Goal: Task Accomplishment & Management: Complete application form

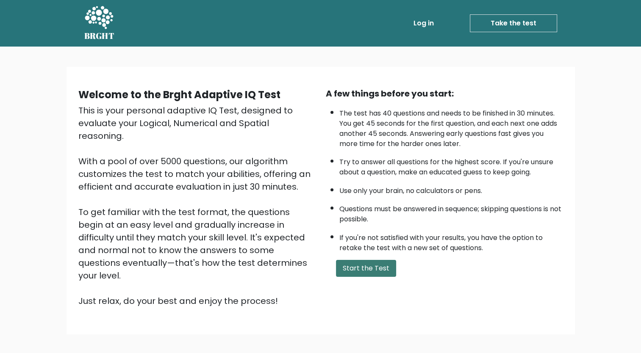
click at [373, 262] on button "Start the Test" at bounding box center [366, 268] width 60 height 17
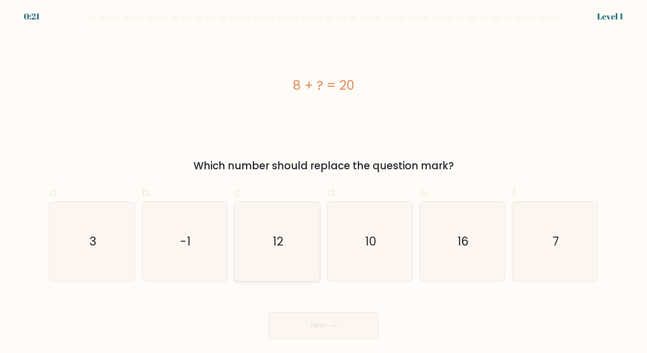
click at [296, 229] on icon "12" at bounding box center [277, 241] width 79 height 79
click at [323, 182] on input "c. 12" at bounding box center [323, 180] width 0 height 6
radio input "true"
click at [313, 326] on button "Next" at bounding box center [323, 325] width 110 height 27
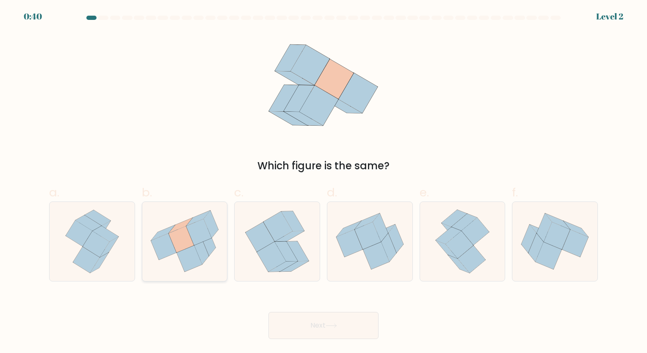
click at [152, 260] on icon at bounding box center [184, 241] width 85 height 76
click at [323, 182] on input "b." at bounding box center [323, 180] width 0 height 6
radio input "true"
click at [302, 325] on button "Next" at bounding box center [323, 325] width 110 height 27
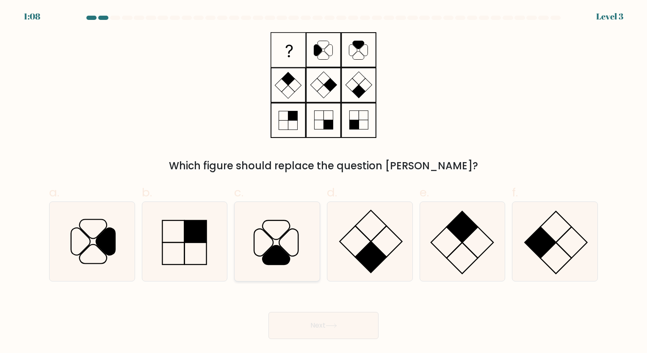
click at [278, 260] on icon at bounding box center [275, 255] width 27 height 19
click at [323, 182] on input "c." at bounding box center [323, 180] width 0 height 6
radio input "true"
click at [313, 335] on button "Next" at bounding box center [323, 325] width 110 height 27
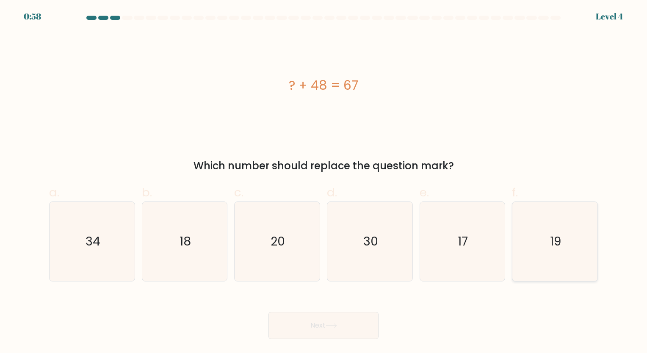
click at [561, 231] on icon "19" at bounding box center [554, 241] width 79 height 79
click at [324, 182] on input "f. 19" at bounding box center [323, 180] width 0 height 6
radio input "true"
click at [372, 324] on button "Next" at bounding box center [323, 325] width 110 height 27
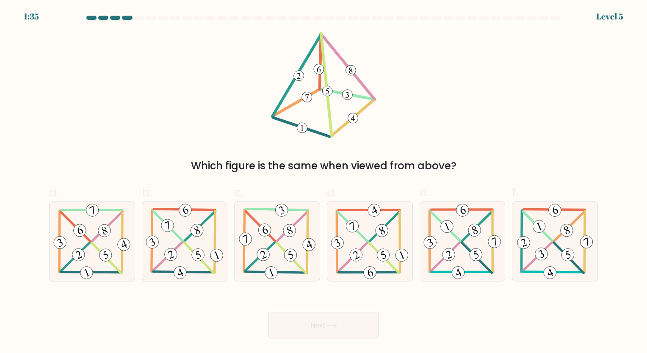
click at [335, 95] on icon at bounding box center [323, 85] width 105 height 106
click at [332, 92] on 105_5 at bounding box center [328, 91] width 10 height 10
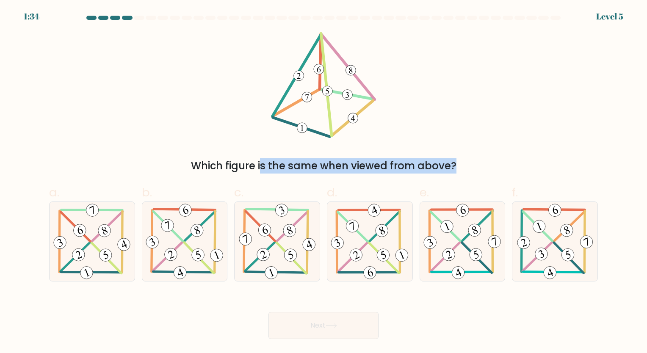
click at [332, 92] on 105_5 at bounding box center [328, 91] width 10 height 10
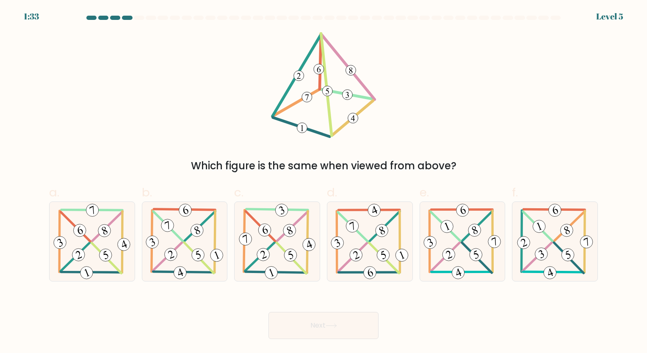
drag, startPoint x: 332, startPoint y: 92, endPoint x: 406, endPoint y: 99, distance: 74.8
click at [406, 99] on div "Which figure is the same when viewed from above?" at bounding box center [323, 102] width 559 height 141
click at [411, 111] on div "Which figure is the same when viewed from above?" at bounding box center [323, 102] width 559 height 141
drag, startPoint x: 411, startPoint y: 111, endPoint x: 408, endPoint y: 146, distance: 35.7
click at [408, 146] on div "Which figure is the same when viewed from above?" at bounding box center [323, 102] width 559 height 141
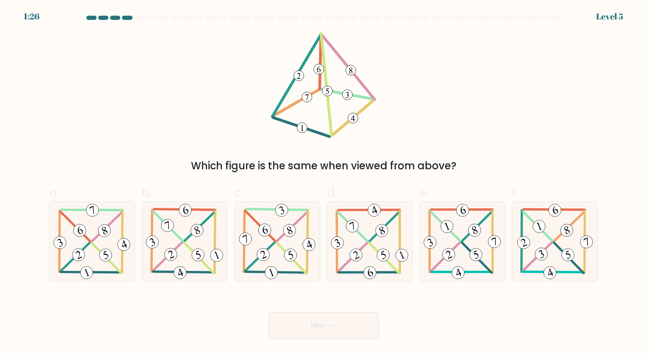
drag, startPoint x: 408, startPoint y: 146, endPoint x: 350, endPoint y: 62, distance: 102.9
click at [350, 62] on icon at bounding box center [323, 85] width 105 height 106
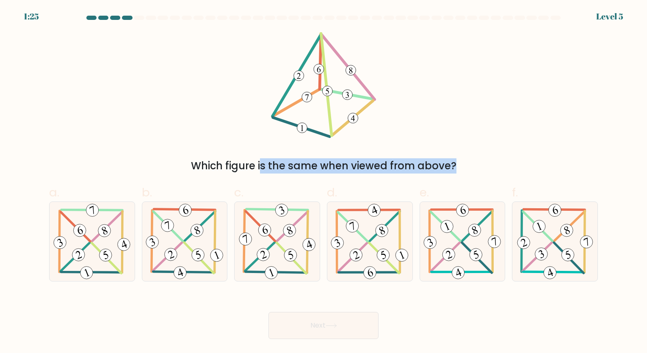
drag, startPoint x: 350, startPoint y: 62, endPoint x: 393, endPoint y: 31, distance: 53.1
click at [393, 31] on form at bounding box center [323, 177] width 647 height 323
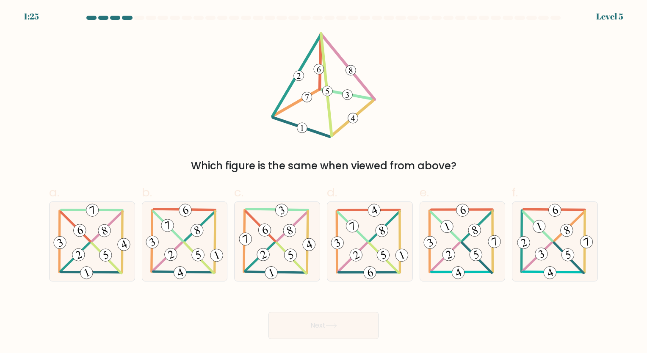
click at [393, 31] on form at bounding box center [323, 177] width 647 height 323
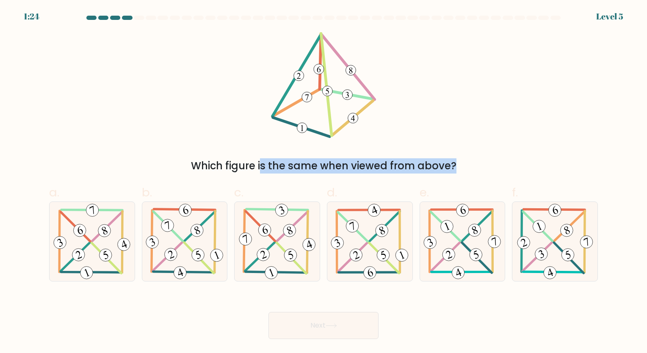
click at [393, 31] on form at bounding box center [323, 177] width 647 height 323
drag, startPoint x: 393, startPoint y: 31, endPoint x: 367, endPoint y: 18, distance: 28.4
click at [367, 18] on form at bounding box center [323, 177] width 647 height 323
click at [367, 18] on div at bounding box center [365, 18] width 10 height 4
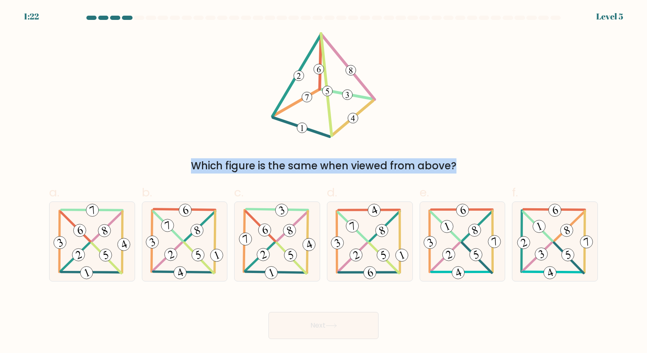
click at [459, 67] on div "Which figure is the same when viewed from above?" at bounding box center [323, 102] width 559 height 141
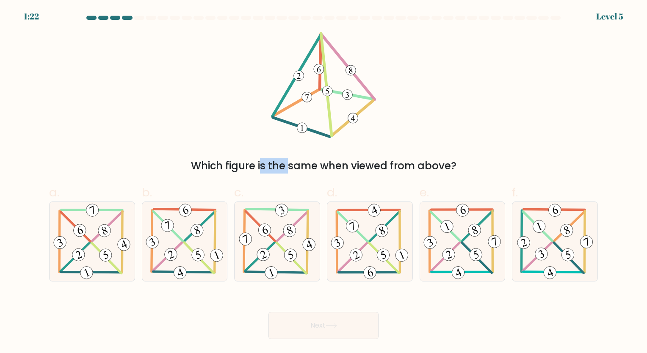
click at [459, 67] on div "Which figure is the same when viewed from above?" at bounding box center [323, 102] width 559 height 141
click at [535, 139] on div "Which figure is the same when viewed from above?" at bounding box center [323, 102] width 559 height 141
click at [569, 130] on div "Which figure is the same when viewed from above?" at bounding box center [323, 102] width 559 height 141
click at [208, 237] on icon at bounding box center [184, 241] width 81 height 79
click at [323, 182] on input "b." at bounding box center [323, 180] width 0 height 6
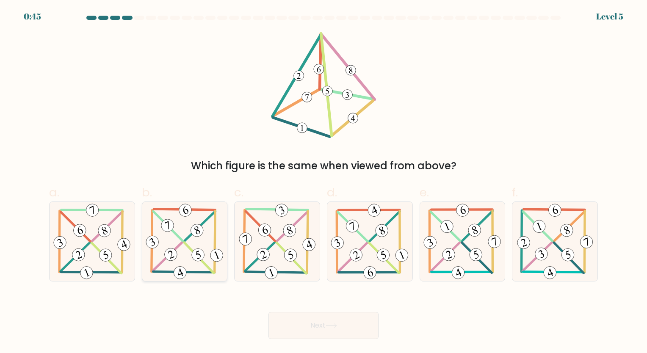
radio input "true"
click at [300, 317] on button "Next" at bounding box center [323, 325] width 110 height 27
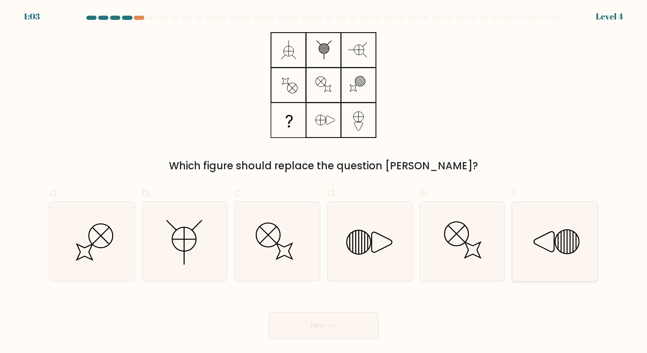
click at [552, 236] on icon at bounding box center [554, 241] width 79 height 79
click at [324, 182] on input "f." at bounding box center [323, 180] width 0 height 6
radio input "true"
click at [354, 324] on button "Next" at bounding box center [323, 325] width 110 height 27
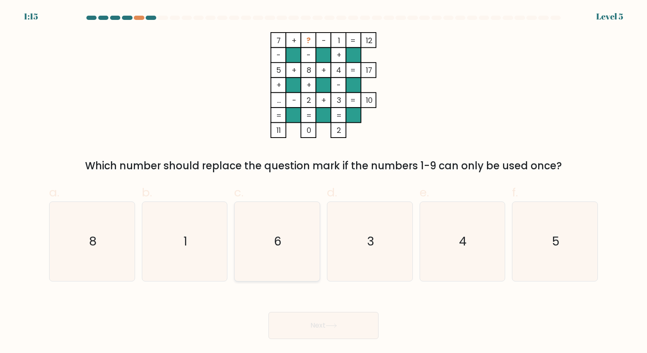
click at [288, 232] on icon "6" at bounding box center [277, 241] width 79 height 79
click at [323, 182] on input "c. 6" at bounding box center [323, 180] width 0 height 6
radio input "true"
click at [331, 326] on icon at bounding box center [331, 325] width 11 height 5
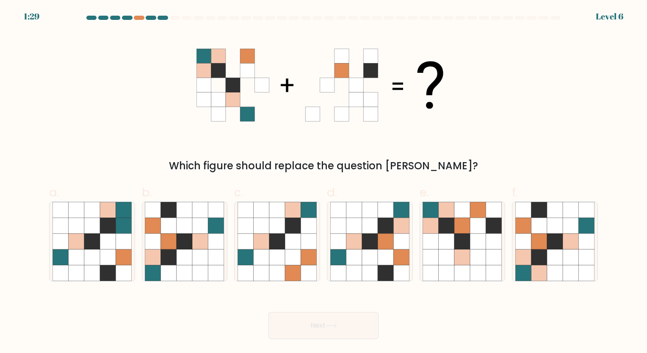
click at [138, 224] on div "b." at bounding box center [184, 233] width 93 height 98
click at [188, 235] on icon at bounding box center [185, 242] width 16 height 16
click at [323, 182] on input "b." at bounding box center [323, 180] width 0 height 6
radio input "true"
click at [308, 321] on button "Next" at bounding box center [323, 325] width 110 height 27
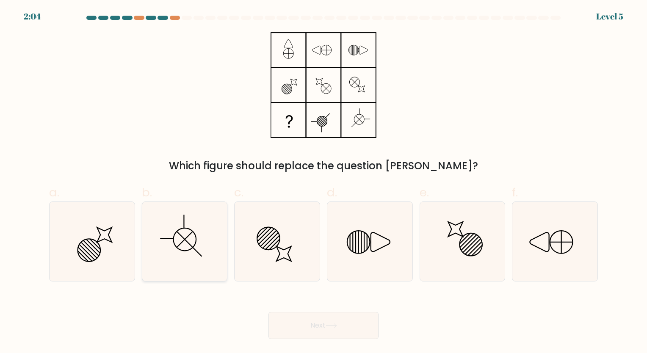
click at [190, 234] on icon at bounding box center [184, 241] width 79 height 79
click at [323, 182] on input "b." at bounding box center [323, 180] width 0 height 6
radio input "true"
click at [361, 321] on button "Next" at bounding box center [323, 325] width 110 height 27
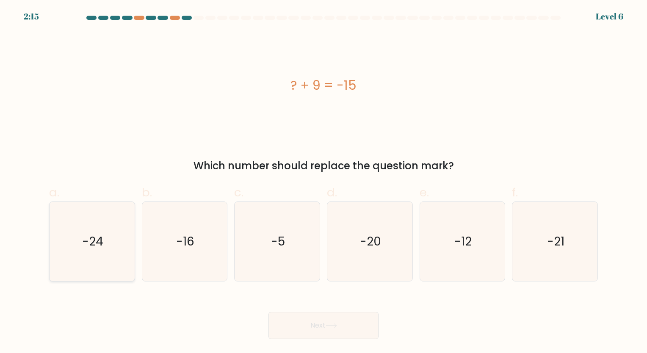
click at [83, 220] on icon "-24" at bounding box center [91, 241] width 79 height 79
click at [323, 182] on input "a. -24" at bounding box center [323, 180] width 0 height 6
radio input "true"
click at [328, 319] on button "Next" at bounding box center [323, 325] width 110 height 27
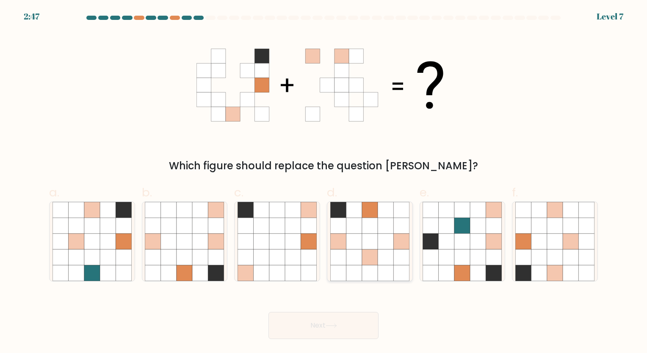
click at [373, 228] on icon at bounding box center [370, 226] width 16 height 16
click at [324, 182] on input "d." at bounding box center [323, 180] width 0 height 6
radio input "true"
click at [348, 326] on button "Next" at bounding box center [323, 325] width 110 height 27
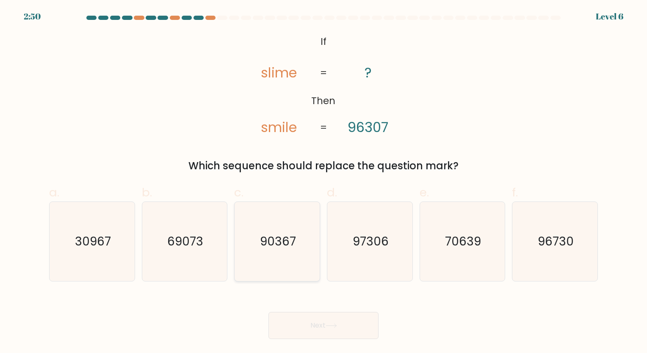
click at [286, 224] on icon "90367" at bounding box center [277, 241] width 79 height 79
click at [323, 182] on input "c. 90367" at bounding box center [323, 180] width 0 height 6
radio input "true"
click at [332, 319] on button "Next" at bounding box center [323, 325] width 110 height 27
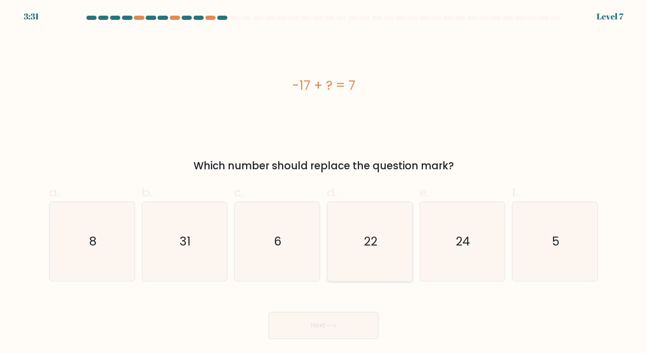
drag, startPoint x: 332, startPoint y: 319, endPoint x: 396, endPoint y: 231, distance: 108.5
click at [396, 231] on form "a. 8" at bounding box center [323, 177] width 647 height 323
click at [436, 205] on icon "24" at bounding box center [462, 241] width 79 height 79
click at [324, 182] on input "e. 24" at bounding box center [323, 180] width 0 height 6
radio input "true"
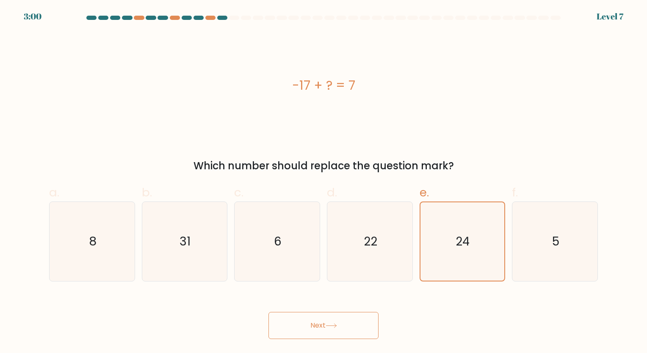
click at [354, 335] on button "Next" at bounding box center [323, 325] width 110 height 27
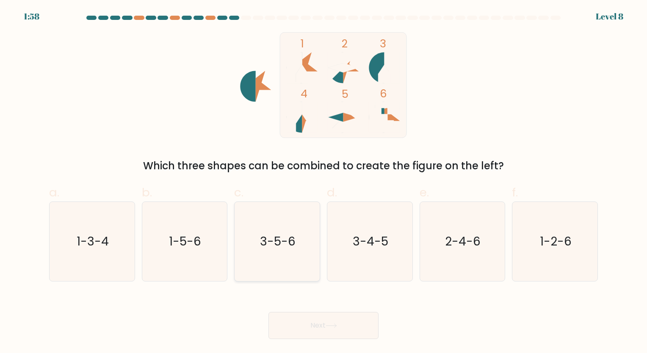
click at [275, 231] on icon "3-5-6" at bounding box center [277, 241] width 79 height 79
click at [323, 182] on input "c. 3-5-6" at bounding box center [323, 180] width 0 height 6
radio input "true"
click at [296, 331] on button "Next" at bounding box center [323, 325] width 110 height 27
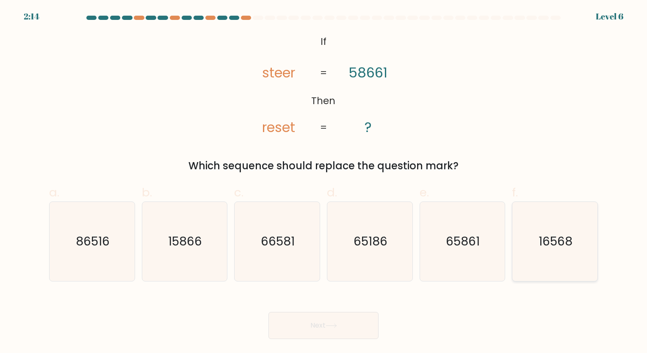
click at [567, 247] on text "16568" at bounding box center [556, 241] width 34 height 17
click at [324, 182] on input "f. 16568" at bounding box center [323, 180] width 0 height 6
radio input "true"
click at [367, 323] on button "Next" at bounding box center [323, 325] width 110 height 27
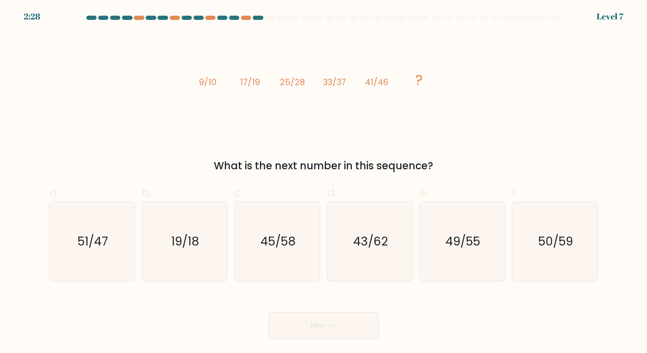
click at [510, 234] on div "f. 50/59" at bounding box center [554, 233] width 93 height 98
click at [475, 235] on text "49/55" at bounding box center [463, 241] width 35 height 17
click at [324, 182] on input "e. 49/55" at bounding box center [323, 180] width 0 height 6
radio input "true"
click at [327, 312] on button "Next" at bounding box center [323, 325] width 110 height 27
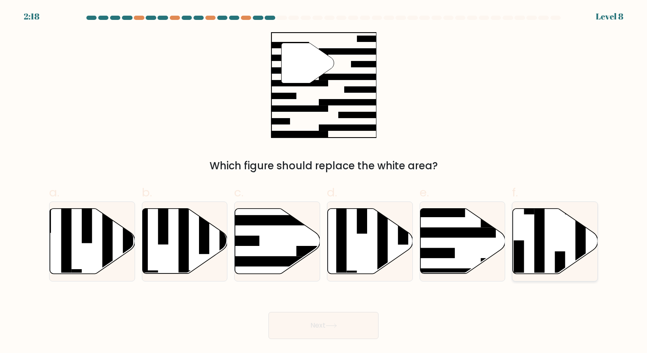
click at [548, 229] on icon at bounding box center [555, 241] width 85 height 65
click at [324, 182] on input "f." at bounding box center [323, 180] width 0 height 6
radio input "true"
click at [345, 340] on body "2:16 Level 8" at bounding box center [323, 176] width 647 height 353
click at [343, 333] on button "Next" at bounding box center [323, 325] width 110 height 27
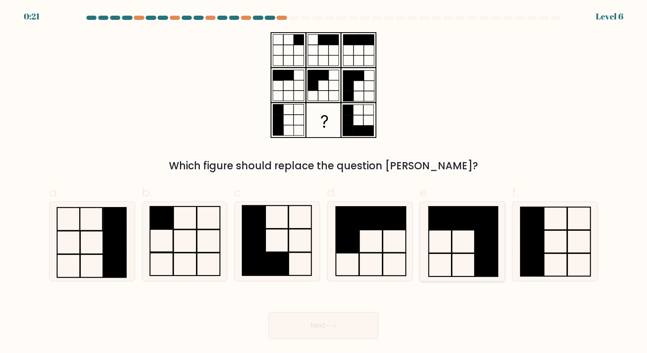
click at [439, 234] on icon at bounding box center [462, 241] width 79 height 79
click at [324, 182] on input "e." at bounding box center [323, 180] width 0 height 6
radio input "true"
click at [361, 318] on button "Next" at bounding box center [323, 325] width 110 height 27
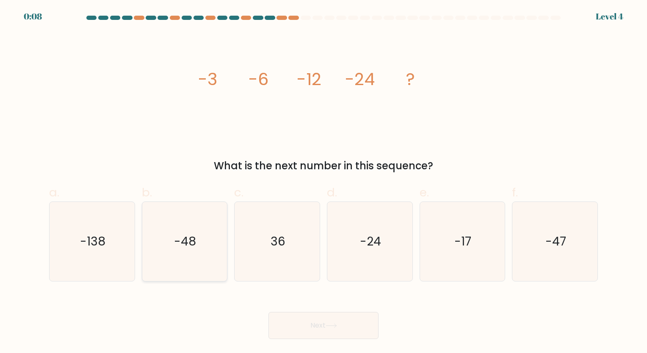
click at [210, 249] on icon "-48" at bounding box center [184, 241] width 79 height 79
click at [323, 182] on input "b. -48" at bounding box center [323, 180] width 0 height 6
radio input "true"
click at [320, 324] on button "Next" at bounding box center [323, 325] width 110 height 27
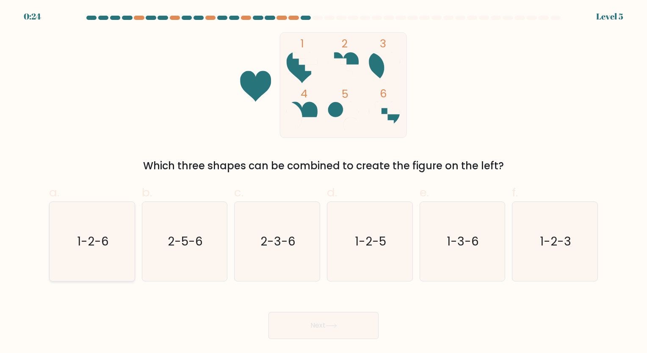
click at [117, 249] on icon "1-2-6" at bounding box center [91, 241] width 79 height 79
click at [323, 182] on input "a. 1-2-6" at bounding box center [323, 180] width 0 height 6
radio input "true"
click at [283, 317] on button "Next" at bounding box center [323, 325] width 110 height 27
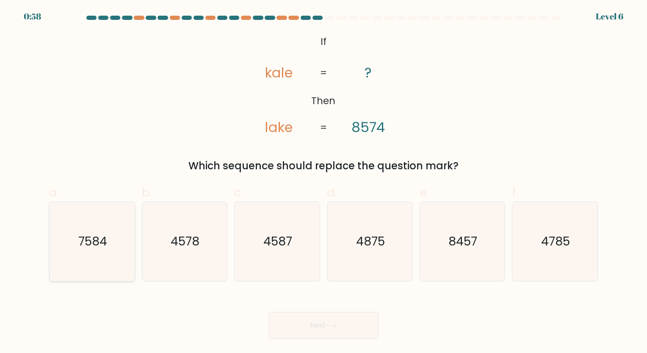
click at [75, 239] on icon "7584" at bounding box center [91, 241] width 79 height 79
click at [323, 182] on input "a. 7584" at bounding box center [323, 180] width 0 height 6
radio input "true"
click at [308, 325] on button "Next" at bounding box center [323, 325] width 110 height 27
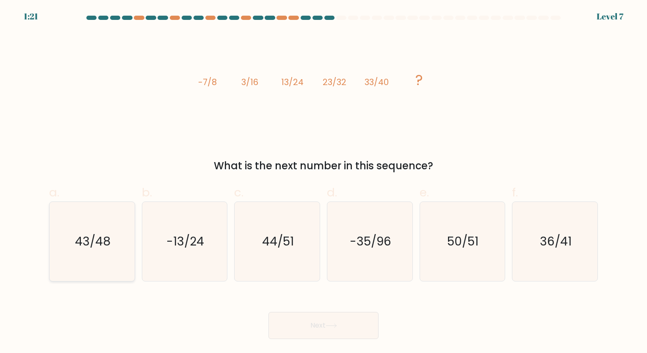
click at [117, 241] on icon "43/48" at bounding box center [91, 241] width 79 height 79
click at [323, 182] on input "a. 43/48" at bounding box center [323, 180] width 0 height 6
radio input "true"
click at [292, 338] on button "Next" at bounding box center [323, 325] width 110 height 27
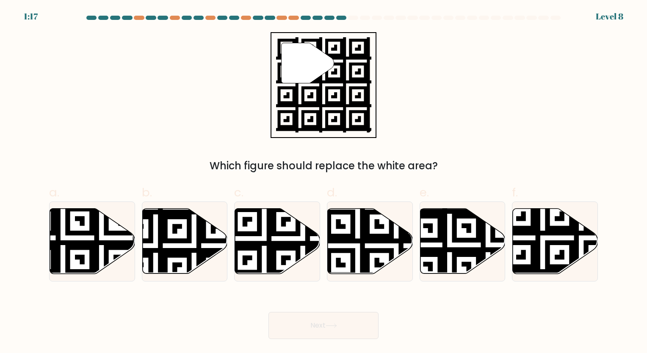
click at [312, 323] on button "Next" at bounding box center [323, 325] width 110 height 27
click at [485, 171] on div "Which figure should replace the white area?" at bounding box center [323, 165] width 539 height 15
click at [535, 250] on icon at bounding box center [581, 276] width 154 height 154
click at [324, 182] on input "f." at bounding box center [323, 180] width 0 height 6
radio input "true"
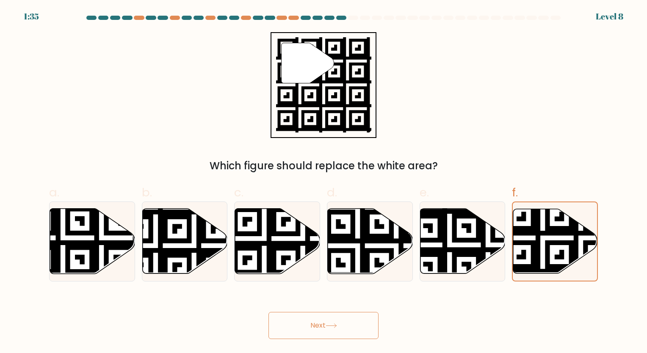
click at [332, 319] on button "Next" at bounding box center [323, 325] width 110 height 27
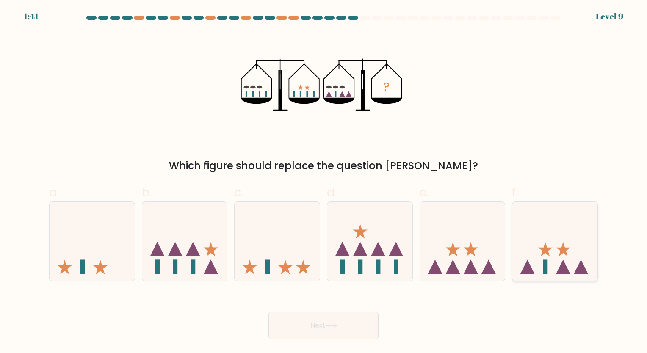
click at [552, 272] on icon at bounding box center [554, 241] width 85 height 70
click at [324, 182] on input "f." at bounding box center [323, 180] width 0 height 6
radio input "true"
click at [357, 327] on button "Next" at bounding box center [323, 325] width 110 height 27
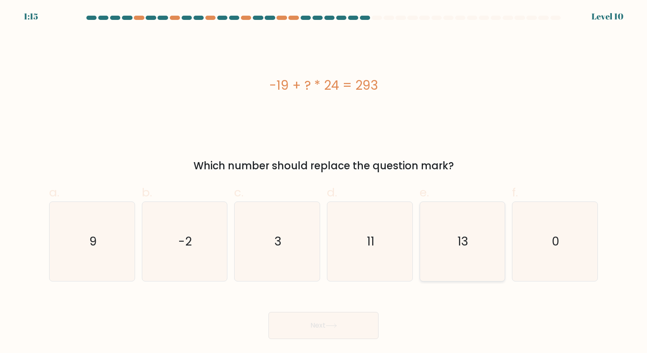
click at [466, 233] on text "13" at bounding box center [463, 241] width 11 height 17
click at [324, 182] on input "e. 13" at bounding box center [323, 180] width 0 height 6
radio input "true"
click at [342, 321] on button "Next" at bounding box center [323, 325] width 110 height 27
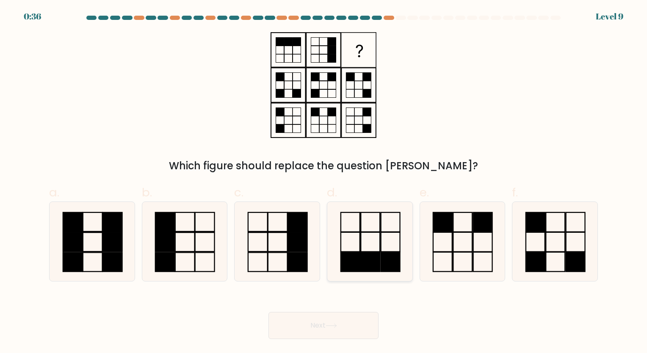
click at [361, 236] on icon at bounding box center [369, 241] width 79 height 79
click at [324, 182] on input "d." at bounding box center [323, 180] width 0 height 6
radio input "true"
click at [357, 309] on div "Next" at bounding box center [323, 315] width 559 height 47
click at [348, 318] on button "Next" at bounding box center [323, 325] width 110 height 27
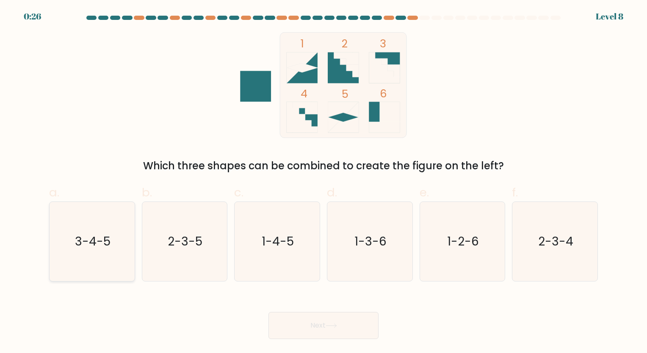
click at [95, 233] on text "3-4-5" at bounding box center [93, 241] width 36 height 17
click at [323, 182] on input "a. 3-4-5" at bounding box center [323, 180] width 0 height 6
radio input "true"
click at [336, 336] on button "Next" at bounding box center [323, 325] width 110 height 27
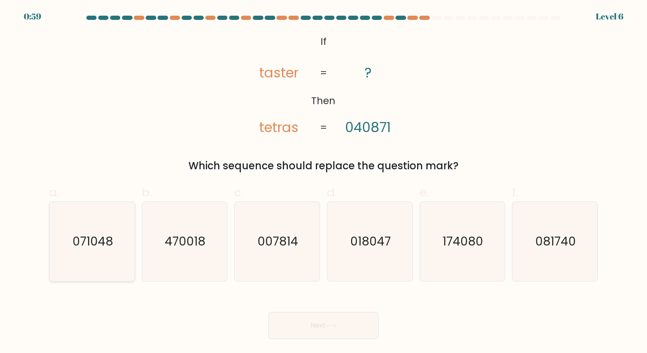
click at [110, 232] on icon "071048" at bounding box center [91, 241] width 79 height 79
click at [323, 182] on input "a. 071048" at bounding box center [323, 180] width 0 height 6
radio input "true"
click at [300, 340] on body "0:58 Level 6 If" at bounding box center [323, 176] width 647 height 353
click at [310, 334] on button "Next" at bounding box center [323, 325] width 110 height 27
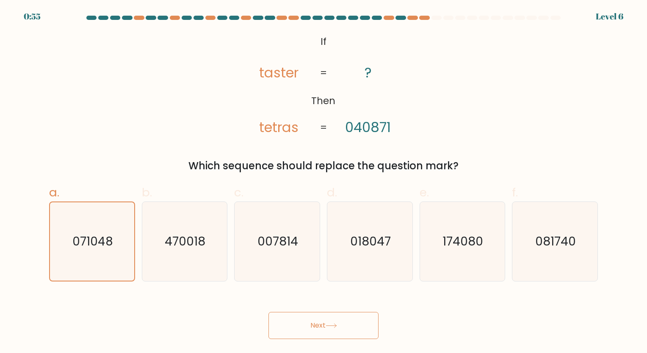
click at [329, 323] on button "Next" at bounding box center [323, 325] width 110 height 27
click at [319, 326] on button "Next" at bounding box center [323, 325] width 110 height 27
click at [340, 322] on button "Next" at bounding box center [323, 325] width 110 height 27
click at [313, 323] on button "Next" at bounding box center [323, 325] width 110 height 27
click at [347, 319] on button "Next" at bounding box center [323, 325] width 110 height 27
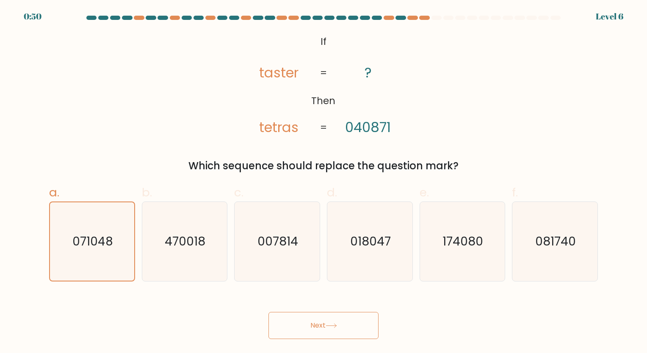
click at [347, 319] on button "Next" at bounding box center [323, 325] width 110 height 27
click at [411, 317] on div "Next" at bounding box center [323, 315] width 559 height 47
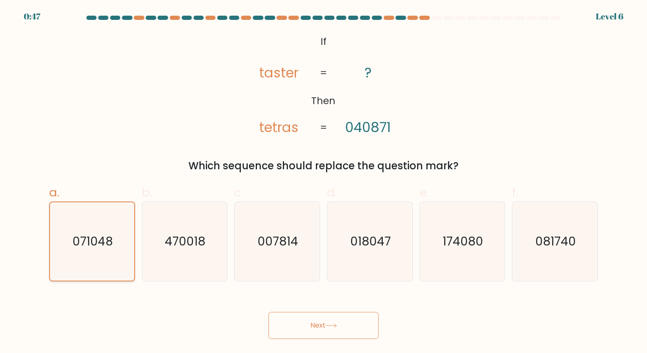
click at [91, 240] on text "071048" at bounding box center [92, 241] width 41 height 17
click at [323, 182] on input "a. 071048" at bounding box center [323, 180] width 0 height 6
click at [91, 240] on text "071048" at bounding box center [92, 241] width 41 height 17
click at [323, 182] on input "a. 071048" at bounding box center [323, 180] width 0 height 6
click at [91, 240] on text "071048" at bounding box center [92, 241] width 41 height 17
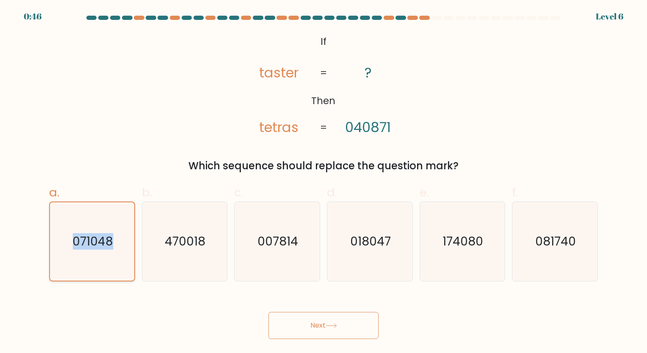
click at [323, 182] on input "a. 071048" at bounding box center [323, 180] width 0 height 6
drag, startPoint x: 91, startPoint y: 240, endPoint x: 100, endPoint y: 269, distance: 30.1
click at [100, 269] on icon "071048" at bounding box center [92, 241] width 78 height 78
click at [323, 182] on input "a. 071048" at bounding box center [323, 180] width 0 height 6
click at [318, 326] on button "Next" at bounding box center [323, 325] width 110 height 27
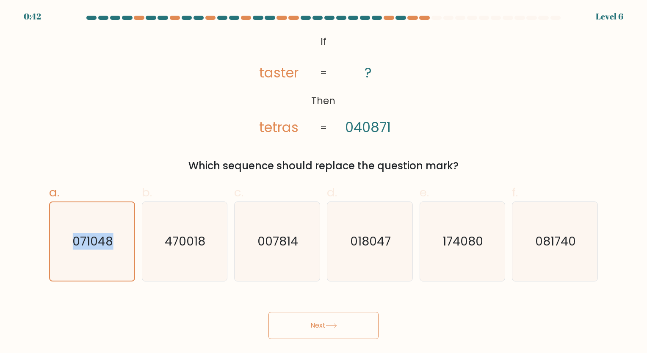
click at [318, 326] on button "Next" at bounding box center [323, 325] width 110 height 27
click at [394, 312] on div "Next" at bounding box center [323, 315] width 559 height 47
click at [362, 331] on button "Next" at bounding box center [323, 325] width 110 height 27
click at [332, 321] on button "Next" at bounding box center [323, 325] width 110 height 27
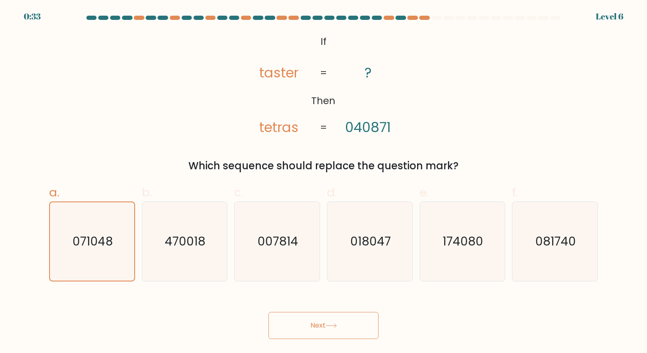
click at [332, 321] on button "Next" at bounding box center [323, 325] width 110 height 27
click at [177, 199] on label "b. 470018" at bounding box center [185, 233] width 86 height 98
click at [323, 182] on input "b. 470018" at bounding box center [323, 180] width 0 height 6
radio input "true"
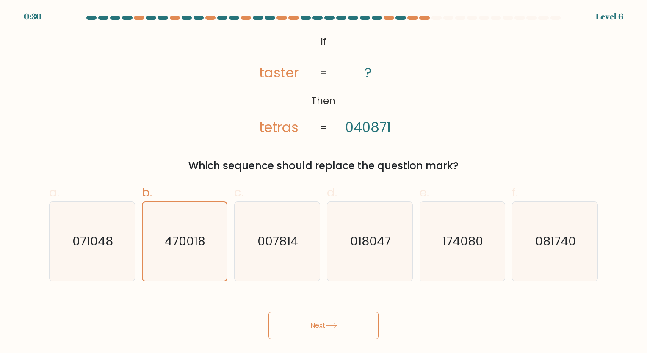
click at [135, 208] on div "a. 071048" at bounding box center [92, 233] width 93 height 98
click at [115, 217] on icon "071048" at bounding box center [91, 241] width 79 height 79
click at [323, 182] on input "a. 071048" at bounding box center [323, 180] width 0 height 6
radio input "true"
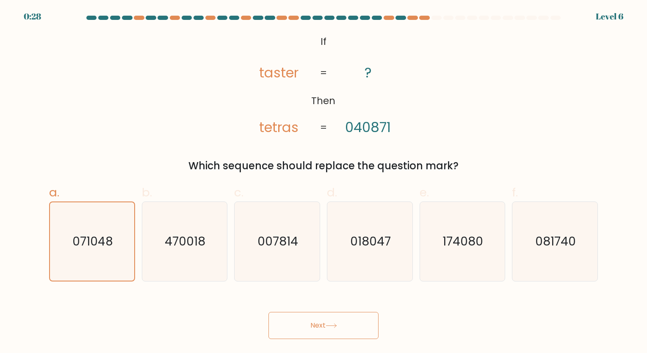
click at [334, 318] on button "Next" at bounding box center [323, 325] width 110 height 27
click at [631, 232] on form "If ?" at bounding box center [323, 177] width 647 height 323
click at [344, 314] on button "Next" at bounding box center [323, 325] width 110 height 27
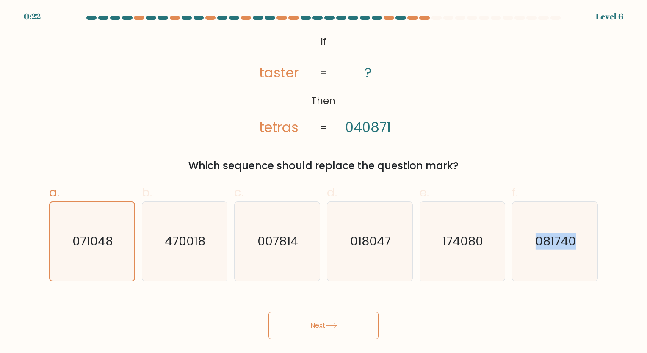
click at [344, 314] on button "Next" at bounding box center [323, 325] width 110 height 27
click at [332, 324] on icon at bounding box center [331, 325] width 11 height 5
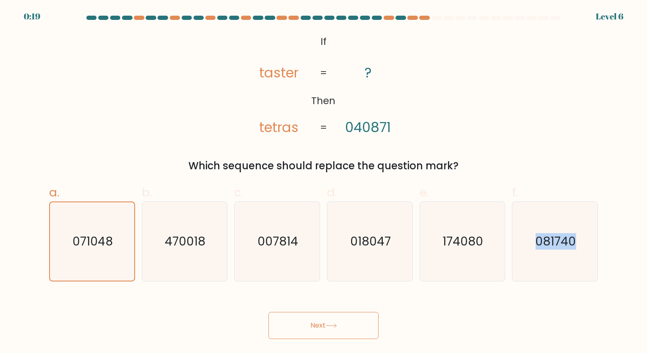
click at [316, 328] on button "Next" at bounding box center [323, 325] width 110 height 27
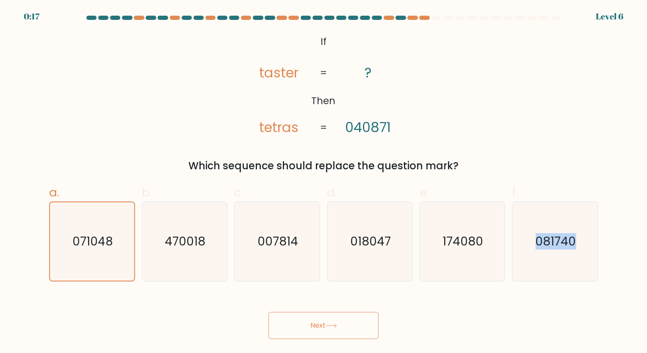
click at [316, 328] on button "Next" at bounding box center [323, 325] width 110 height 27
click at [298, 327] on button "Next" at bounding box center [323, 325] width 110 height 27
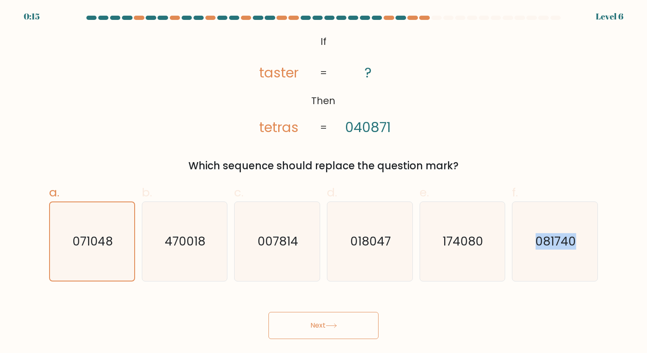
click at [298, 327] on button "Next" at bounding box center [323, 325] width 110 height 27
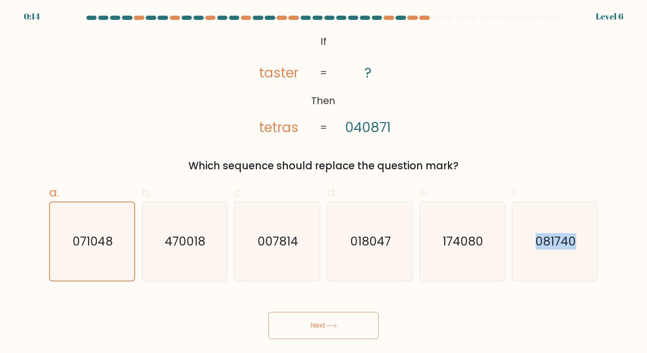
click at [298, 327] on button "Next" at bounding box center [323, 325] width 110 height 27
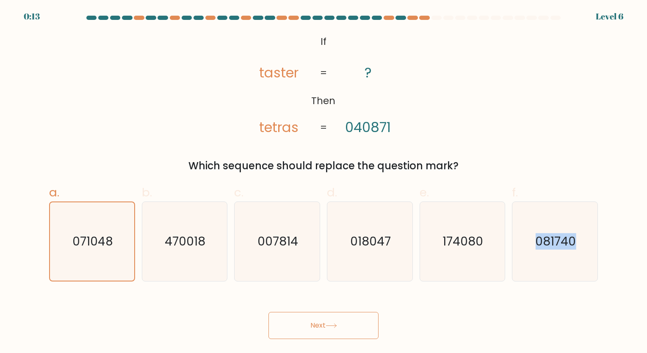
click at [298, 327] on button "Next" at bounding box center [323, 325] width 110 height 27
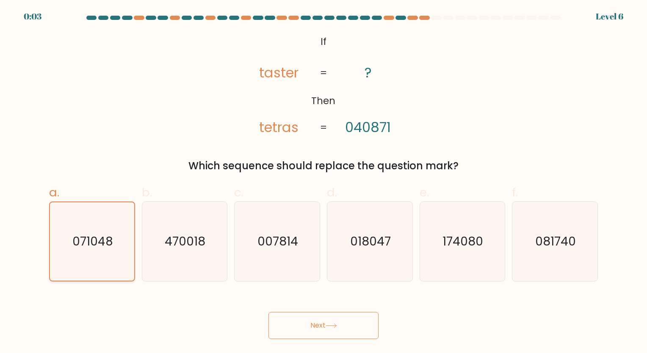
click at [70, 271] on icon "071048" at bounding box center [92, 241] width 78 height 78
click at [323, 182] on input "a. 071048" at bounding box center [323, 180] width 0 height 6
click at [70, 271] on icon "071048" at bounding box center [92, 241] width 78 height 78
click at [323, 182] on input "a. 071048" at bounding box center [323, 180] width 0 height 6
click at [70, 271] on icon "071048" at bounding box center [92, 241] width 78 height 78
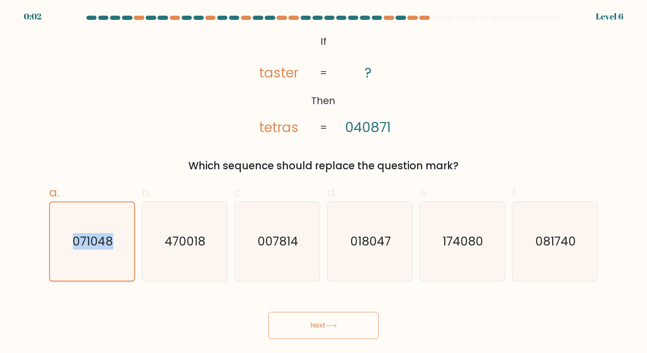
click at [323, 182] on input "a. 071048" at bounding box center [323, 180] width 0 height 6
click at [303, 327] on button "Next" at bounding box center [323, 325] width 110 height 27
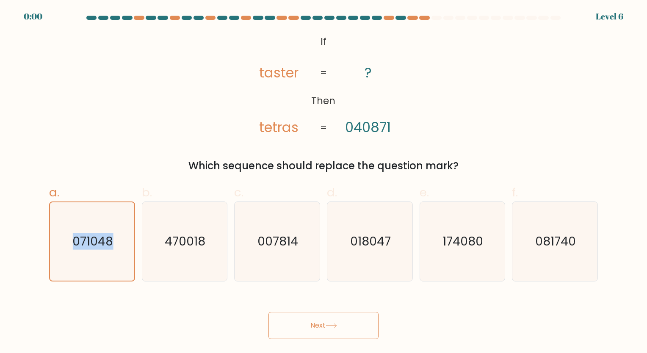
click at [303, 327] on button "Next" at bounding box center [323, 325] width 110 height 27
click at [303, 327] on div "Next" at bounding box center [323, 315] width 559 height 47
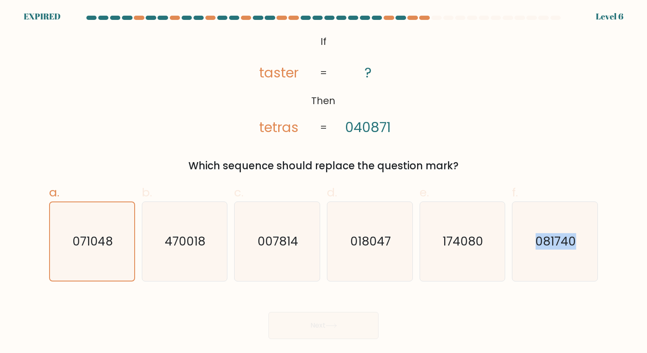
click at [303, 327] on div "Next" at bounding box center [323, 315] width 559 height 47
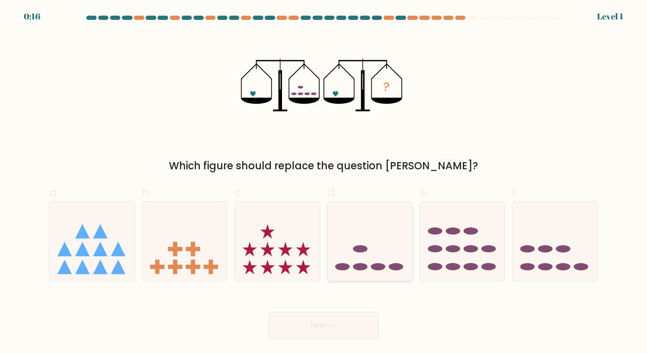
click at [351, 224] on icon at bounding box center [369, 241] width 85 height 70
click at [324, 182] on input "d." at bounding box center [323, 180] width 0 height 6
radio input "true"
click at [327, 320] on button "Next" at bounding box center [323, 325] width 110 height 27
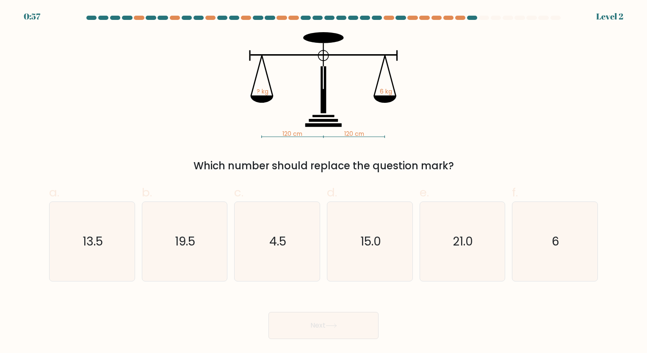
click at [327, 320] on button "Next" at bounding box center [323, 325] width 110 height 27
click at [442, 296] on div "Next" at bounding box center [323, 315] width 559 height 47
click at [567, 252] on icon "6" at bounding box center [554, 241] width 79 height 79
click at [324, 182] on input "f. 6" at bounding box center [323, 180] width 0 height 6
radio input "true"
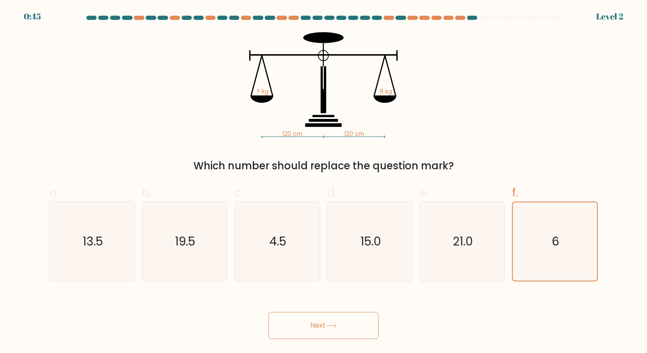
click at [328, 321] on button "Next" at bounding box center [323, 325] width 110 height 27
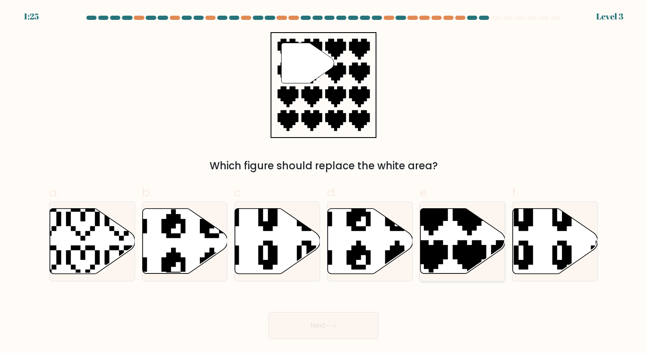
click at [440, 238] on icon at bounding box center [462, 241] width 85 height 65
click at [324, 182] on input "e." at bounding box center [323, 180] width 0 height 6
radio input "true"
click at [332, 322] on button "Next" at bounding box center [323, 325] width 110 height 27
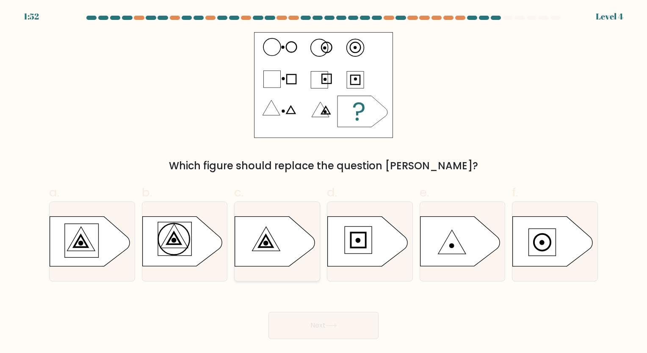
click at [284, 243] on icon at bounding box center [275, 242] width 80 height 50
click at [323, 182] on input "c." at bounding box center [323, 180] width 0 height 6
radio input "true"
click at [309, 324] on button "Next" at bounding box center [323, 325] width 110 height 27
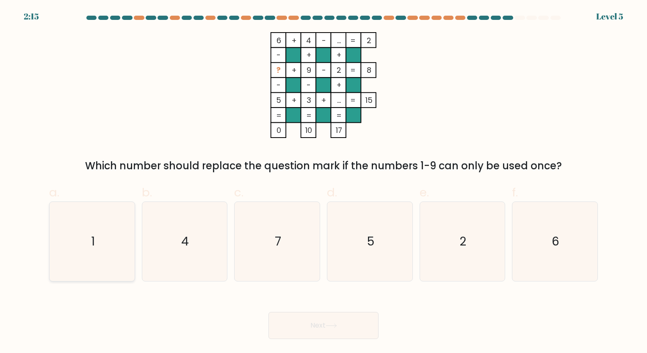
click at [91, 246] on text "1" at bounding box center [93, 241] width 4 height 17
click at [323, 182] on input "a. 1" at bounding box center [323, 180] width 0 height 6
radio input "true"
click at [298, 326] on button "Next" at bounding box center [323, 325] width 110 height 27
click at [316, 323] on button "Next" at bounding box center [323, 325] width 110 height 27
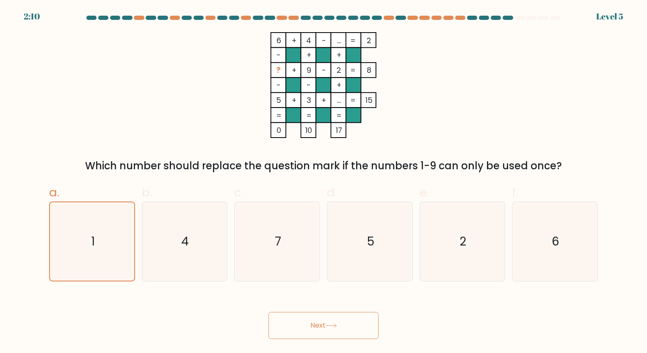
click at [341, 321] on button "Next" at bounding box center [323, 325] width 110 height 27
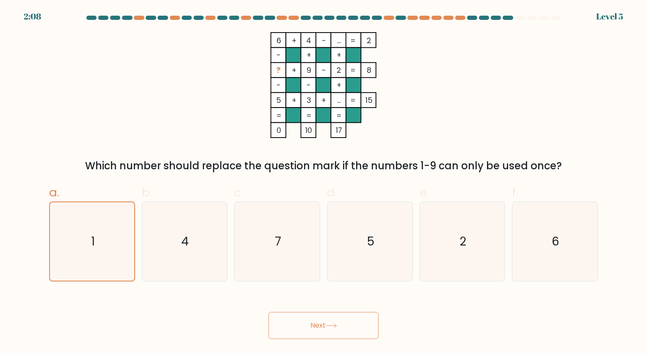
click at [341, 321] on button "Next" at bounding box center [323, 325] width 110 height 27
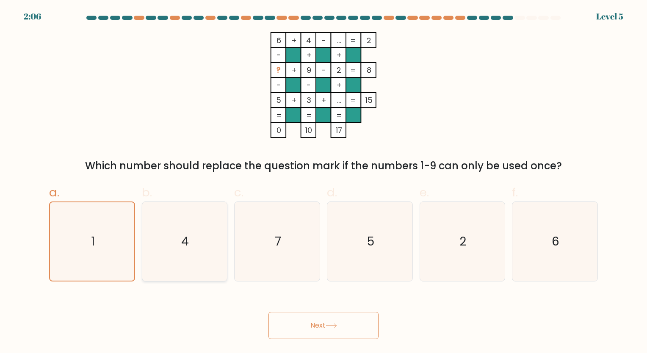
click at [152, 221] on icon "4" at bounding box center [184, 241] width 79 height 79
click at [323, 182] on input "b. 4" at bounding box center [323, 180] width 0 height 6
radio input "true"
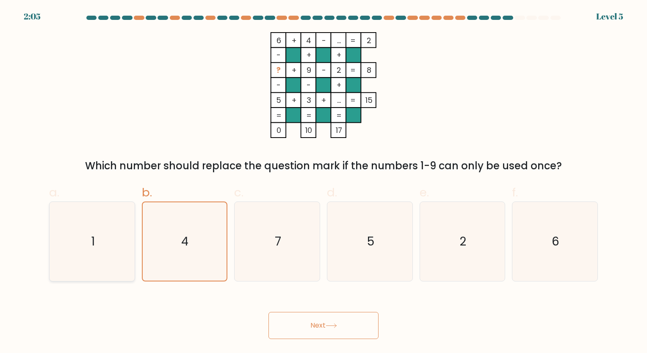
click at [124, 226] on icon "1" at bounding box center [91, 241] width 79 height 79
click at [323, 182] on input "a. 1" at bounding box center [323, 180] width 0 height 6
radio input "true"
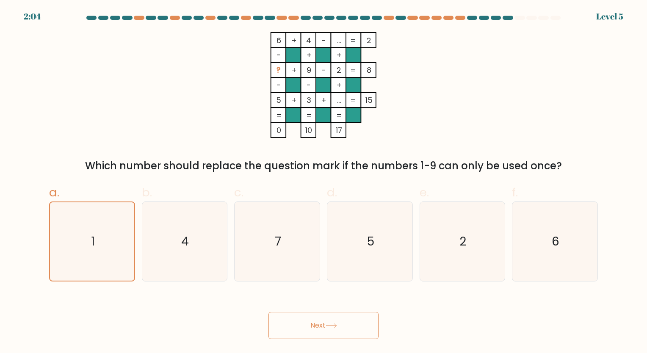
click at [339, 336] on button "Next" at bounding box center [323, 325] width 110 height 27
click at [352, 312] on button "Next" at bounding box center [323, 325] width 110 height 27
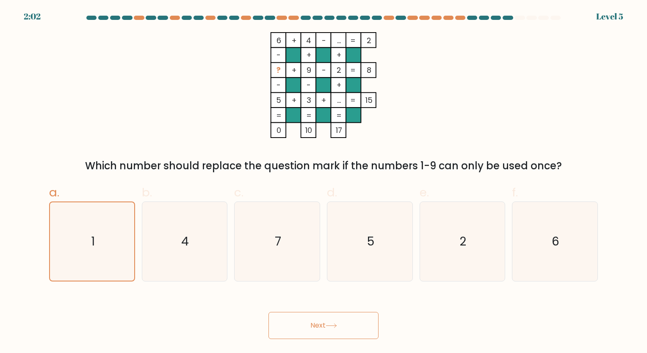
click at [352, 312] on button "Next" at bounding box center [323, 325] width 110 height 27
click at [324, 315] on button "Next" at bounding box center [323, 325] width 110 height 27
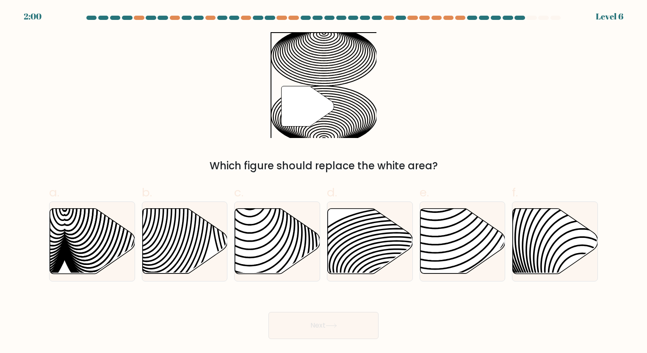
click at [324, 315] on button "Next" at bounding box center [323, 325] width 110 height 27
click at [454, 188] on label "e." at bounding box center [463, 233] width 86 height 98
click at [324, 182] on input "e." at bounding box center [323, 180] width 0 height 6
radio input "true"
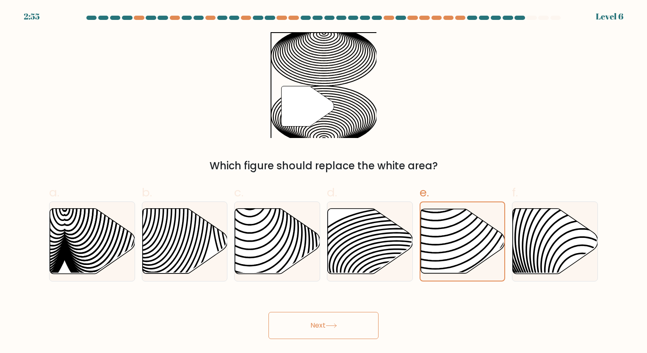
click at [533, 110] on div "" Which figure should replace the white area?" at bounding box center [323, 102] width 559 height 141
click at [378, 240] on icon at bounding box center [370, 241] width 85 height 65
click at [324, 182] on input "d." at bounding box center [323, 180] width 0 height 6
radio input "true"
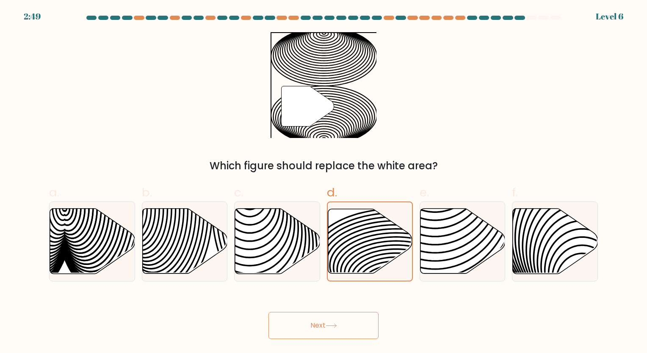
click at [312, 318] on button "Next" at bounding box center [323, 325] width 110 height 27
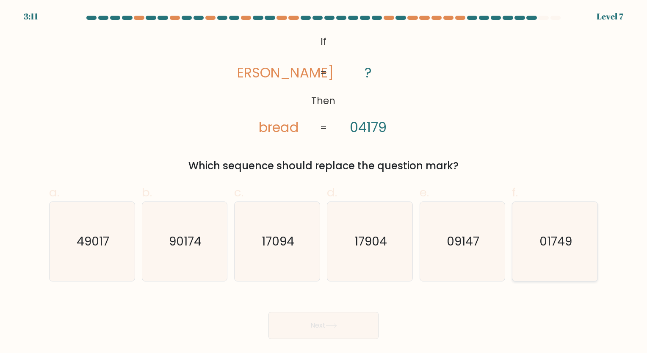
click at [553, 237] on text "01749" at bounding box center [555, 241] width 33 height 17
click at [324, 182] on input "f. 01749" at bounding box center [323, 180] width 0 height 6
radio input "true"
click at [332, 332] on button "Next" at bounding box center [323, 325] width 110 height 27
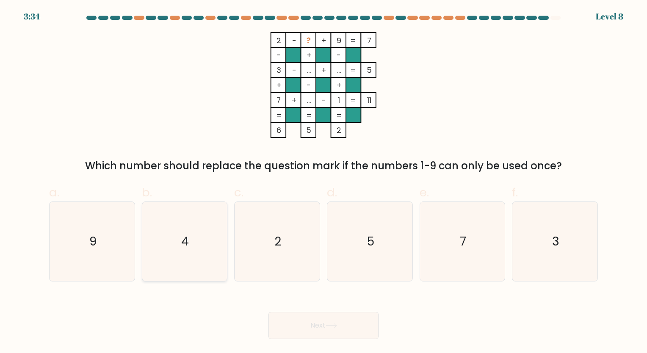
click at [188, 222] on icon "4" at bounding box center [184, 241] width 79 height 79
click at [323, 182] on input "b. 4" at bounding box center [323, 180] width 0 height 6
radio input "true"
click at [303, 326] on button "Next" at bounding box center [323, 325] width 110 height 27
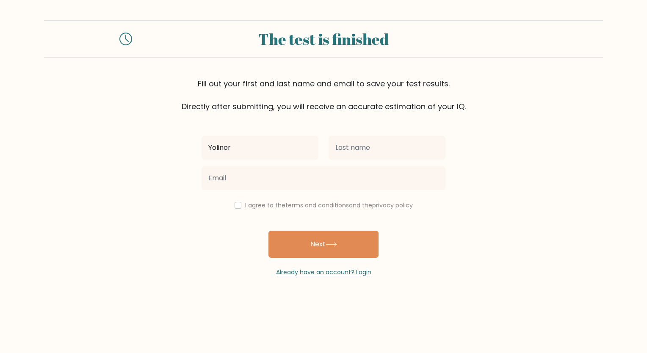
type input "Yolinor"
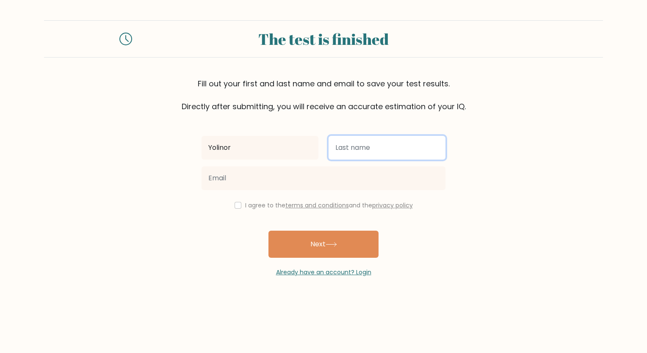
click at [400, 154] on input "text" at bounding box center [387, 148] width 117 height 24
type input "Cayasan"
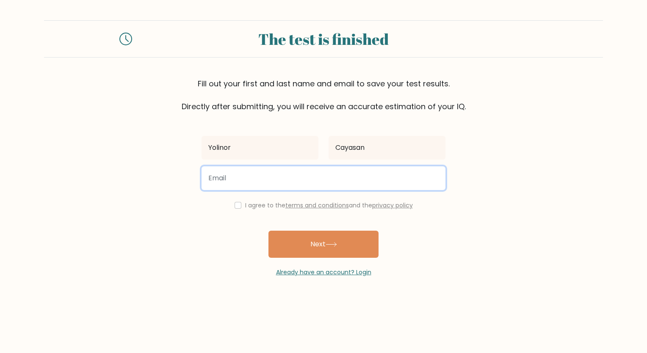
click at [379, 169] on input "email" at bounding box center [324, 178] width 244 height 24
type input "[EMAIL_ADDRESS][DOMAIN_NAME]"
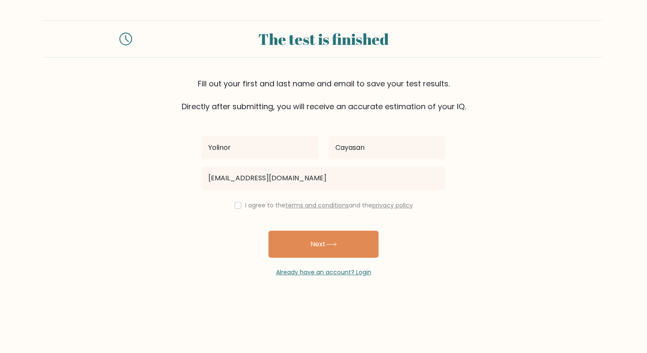
click at [239, 202] on div "I agree to the terms and conditions and the privacy policy" at bounding box center [323, 205] width 254 height 10
click at [237, 206] on input "checkbox" at bounding box center [238, 205] width 7 height 7
checkbox input "true"
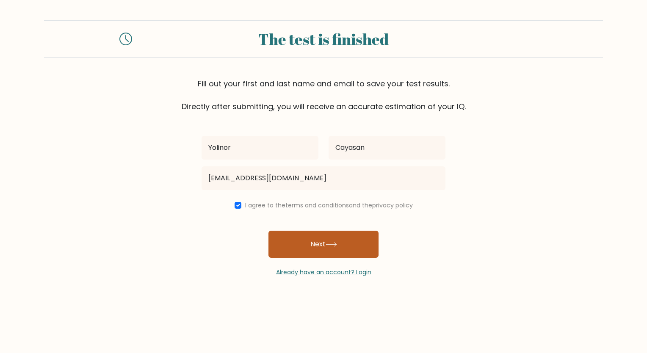
click at [295, 238] on button "Next" at bounding box center [323, 244] width 110 height 27
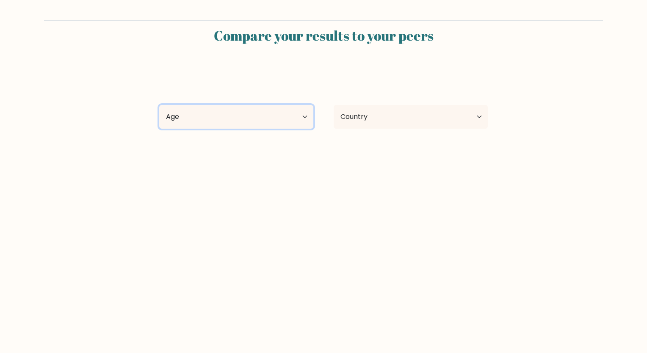
click at [299, 111] on select "Age Under [DEMOGRAPHIC_DATA] [DEMOGRAPHIC_DATA] [DEMOGRAPHIC_DATA] [DEMOGRAPHIC…" at bounding box center [236, 117] width 154 height 24
select select "18_24"
click at [159, 105] on select "Age Under 18 years old 18-24 years old 25-34 years old 35-44 years old 45-54 ye…" at bounding box center [236, 117] width 154 height 24
click at [385, 130] on div "Country Afghanistan Albania Algeria American Samoa Andorra Angola Anguilla Anta…" at bounding box center [410, 117] width 174 height 30
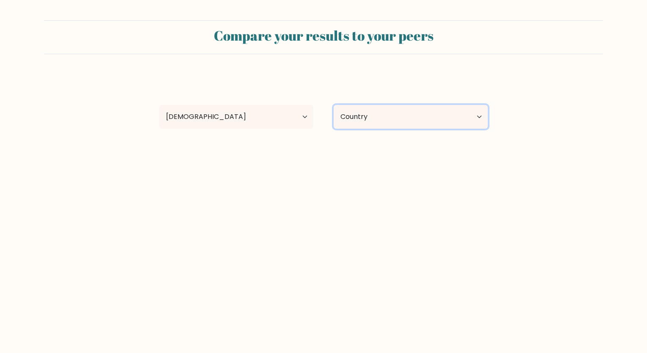
click at [383, 121] on select "Country Afghanistan Albania Algeria American Samoa Andorra Angola Anguilla Anta…" at bounding box center [411, 117] width 154 height 24
select select "PH"
click at [334, 105] on select "Country Afghanistan Albania Algeria American Samoa Andorra Angola Anguilla Anta…" at bounding box center [411, 117] width 154 height 24
click at [484, 210] on div "Compare your results to your peers Yolinor Cayasan Age Under 18 years old 18-24…" at bounding box center [323, 160] width 647 height 321
select select
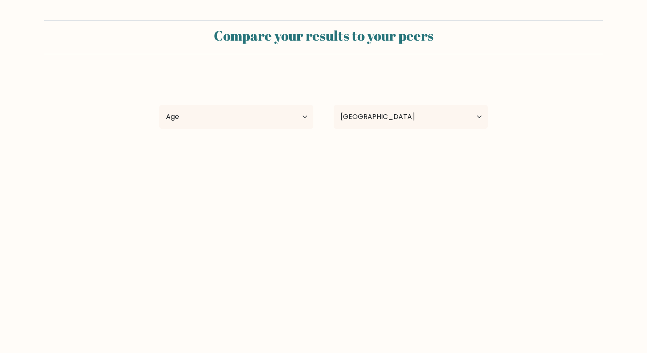
select select "PH"
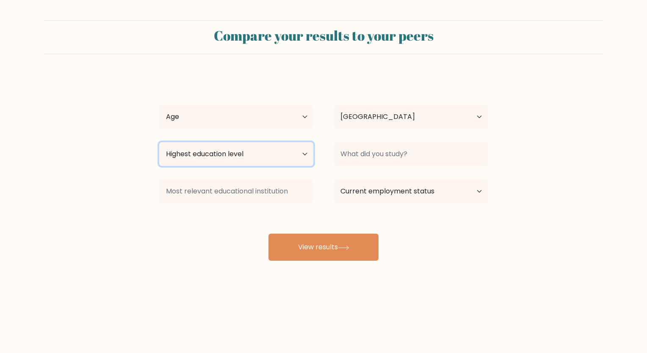
click at [307, 158] on select "Highest education level No schooling Primary Lower Secondary Upper Secondary Oc…" at bounding box center [236, 154] width 154 height 24
select select "occupation_specific"
click at [159, 142] on select "Highest education level No schooling Primary Lower Secondary Upper Secondary Oc…" at bounding box center [236, 154] width 154 height 24
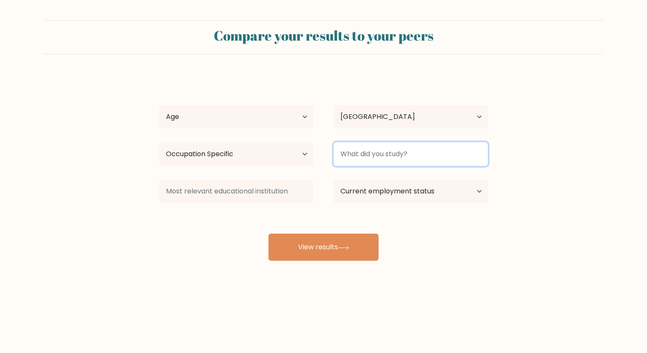
click at [376, 152] on input at bounding box center [411, 154] width 154 height 24
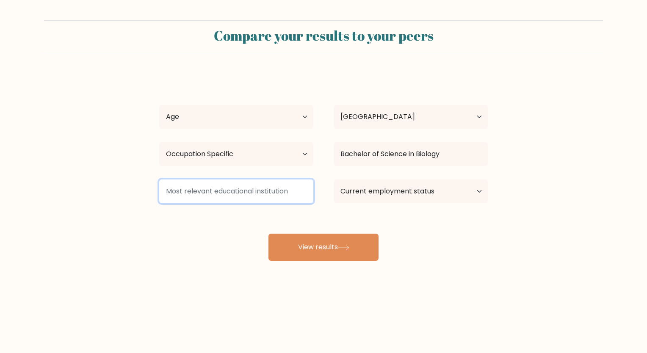
click at [277, 191] on input at bounding box center [236, 192] width 154 height 24
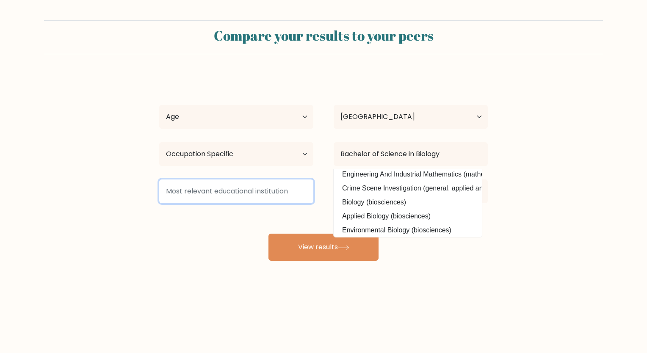
scroll to position [60, 0]
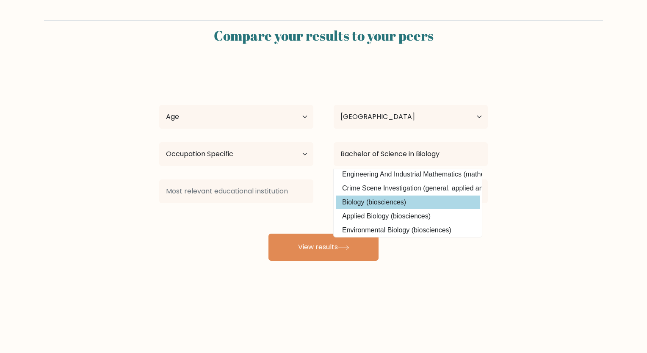
click at [431, 200] on option "Biology (biosciences)" at bounding box center [408, 203] width 144 height 14
type input "Biology"
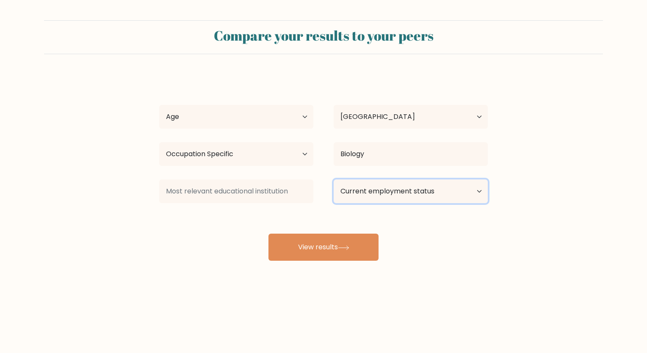
click at [381, 201] on select "Current employment status Employed Student Retired Other / prefer not to answer" at bounding box center [411, 192] width 154 height 24
select select "other"
click at [334, 180] on select "Current employment status Employed Student Retired Other / prefer not to answer" at bounding box center [411, 192] width 154 height 24
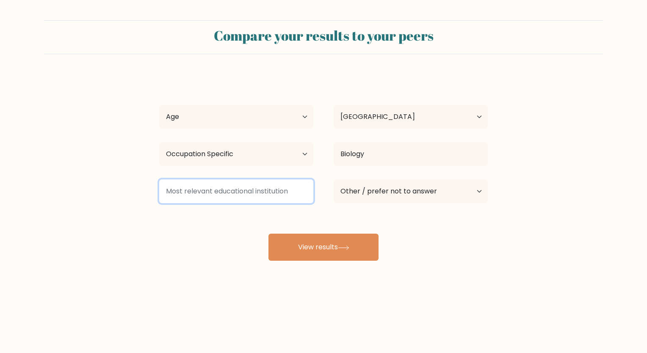
click at [291, 193] on input at bounding box center [236, 192] width 154 height 24
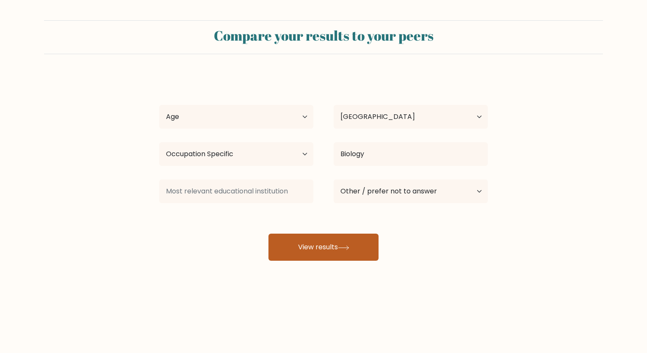
click at [308, 247] on button "View results" at bounding box center [323, 247] width 110 height 27
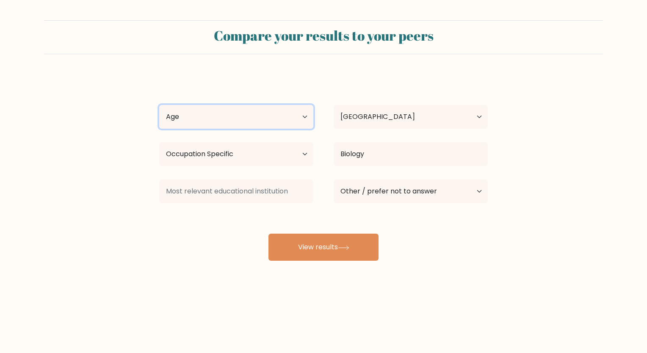
click at [296, 117] on select "Age Under 18 years old 18-24 years old 25-34 years old 35-44 years old 45-54 ye…" at bounding box center [236, 117] width 154 height 24
select select "18_24"
click at [159, 105] on select "Age Under 18 years old 18-24 years old 25-34 years old 35-44 years old 45-54 ye…" at bounding box center [236, 117] width 154 height 24
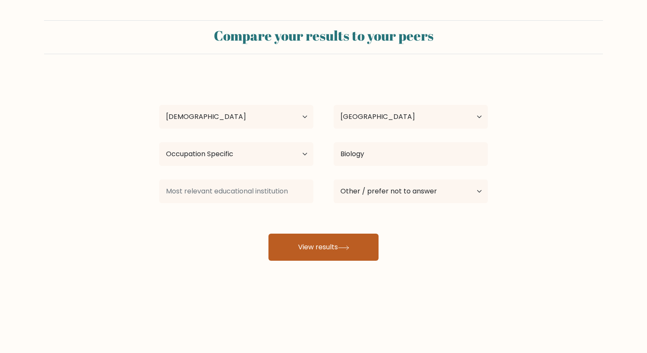
click at [298, 235] on button "View results" at bounding box center [323, 247] width 110 height 27
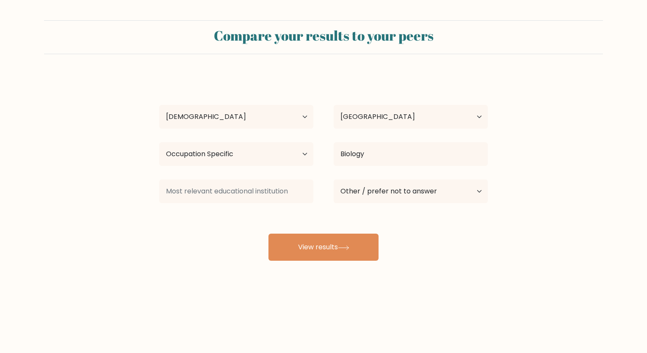
click at [255, 211] on div "Yolinor Cayasan Age Under 18 years old 18-24 years old 25-34 years old 35-44 ye…" at bounding box center [323, 168] width 339 height 186
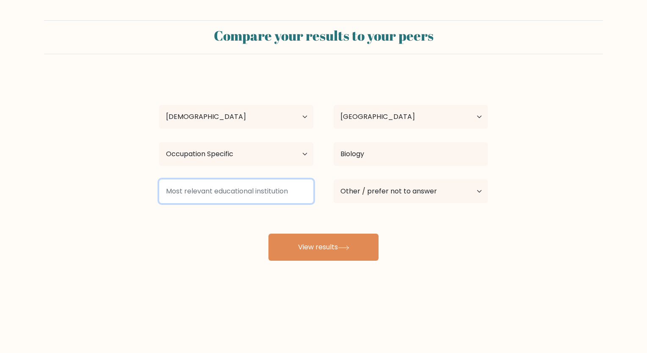
click at [268, 191] on input at bounding box center [236, 192] width 154 height 24
paste input "University of Northwestern Mindana"
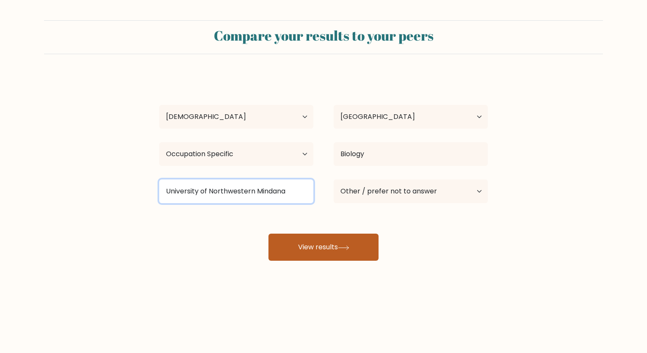
type input "University of Northwestern Mindana"
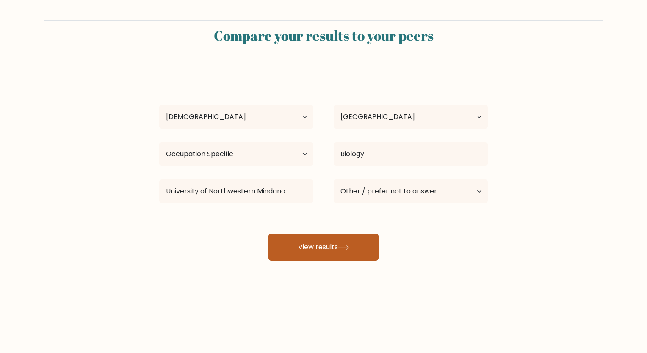
click at [325, 246] on button "View results" at bounding box center [323, 247] width 110 height 27
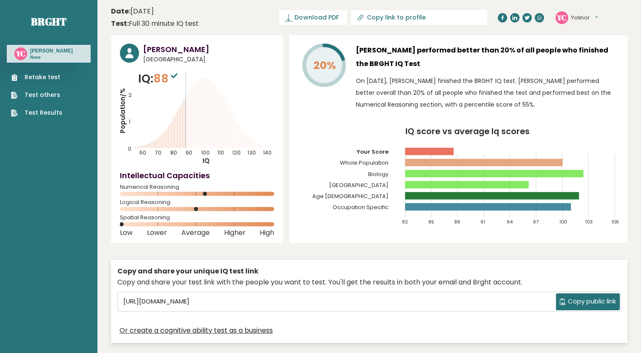
click at [324, 246] on div "[PERSON_NAME] [GEOGRAPHIC_DATA] IQ: 88 Population/% IQ 0 1 2 60 70 80 90 100 11…" at bounding box center [369, 191] width 516 height 312
click at [169, 75] on span "88" at bounding box center [166, 79] width 26 height 16
click at [178, 60] on span "[GEOGRAPHIC_DATA]" at bounding box center [208, 59] width 131 height 9
click at [173, 52] on h3 "[PERSON_NAME]" at bounding box center [208, 49] width 131 height 11
click at [132, 54] on circle at bounding box center [129, 53] width 19 height 19
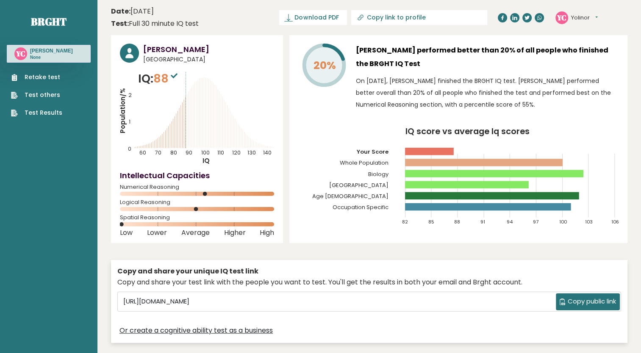
click at [132, 54] on circle at bounding box center [129, 53] width 19 height 19
click at [437, 108] on p "On [DATE], [PERSON_NAME] finished the BRGHT IQ test. [PERSON_NAME] performed be…" at bounding box center [487, 93] width 262 height 36
click at [584, 16] on button "Yolinor" at bounding box center [584, 18] width 27 height 8
click at [71, 79] on div "Retake test Test others Test Results" at bounding box center [49, 90] width 84 height 55
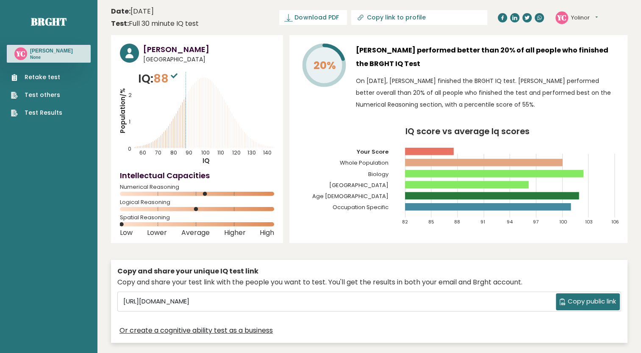
click at [47, 76] on link "Retake test" at bounding box center [36, 77] width 51 height 9
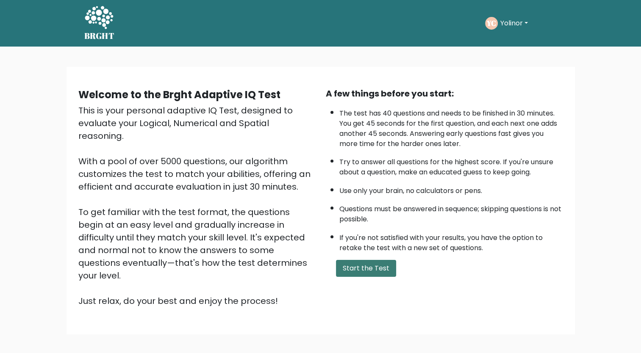
click at [374, 262] on button "Start the Test" at bounding box center [366, 268] width 60 height 17
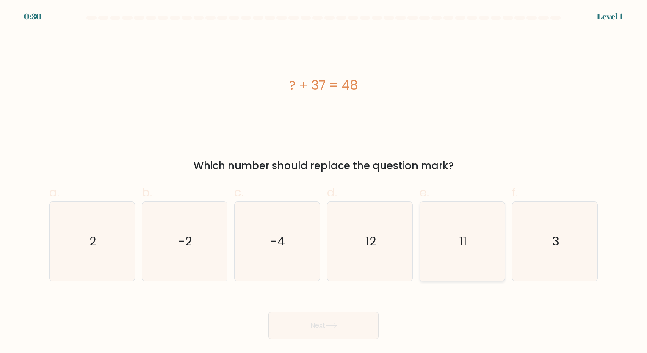
click at [500, 235] on icon "11" at bounding box center [462, 241] width 79 height 79
click at [324, 182] on input "e. 11" at bounding box center [323, 180] width 0 height 6
radio input "true"
click at [318, 323] on button "Next" at bounding box center [323, 325] width 110 height 27
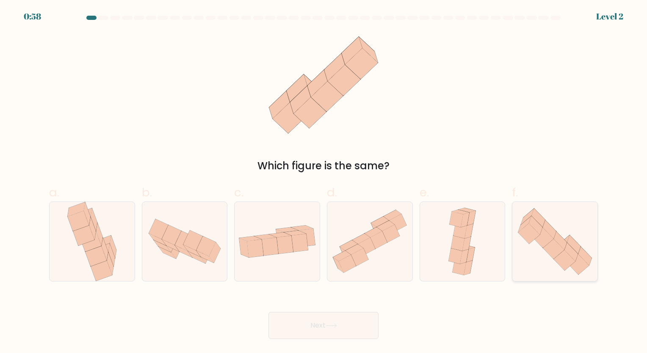
click at [583, 236] on icon at bounding box center [554, 241] width 85 height 73
click at [324, 182] on input "f." at bounding box center [323, 180] width 0 height 6
radio input "true"
click at [583, 236] on icon at bounding box center [555, 241] width 84 height 72
click at [324, 182] on input "f." at bounding box center [323, 180] width 0 height 6
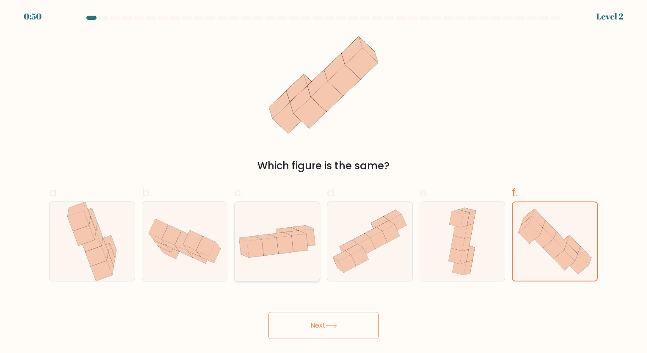
click at [288, 211] on div at bounding box center [277, 242] width 86 height 80
click at [323, 182] on input "c." at bounding box center [323, 180] width 0 height 6
radio input "true"
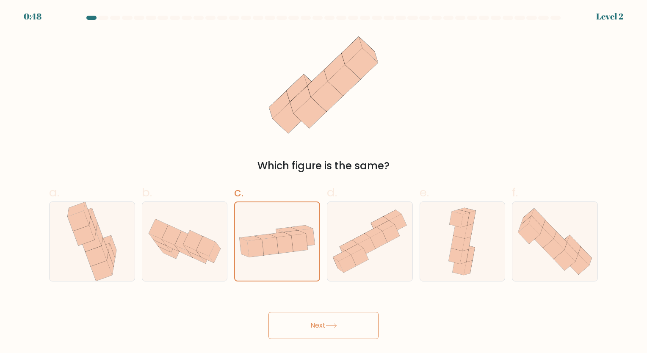
click at [298, 323] on button "Next" at bounding box center [323, 325] width 110 height 27
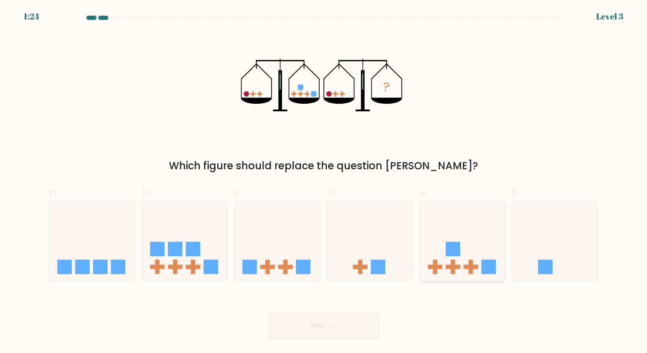
click at [469, 242] on icon at bounding box center [462, 241] width 85 height 70
click at [324, 182] on input "e." at bounding box center [323, 180] width 0 height 6
radio input "true"
click at [363, 329] on button "Next" at bounding box center [323, 325] width 110 height 27
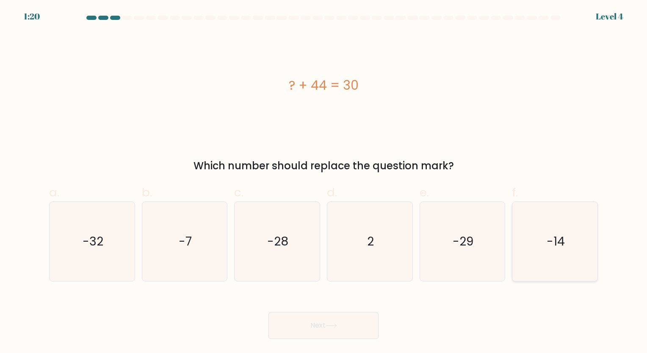
click at [550, 253] on icon "-14" at bounding box center [554, 241] width 79 height 79
click at [324, 182] on input "f. -14" at bounding box center [323, 180] width 0 height 6
radio input "true"
click at [351, 324] on button "Next" at bounding box center [323, 325] width 110 height 27
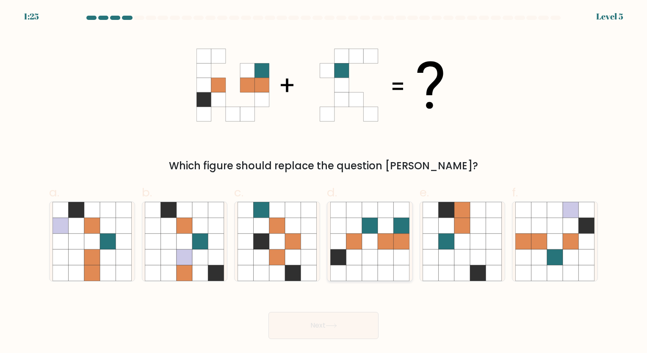
click at [370, 223] on icon at bounding box center [370, 226] width 16 height 16
click at [324, 182] on input "d." at bounding box center [323, 180] width 0 height 6
radio input "true"
click at [330, 326] on icon at bounding box center [331, 325] width 11 height 5
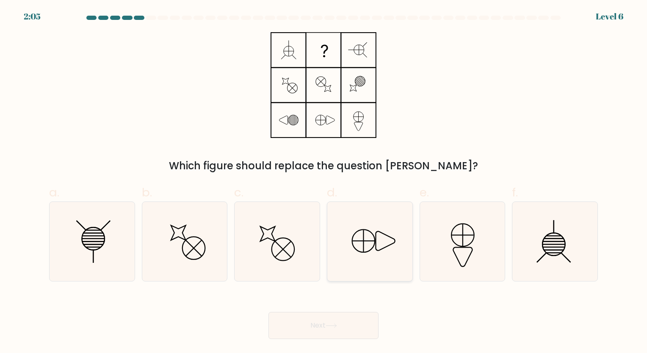
click at [328, 216] on div at bounding box center [370, 242] width 86 height 80
click at [324, 182] on input "d." at bounding box center [323, 180] width 0 height 6
radio input "true"
click at [81, 239] on icon at bounding box center [91, 241] width 79 height 79
click at [323, 182] on input "a." at bounding box center [323, 180] width 0 height 6
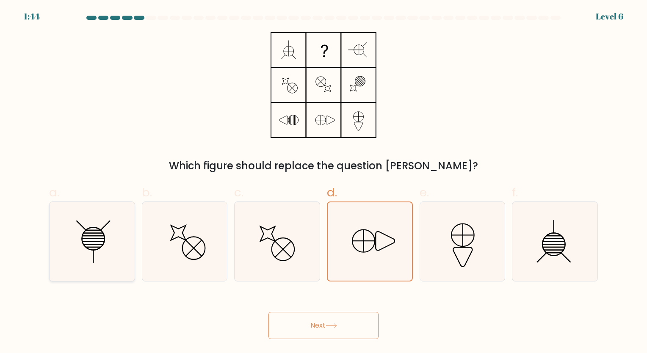
radio input "true"
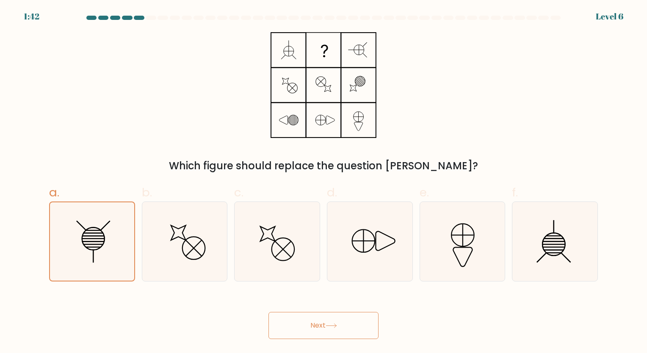
click at [321, 318] on button "Next" at bounding box center [323, 325] width 110 height 27
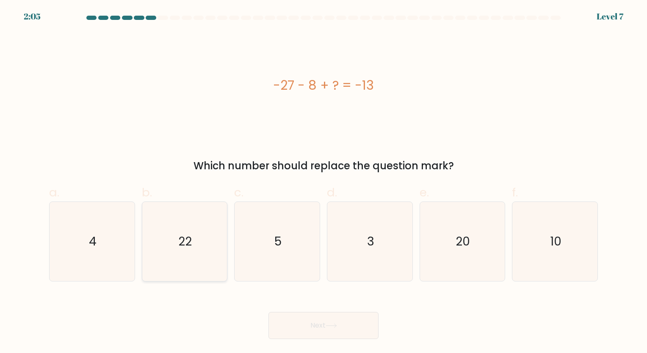
click at [210, 223] on icon "22" at bounding box center [184, 241] width 79 height 79
click at [323, 182] on input "b. 22" at bounding box center [323, 180] width 0 height 6
radio input "true"
click at [305, 324] on button "Next" at bounding box center [323, 325] width 110 height 27
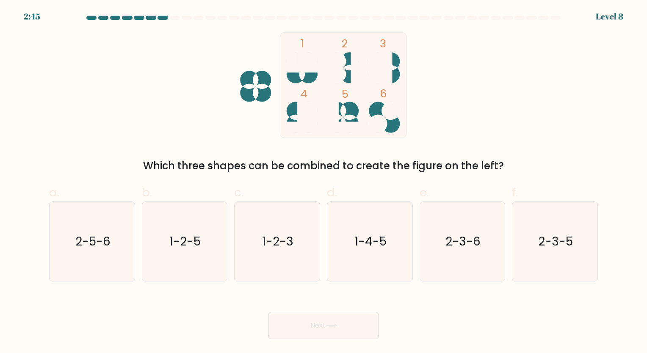
click at [538, 135] on div "1 2 3 4 5 6 Which three shapes can be combined to create the figure on the left?" at bounding box center [323, 102] width 559 height 141
click at [438, 260] on icon "2-3-6" at bounding box center [462, 241] width 79 height 79
click at [324, 182] on input "e. 2-3-6" at bounding box center [323, 180] width 0 height 6
radio input "true"
click at [343, 318] on button "Next" at bounding box center [323, 325] width 110 height 27
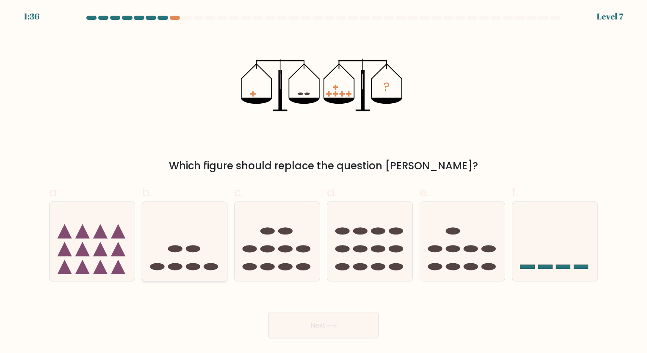
click at [185, 253] on icon at bounding box center [184, 241] width 85 height 70
click at [323, 182] on input "b." at bounding box center [323, 180] width 0 height 6
radio input "true"
click at [292, 326] on button "Next" at bounding box center [323, 325] width 110 height 27
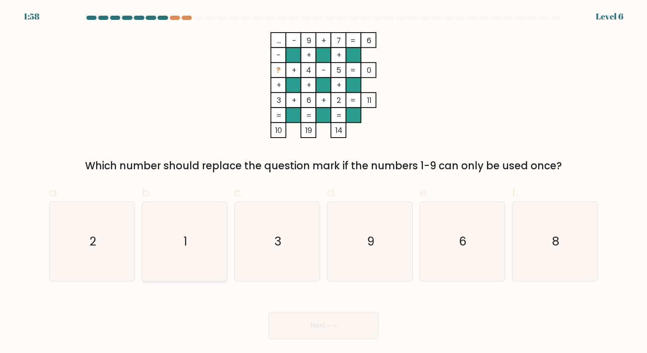
click at [173, 241] on icon "1" at bounding box center [184, 241] width 79 height 79
click at [323, 182] on input "b. 1" at bounding box center [323, 180] width 0 height 6
radio input "true"
click at [303, 320] on button "Next" at bounding box center [323, 325] width 110 height 27
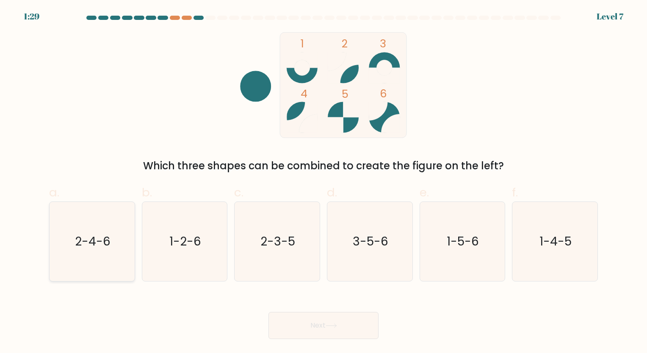
click at [103, 256] on icon "2-4-6" at bounding box center [91, 241] width 79 height 79
click at [323, 182] on input "a. 2-4-6" at bounding box center [323, 180] width 0 height 6
radio input "true"
click at [349, 320] on button "Next" at bounding box center [323, 325] width 110 height 27
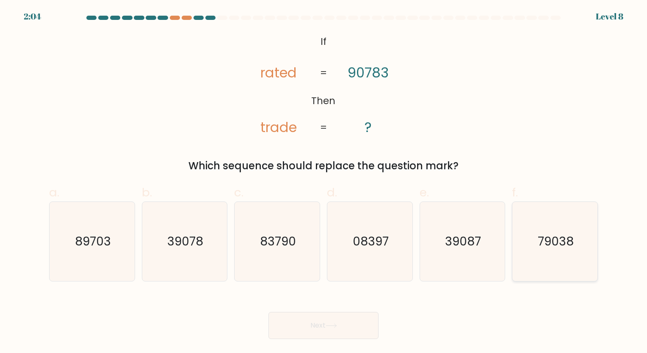
click at [544, 241] on text "79038" at bounding box center [556, 241] width 36 height 17
click at [324, 182] on input "f. 79038" at bounding box center [323, 180] width 0 height 6
radio input "true"
click at [371, 323] on button "Next" at bounding box center [323, 325] width 110 height 27
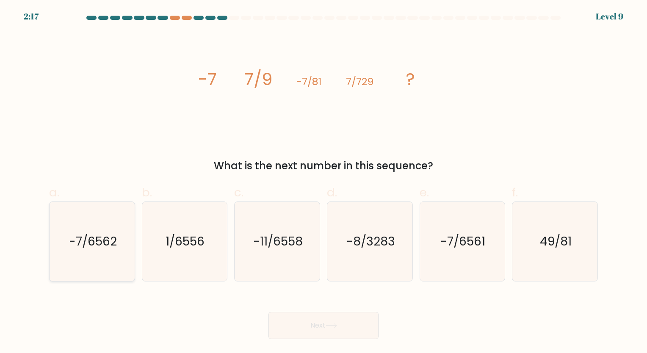
click at [105, 251] on icon "-7/6562" at bounding box center [91, 241] width 79 height 79
click at [323, 182] on input "a. -7/6562" at bounding box center [323, 180] width 0 height 6
radio input "true"
click at [296, 328] on button "Next" at bounding box center [323, 325] width 110 height 27
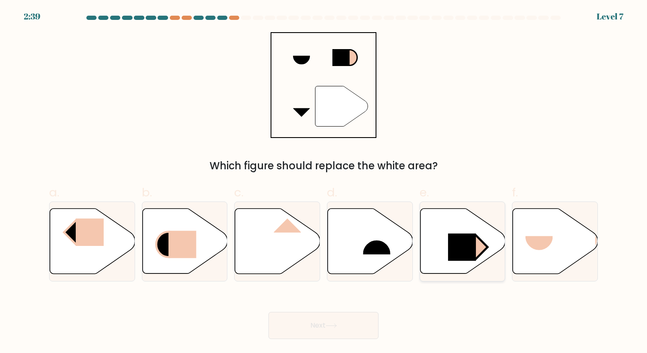
click at [453, 238] on rect at bounding box center [462, 248] width 28 height 28
click at [324, 182] on input "e." at bounding box center [323, 180] width 0 height 6
radio input "true"
click at [344, 329] on button "Next" at bounding box center [323, 325] width 110 height 27
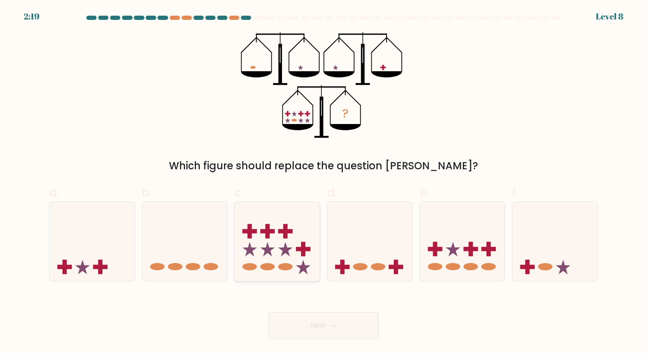
click at [289, 250] on icon at bounding box center [285, 249] width 14 height 14
click at [323, 182] on input "c." at bounding box center [323, 180] width 0 height 6
radio input "true"
click at [323, 320] on button "Next" at bounding box center [323, 325] width 110 height 27
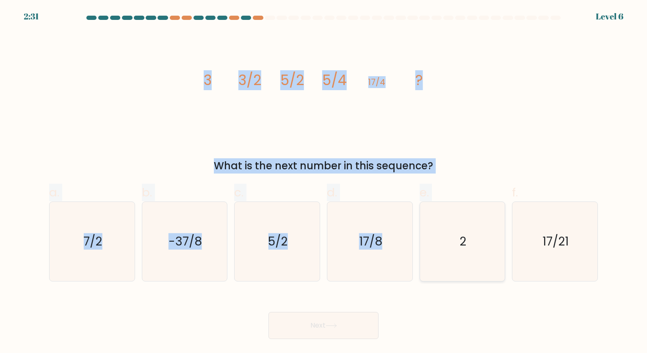
drag, startPoint x: 198, startPoint y: 82, endPoint x: 464, endPoint y: 279, distance: 331.8
click at [464, 279] on form at bounding box center [323, 177] width 647 height 323
click at [345, 144] on div "image/svg+xml 3 3/2 5/2 5/4 17/4 ? What is the next number in this sequence?" at bounding box center [323, 102] width 559 height 141
drag, startPoint x: 197, startPoint y: 74, endPoint x: 635, endPoint y: 289, distance: 488.3
click at [635, 289] on form at bounding box center [323, 177] width 647 height 323
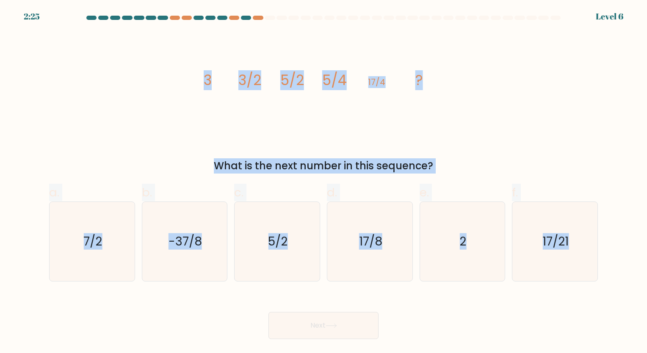
copy form "3 3/2 5/2 5/4 17/4 ? What is the next number in this sequence? a. 7/2 b. -37/8 …"
click at [494, 92] on div "image/svg+xml 3 3/2 5/2 5/4 17/4 ? What is the next number in this sequence?" at bounding box center [323, 102] width 559 height 141
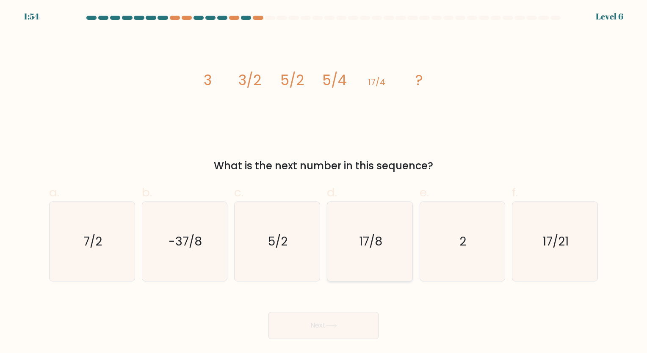
click at [380, 245] on text "17/8" at bounding box center [370, 241] width 23 height 17
click at [324, 182] on input "d. 17/8" at bounding box center [323, 180] width 0 height 6
radio input "true"
click at [350, 334] on button "Next" at bounding box center [323, 325] width 110 height 27
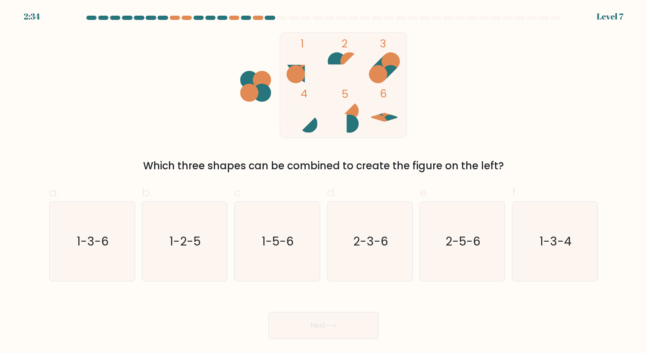
drag, startPoint x: 223, startPoint y: 36, endPoint x: 305, endPoint y: 78, distance: 91.8
click at [332, 100] on icon "1 2 3 4 5 6" at bounding box center [324, 85] width 228 height 106
drag, startPoint x: 255, startPoint y: 33, endPoint x: 238, endPoint y: 72, distance: 42.3
click at [238, 72] on icon "1 2 3 4 5 6" at bounding box center [324, 85] width 228 height 106
click at [229, 47] on icon "1 2 3 4 5 6" at bounding box center [324, 85] width 228 height 106
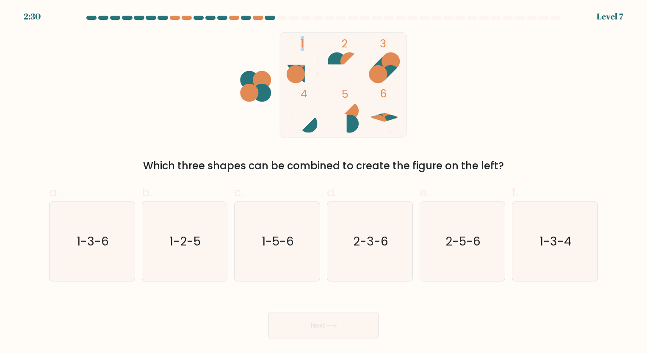
click at [229, 47] on icon "1 2 3 4 5 6" at bounding box center [324, 85] width 228 height 106
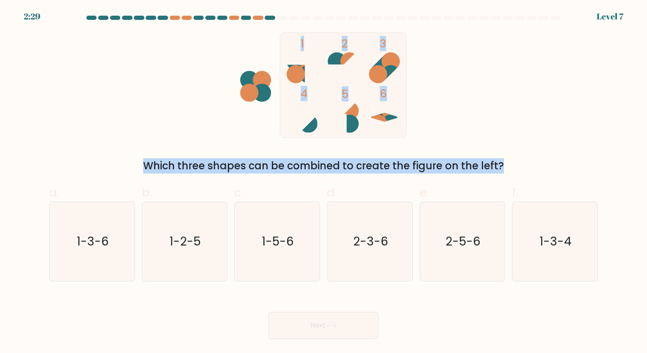
drag, startPoint x: 229, startPoint y: 47, endPoint x: 334, endPoint y: 172, distance: 164.0
click at [334, 172] on div "1 2 3 4 5 6 Which three shapes can be combined to create the figure on the left?" at bounding box center [323, 102] width 559 height 141
drag, startPoint x: 334, startPoint y: 172, endPoint x: 428, endPoint y: 111, distance: 112.0
click at [428, 111] on icon "1 2 3 4 5 6" at bounding box center [324, 85] width 228 height 106
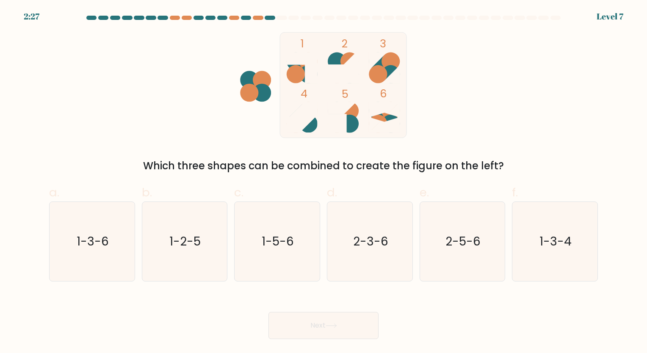
click at [428, 111] on icon "1 2 3 4 5 6" at bounding box center [324, 85] width 228 height 106
click at [198, 232] on icon "1-2-5" at bounding box center [184, 241] width 79 height 79
click at [323, 182] on input "b. 1-2-5" at bounding box center [323, 180] width 0 height 6
radio input "true"
click at [319, 319] on button "Next" at bounding box center [323, 325] width 110 height 27
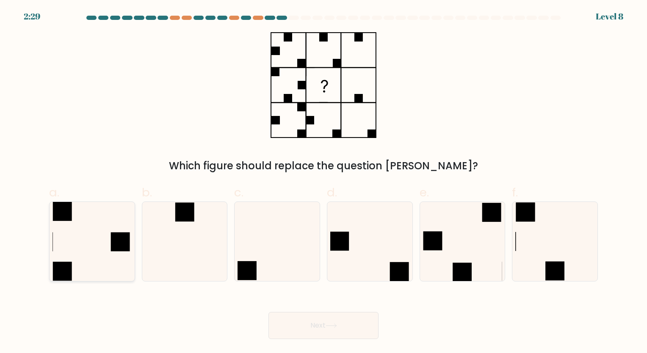
click at [90, 255] on icon at bounding box center [91, 241] width 79 height 79
click at [323, 182] on input "a." at bounding box center [323, 180] width 0 height 6
radio input "true"
click at [357, 315] on button "Next" at bounding box center [323, 325] width 110 height 27
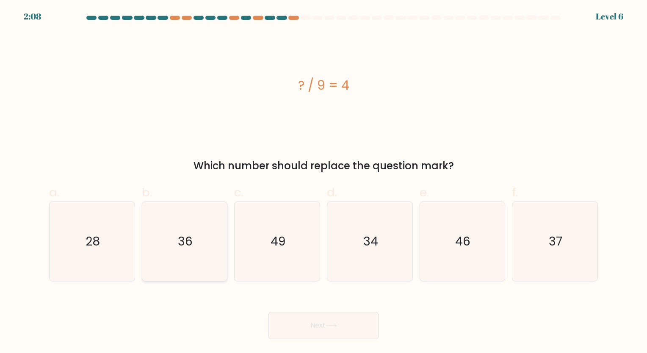
click at [209, 252] on icon "36" at bounding box center [184, 241] width 79 height 79
click at [323, 182] on input "b. 36" at bounding box center [323, 180] width 0 height 6
radio input "true"
click at [328, 324] on icon at bounding box center [331, 325] width 11 height 5
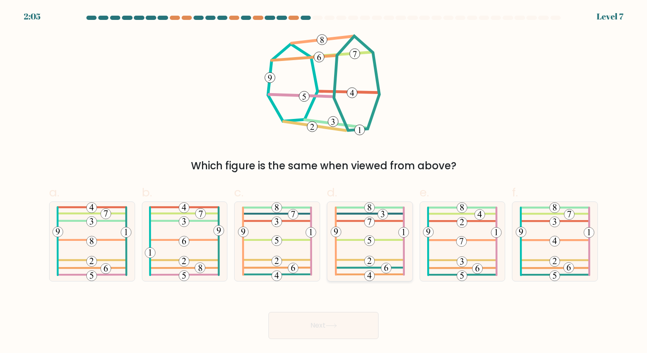
click at [395, 246] on icon at bounding box center [370, 241] width 78 height 79
click at [324, 182] on input "d." at bounding box center [323, 180] width 0 height 6
radio input "true"
click at [364, 315] on button "Next" at bounding box center [323, 325] width 110 height 27
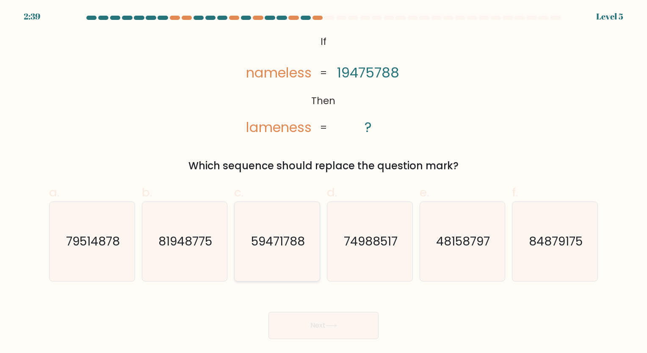
click at [235, 245] on div "59471788" at bounding box center [277, 242] width 86 height 80
click at [323, 182] on input "c. 59471788" at bounding box center [323, 180] width 0 height 6
radio input "true"
click at [304, 335] on button "Next" at bounding box center [323, 325] width 110 height 27
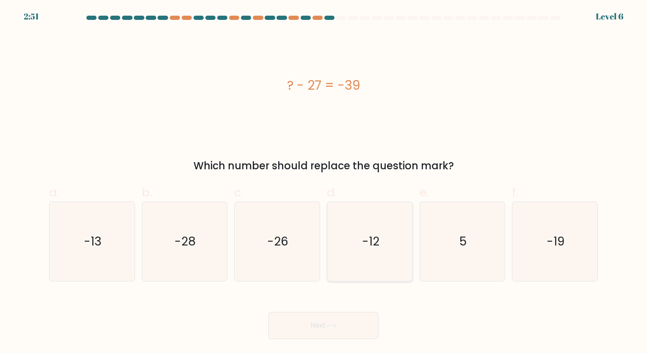
click at [369, 219] on icon "-12" at bounding box center [369, 241] width 79 height 79
click at [324, 182] on input "d. -12" at bounding box center [323, 180] width 0 height 6
radio input "true"
click at [315, 329] on button "Next" at bounding box center [323, 325] width 110 height 27
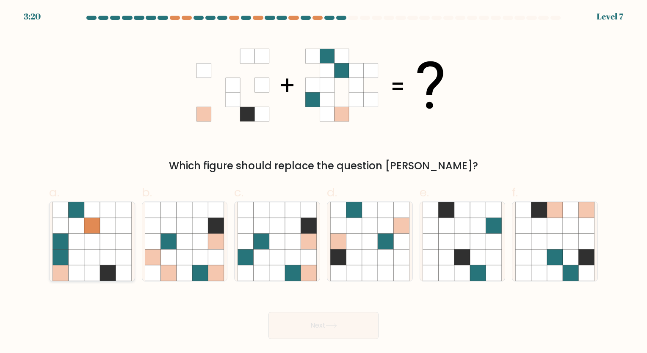
click at [81, 270] on icon at bounding box center [76, 273] width 16 height 16
click at [323, 182] on input "a." at bounding box center [323, 180] width 0 height 6
radio input "true"
click at [299, 318] on button "Next" at bounding box center [323, 325] width 110 height 27
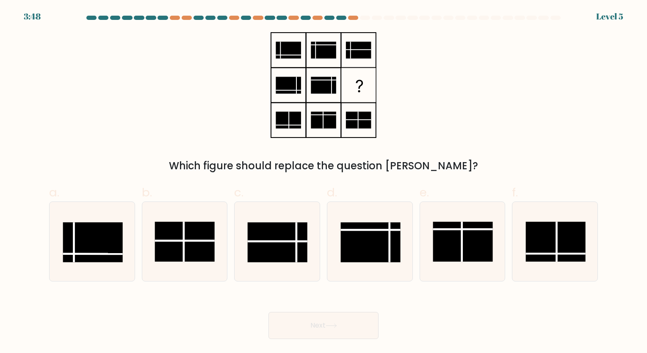
click at [358, 110] on icon at bounding box center [324, 85] width 106 height 106
click at [378, 230] on line at bounding box center [370, 230] width 60 height 0
click at [324, 182] on input "d." at bounding box center [323, 180] width 0 height 6
radio input "true"
click at [362, 322] on button "Next" at bounding box center [323, 325] width 110 height 27
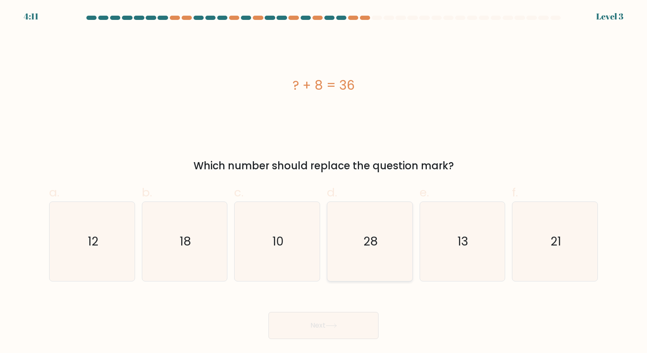
click at [382, 262] on icon "28" at bounding box center [369, 241] width 79 height 79
click at [324, 182] on input "d. 28" at bounding box center [323, 180] width 0 height 6
radio input "true"
click at [332, 319] on button "Next" at bounding box center [323, 325] width 110 height 27
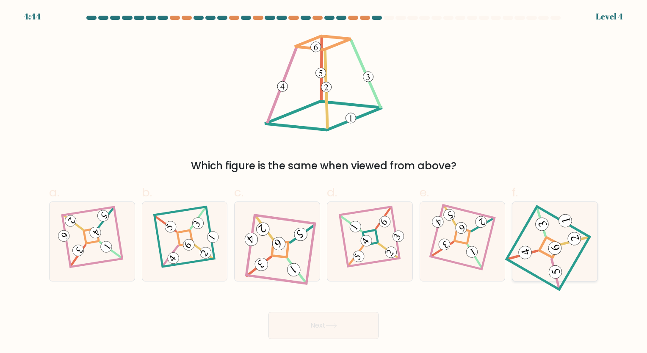
click at [526, 247] on 838 at bounding box center [525, 253] width 16 height 16
click at [324, 182] on input "f." at bounding box center [323, 180] width 0 height 6
radio input "true"
click at [351, 333] on button "Next" at bounding box center [323, 325] width 110 height 27
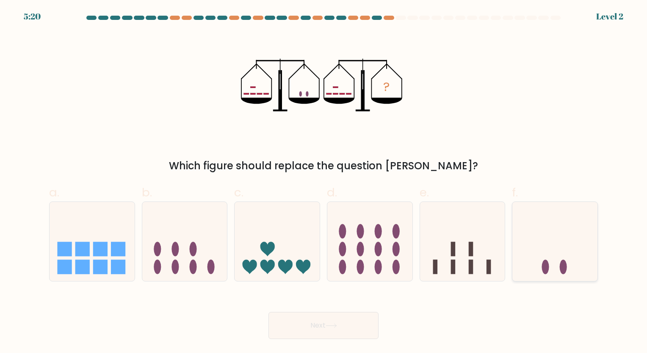
click at [562, 234] on icon at bounding box center [554, 241] width 85 height 70
click at [324, 182] on input "f." at bounding box center [323, 180] width 0 height 6
radio input "true"
click at [324, 322] on button "Next" at bounding box center [323, 325] width 110 height 27
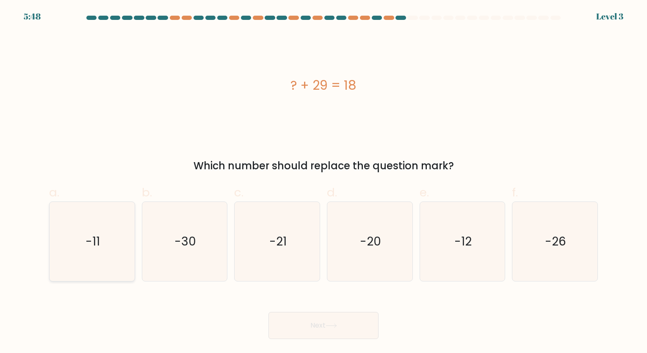
click at [130, 233] on icon "-11" at bounding box center [91, 241] width 79 height 79
click at [323, 182] on input "a. -11" at bounding box center [323, 180] width 0 height 6
radio input "true"
click at [307, 326] on button "Next" at bounding box center [323, 325] width 110 height 27
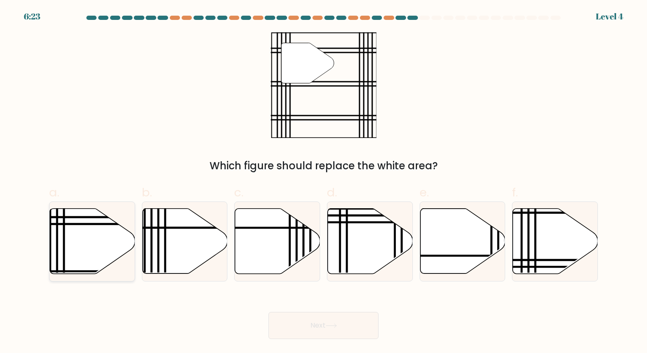
click at [94, 224] on line at bounding box center [118, 224] width 171 height 0
click at [323, 182] on input "a." at bounding box center [323, 180] width 0 height 6
radio input "true"
click at [306, 309] on div "Next" at bounding box center [323, 315] width 559 height 47
click at [309, 324] on button "Next" at bounding box center [323, 325] width 110 height 27
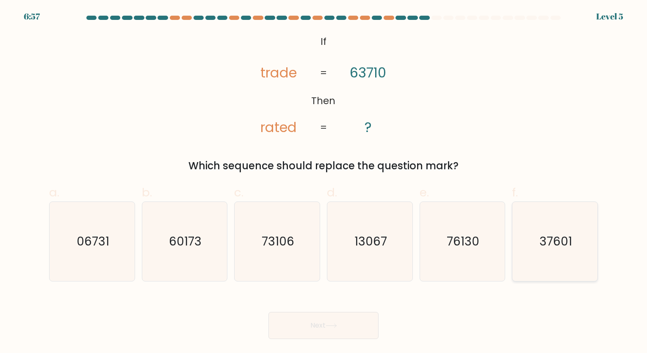
click at [548, 237] on text "37601" at bounding box center [555, 241] width 33 height 17
click at [324, 182] on input "f. 37601" at bounding box center [323, 180] width 0 height 6
radio input "true"
click at [351, 313] on button "Next" at bounding box center [323, 325] width 110 height 27
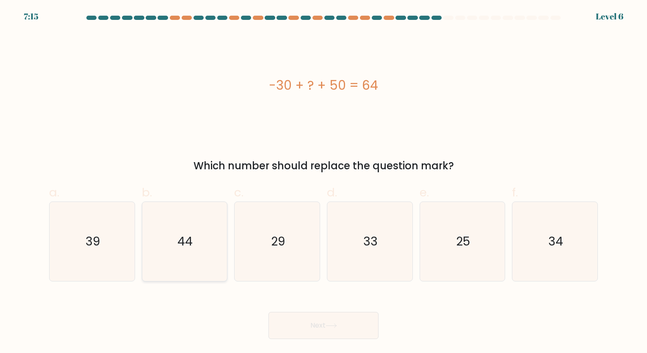
click at [174, 257] on icon "44" at bounding box center [184, 241] width 79 height 79
click at [323, 182] on input "b. 44" at bounding box center [323, 180] width 0 height 6
radio input "true"
click at [307, 331] on button "Next" at bounding box center [323, 325] width 110 height 27
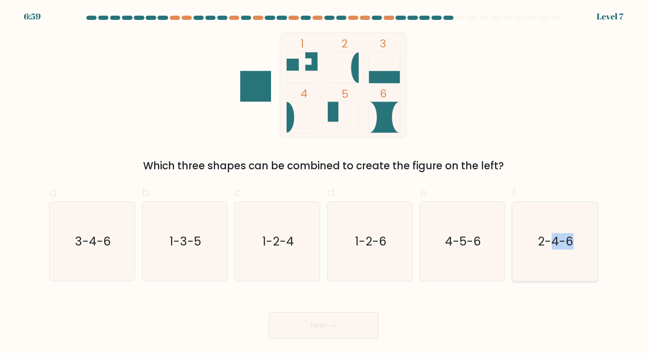
drag, startPoint x: 603, startPoint y: 245, endPoint x: 545, endPoint y: 239, distance: 58.3
click at [545, 239] on form at bounding box center [323, 177] width 647 height 323
click at [545, 239] on text "2-4-6" at bounding box center [556, 241] width 36 height 17
click at [324, 182] on input "f. 2-4-6" at bounding box center [323, 180] width 0 height 6
radio input "true"
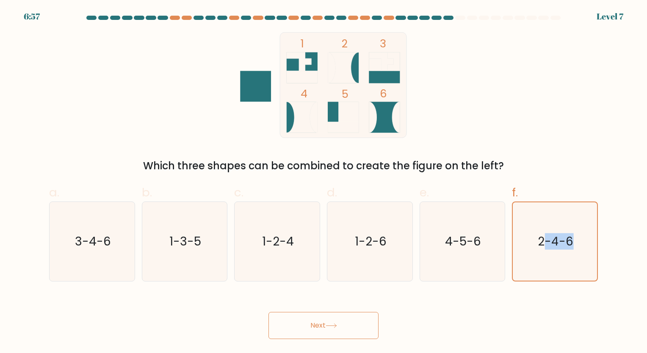
click at [364, 321] on button "Next" at bounding box center [323, 325] width 110 height 27
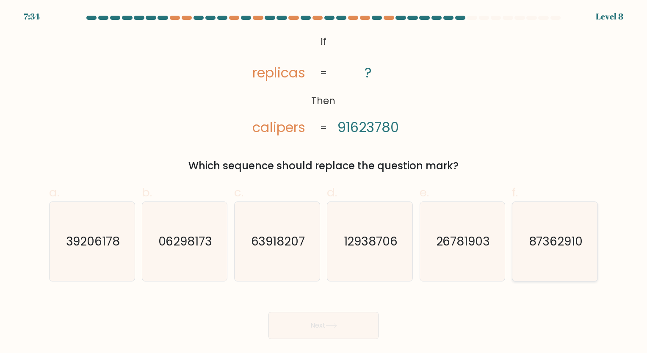
click at [553, 221] on icon "87362910" at bounding box center [554, 241] width 79 height 79
click at [324, 182] on input "f. 87362910" at bounding box center [323, 180] width 0 height 6
radio input "true"
click at [368, 326] on button "Next" at bounding box center [323, 325] width 110 height 27
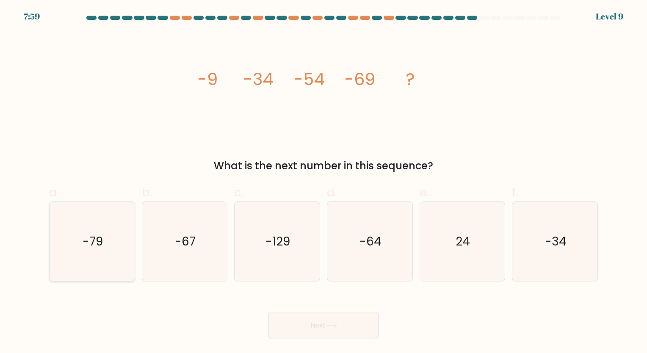
click at [77, 261] on icon "-79" at bounding box center [91, 241] width 79 height 79
click at [323, 182] on input "a. -79" at bounding box center [323, 180] width 0 height 6
radio input "true"
click at [300, 324] on button "Next" at bounding box center [323, 325] width 110 height 27
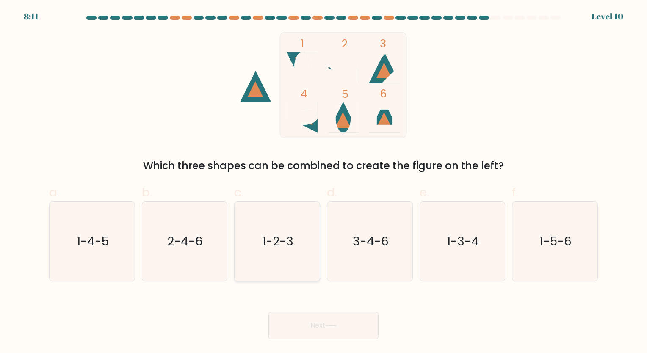
click at [276, 248] on text "1-2-3" at bounding box center [277, 241] width 31 height 17
click at [323, 182] on input "c. 1-2-3" at bounding box center [323, 180] width 0 height 6
radio input "true"
click at [356, 233] on text "3-4-6" at bounding box center [371, 241] width 36 height 17
click at [324, 182] on input "d. 3-4-6" at bounding box center [323, 180] width 0 height 6
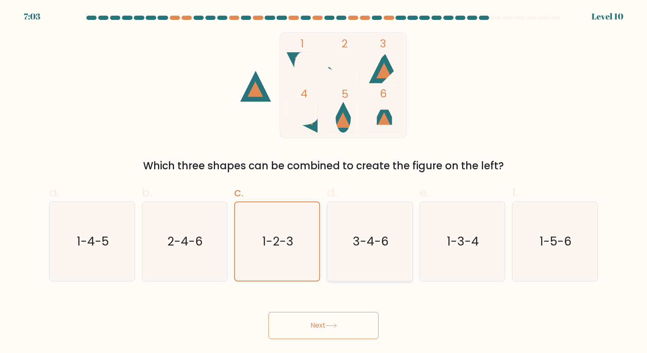
radio input "true"
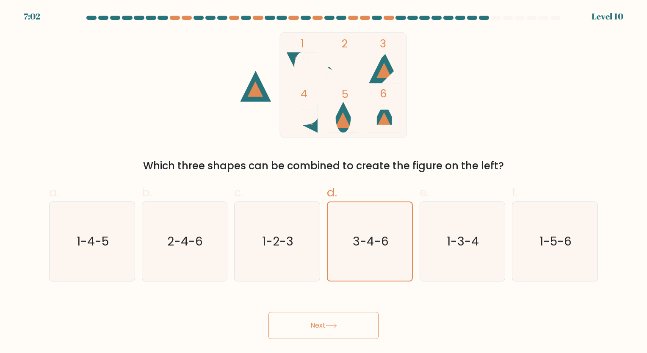
click at [334, 320] on button "Next" at bounding box center [323, 325] width 110 height 27
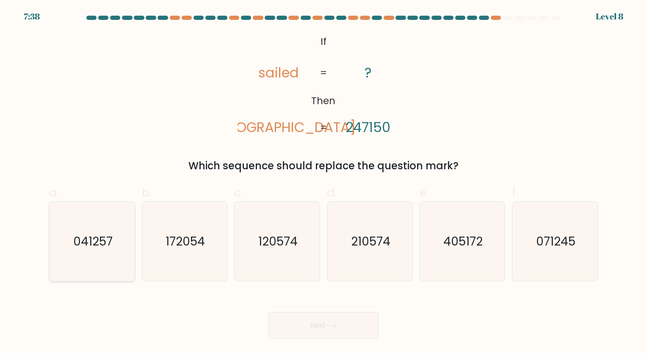
click at [95, 259] on icon "041257" at bounding box center [91, 241] width 79 height 79
click at [323, 182] on input "a. 041257" at bounding box center [323, 180] width 0 height 6
radio input "true"
click at [290, 332] on button "Next" at bounding box center [323, 325] width 110 height 27
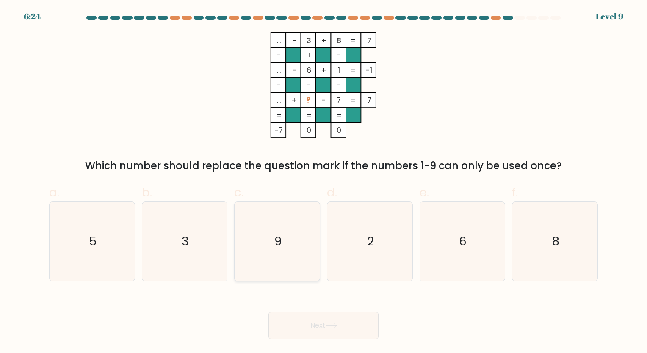
click at [296, 221] on icon "9" at bounding box center [277, 241] width 79 height 79
click at [323, 182] on input "c. 9" at bounding box center [323, 180] width 0 height 6
radio input "true"
click at [348, 330] on button "Next" at bounding box center [323, 325] width 110 height 27
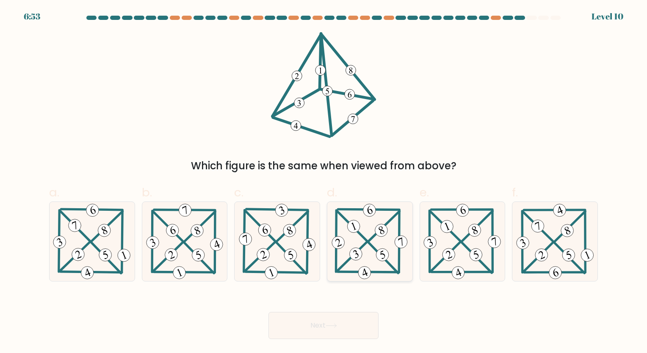
click at [378, 270] on icon at bounding box center [370, 241] width 80 height 79
click at [324, 182] on input "d." at bounding box center [323, 180] width 0 height 6
radio input "true"
click at [354, 324] on button "Next" at bounding box center [323, 325] width 110 height 27
click at [333, 321] on button "Next" at bounding box center [323, 325] width 110 height 27
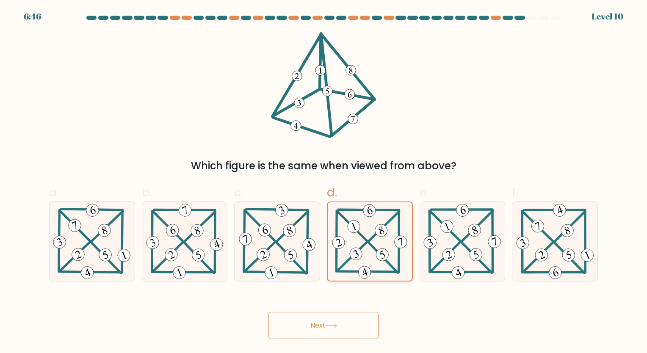
click at [362, 263] on icon at bounding box center [369, 241] width 79 height 78
click at [324, 182] on input "d." at bounding box center [323, 180] width 0 height 6
click at [309, 323] on button "Next" at bounding box center [323, 325] width 110 height 27
click at [334, 320] on button "Next" at bounding box center [323, 325] width 110 height 27
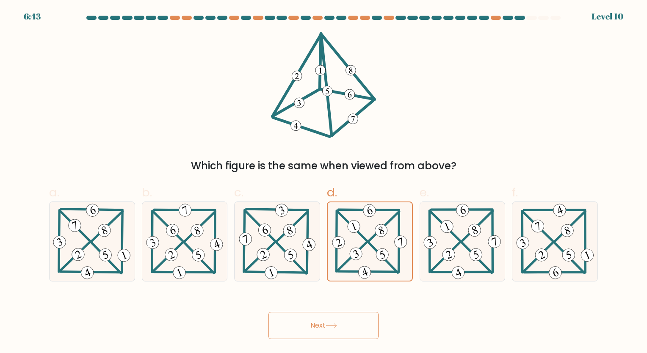
click at [334, 320] on button "Next" at bounding box center [323, 325] width 110 height 27
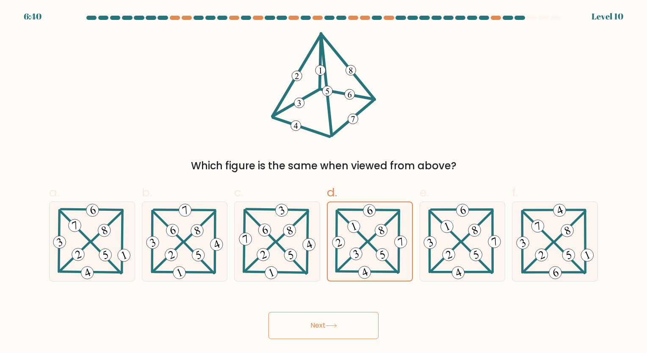
click at [334, 320] on button "Next" at bounding box center [323, 325] width 110 height 27
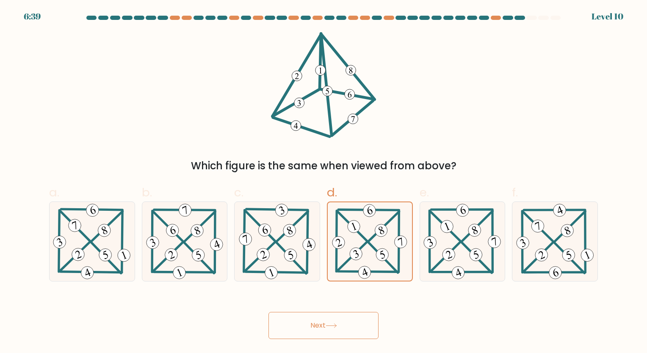
click at [334, 320] on button "Next" at bounding box center [323, 325] width 110 height 27
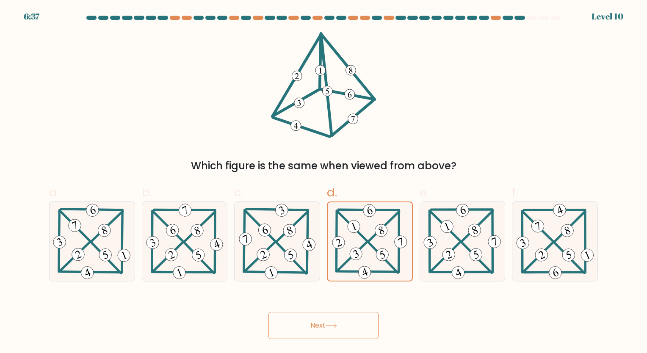
click at [334, 320] on button "Next" at bounding box center [323, 325] width 110 height 27
click at [367, 250] on icon at bounding box center [369, 241] width 79 height 78
click at [324, 182] on input "d." at bounding box center [323, 180] width 0 height 6
click at [316, 249] on icon at bounding box center [277, 241] width 80 height 79
click at [323, 182] on input "c." at bounding box center [323, 180] width 0 height 6
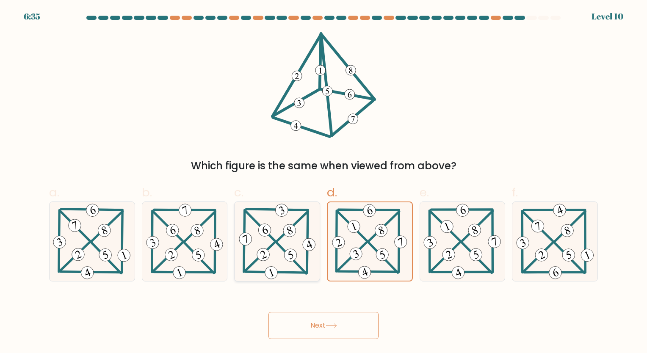
radio input "true"
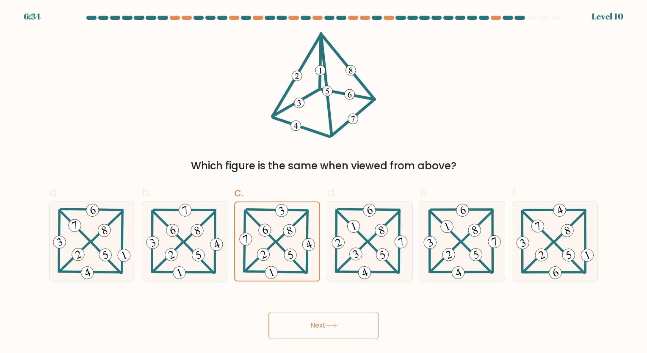
click at [338, 318] on button "Next" at bounding box center [323, 325] width 110 height 27
click at [348, 281] on div at bounding box center [370, 242] width 86 height 80
click at [324, 182] on input "d." at bounding box center [323, 180] width 0 height 6
radio input "true"
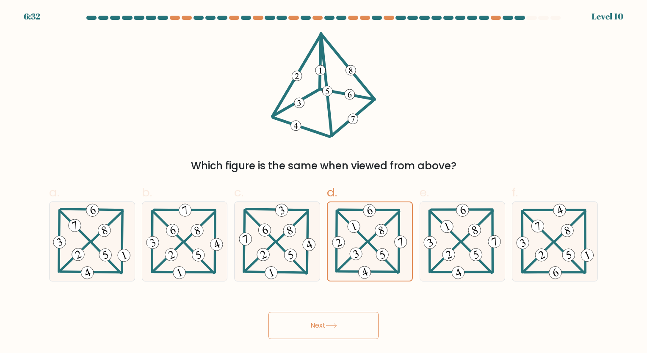
click at [336, 323] on button "Next" at bounding box center [323, 325] width 110 height 27
click at [320, 327] on button "Next" at bounding box center [323, 325] width 110 height 27
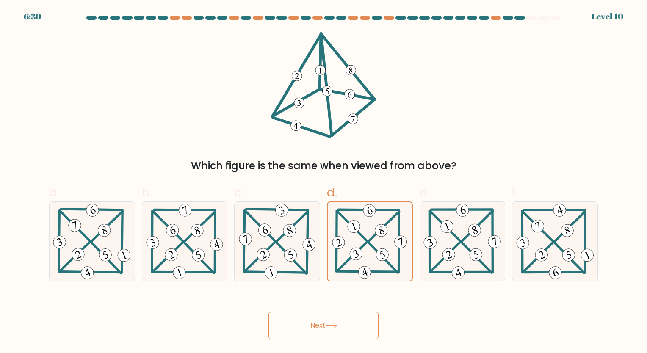
click at [320, 327] on button "Next" at bounding box center [323, 325] width 110 height 27
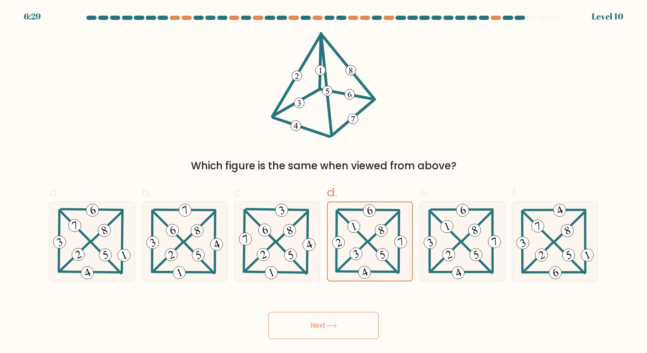
click at [320, 327] on button "Next" at bounding box center [323, 325] width 110 height 27
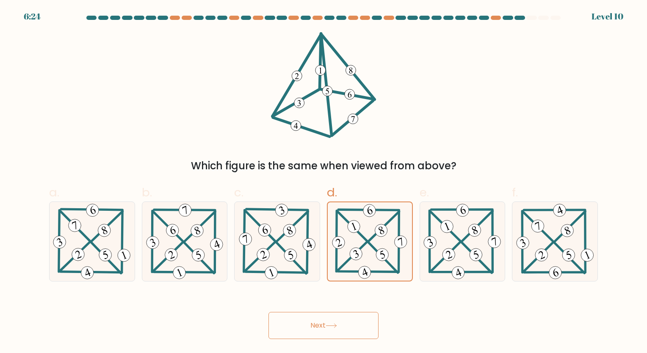
click at [320, 327] on button "Next" at bounding box center [323, 325] width 110 height 27
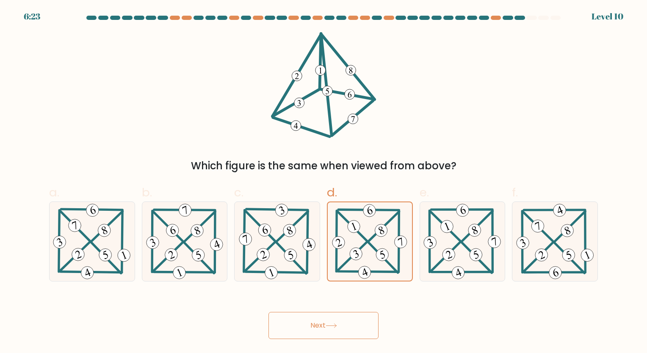
click at [320, 327] on button "Next" at bounding box center [323, 325] width 110 height 27
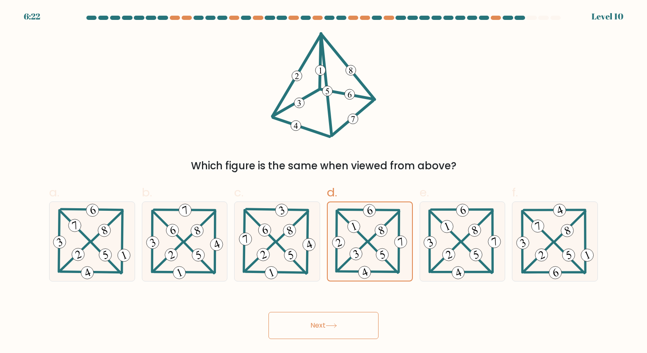
click at [320, 327] on button "Next" at bounding box center [323, 325] width 110 height 27
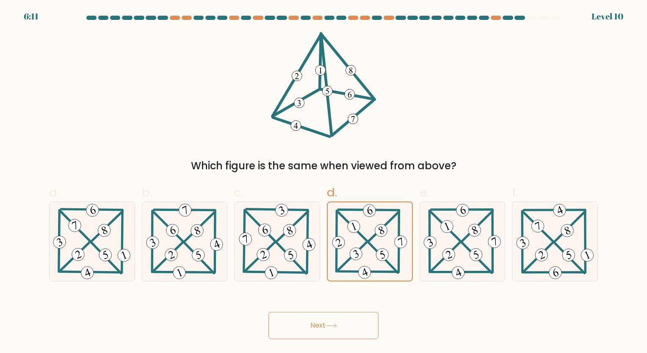
click at [320, 327] on button "Next" at bounding box center [323, 325] width 110 height 27
drag, startPoint x: 320, startPoint y: 327, endPoint x: 353, endPoint y: 259, distance: 75.7
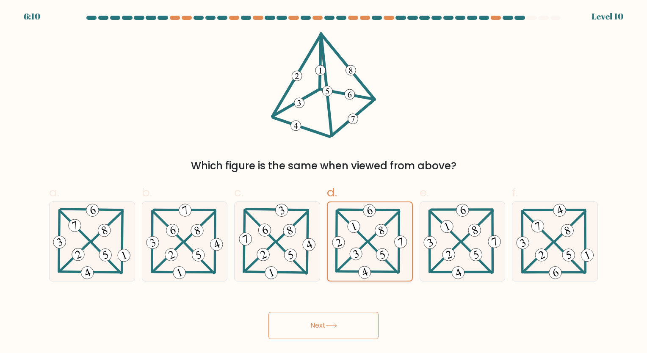
click at [353, 259] on form at bounding box center [323, 177] width 647 height 323
click at [353, 259] on 828 at bounding box center [356, 254] width 16 height 16
click at [324, 182] on input "d." at bounding box center [323, 180] width 0 height 6
click at [353, 259] on 828 at bounding box center [356, 254] width 16 height 16
click at [324, 182] on input "d." at bounding box center [323, 180] width 0 height 6
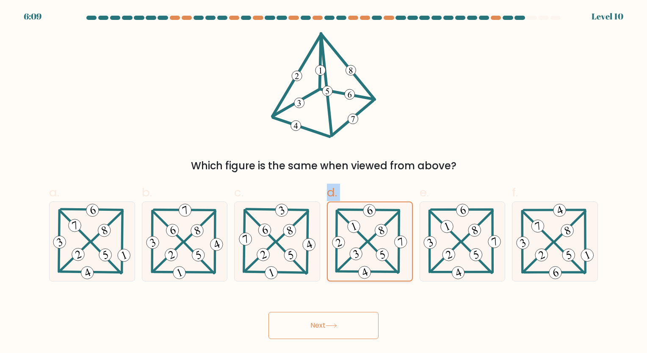
click at [353, 259] on 828 at bounding box center [356, 254] width 16 height 16
click at [324, 182] on input "d." at bounding box center [323, 180] width 0 height 6
drag, startPoint x: 353, startPoint y: 259, endPoint x: 437, endPoint y: 247, distance: 85.1
click at [437, 247] on icon at bounding box center [462, 241] width 81 height 79
click at [324, 182] on input "e." at bounding box center [323, 180] width 0 height 6
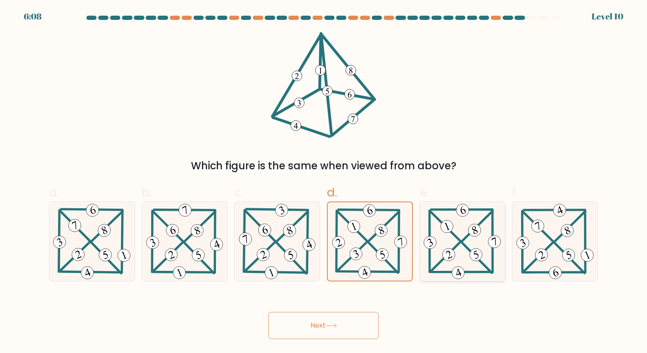
radio input "true"
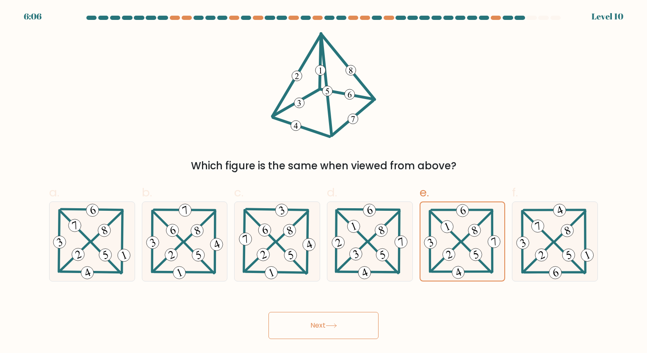
click at [347, 318] on button "Next" at bounding box center [323, 325] width 110 height 27
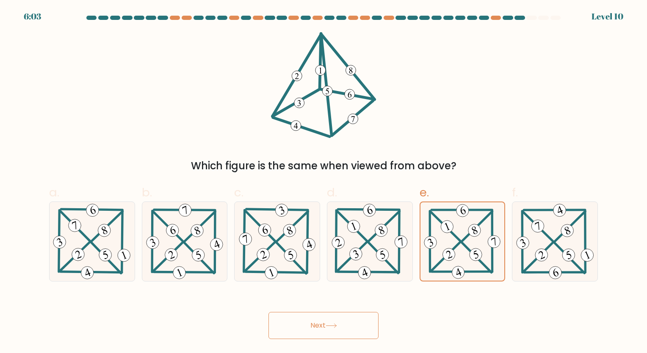
click at [332, 319] on button "Next" at bounding box center [323, 325] width 110 height 27
drag, startPoint x: 332, startPoint y: 319, endPoint x: 293, endPoint y: 240, distance: 88.0
click at [293, 240] on form at bounding box center [323, 177] width 647 height 323
click at [293, 240] on icon at bounding box center [277, 241] width 80 height 79
click at [323, 182] on input "c." at bounding box center [323, 180] width 0 height 6
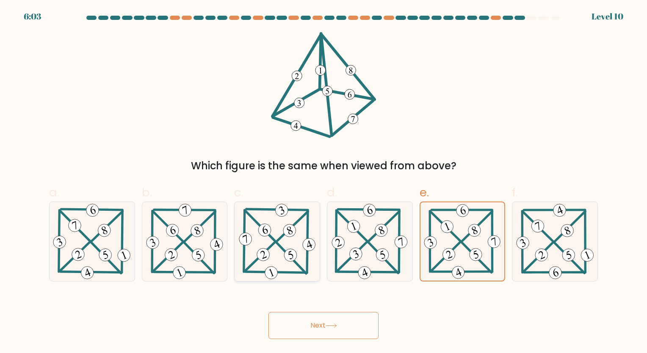
radio input "true"
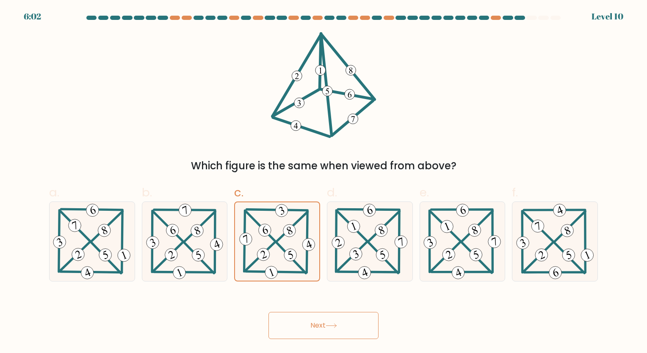
click at [231, 232] on div "c." at bounding box center [277, 233] width 93 height 98
click at [205, 235] on icon at bounding box center [184, 241] width 81 height 79
click at [323, 182] on input "b." at bounding box center [323, 180] width 0 height 6
radio input "true"
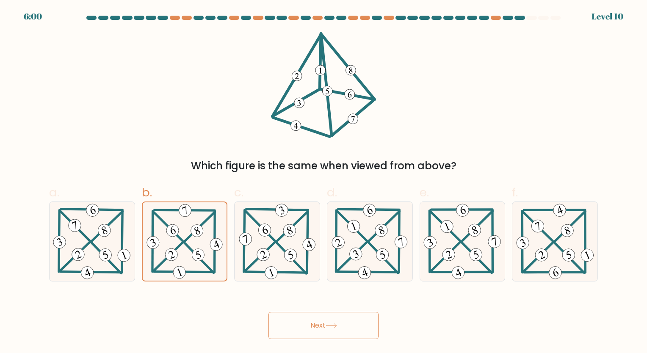
click at [298, 325] on button "Next" at bounding box center [323, 325] width 110 height 27
click at [373, 241] on icon at bounding box center [370, 241] width 80 height 79
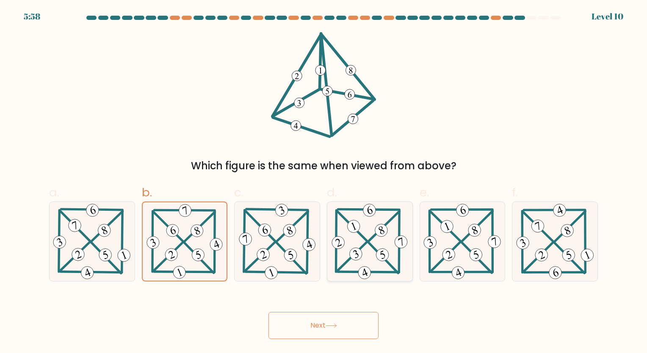
click at [324, 182] on input "d." at bounding box center [323, 180] width 0 height 6
radio input "true"
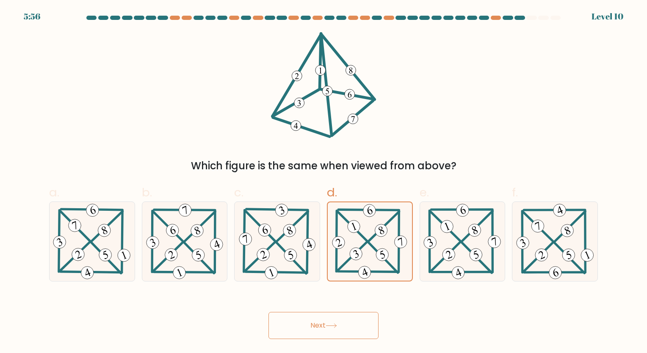
click at [348, 323] on button "Next" at bounding box center [323, 325] width 110 height 27
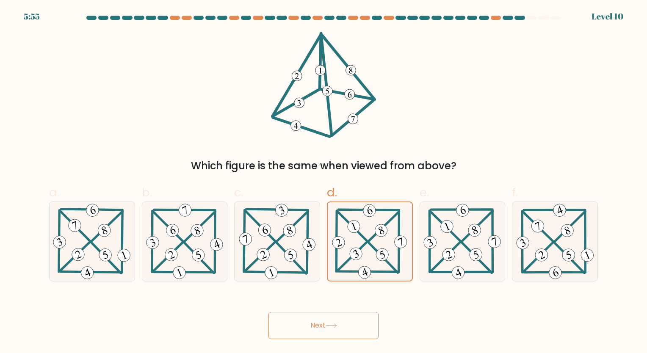
click at [348, 323] on button "Next" at bounding box center [323, 325] width 110 height 27
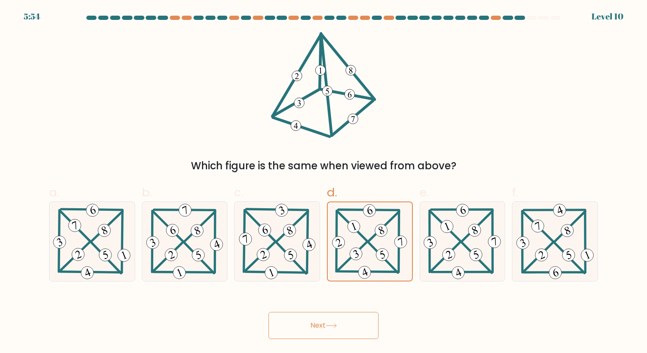
click at [348, 323] on button "Next" at bounding box center [323, 325] width 110 height 27
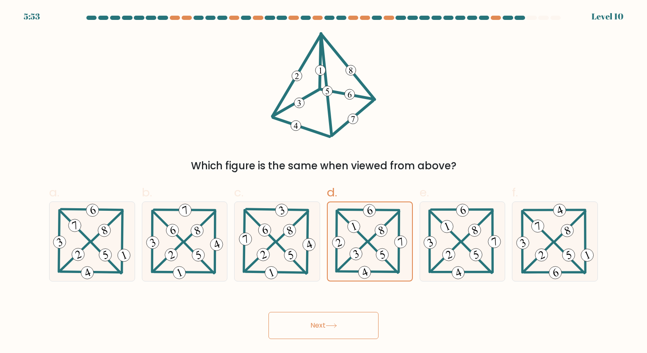
click at [348, 323] on button "Next" at bounding box center [323, 325] width 110 height 27
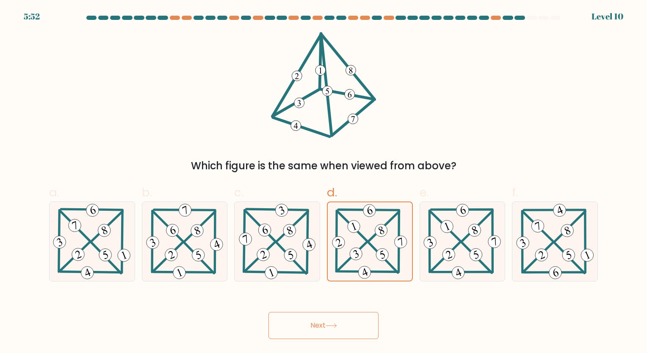
click at [348, 323] on button "Next" at bounding box center [323, 325] width 110 height 27
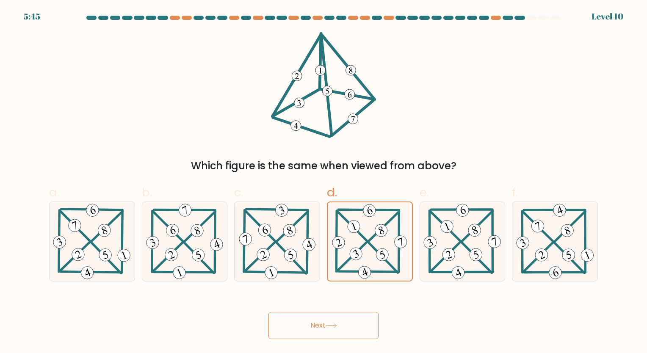
click at [348, 323] on button "Next" at bounding box center [323, 325] width 110 height 27
click at [332, 325] on icon at bounding box center [331, 325] width 11 height 5
click at [571, 236] on icon at bounding box center [554, 241] width 81 height 79
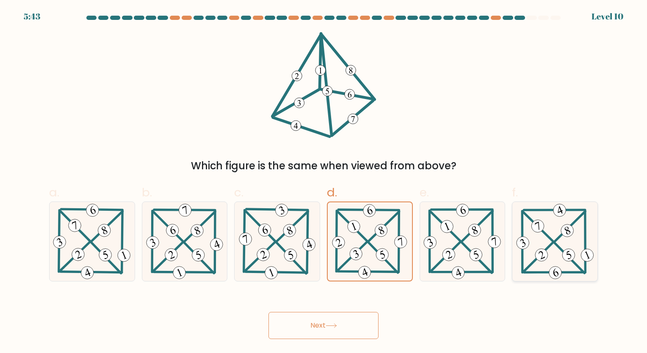
click at [324, 182] on input "f." at bounding box center [323, 180] width 0 height 6
radio input "true"
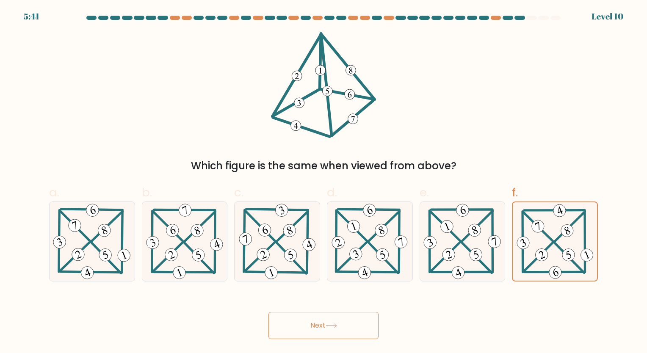
click at [351, 326] on button "Next" at bounding box center [323, 325] width 110 height 27
click at [111, 252] on 341 at bounding box center [105, 255] width 16 height 16
click at [323, 182] on input "a." at bounding box center [323, 180] width 0 height 6
radio input "true"
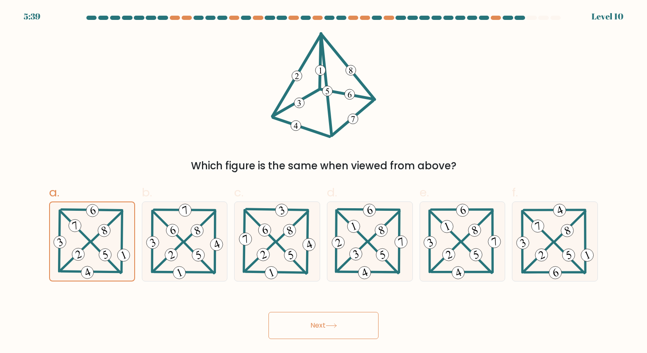
click at [295, 324] on button "Next" at bounding box center [323, 325] width 110 height 27
click at [365, 209] on 829 at bounding box center [370, 210] width 16 height 16
click at [324, 182] on input "d." at bounding box center [323, 180] width 0 height 6
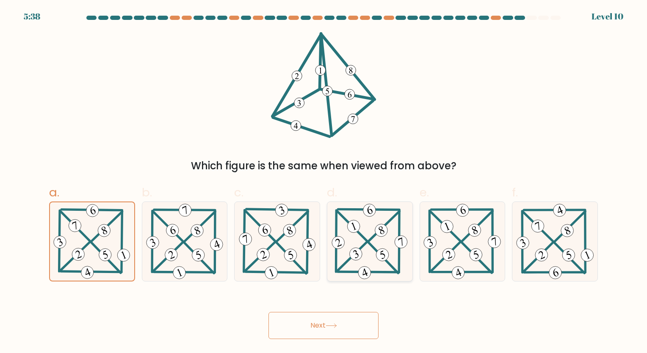
radio input "true"
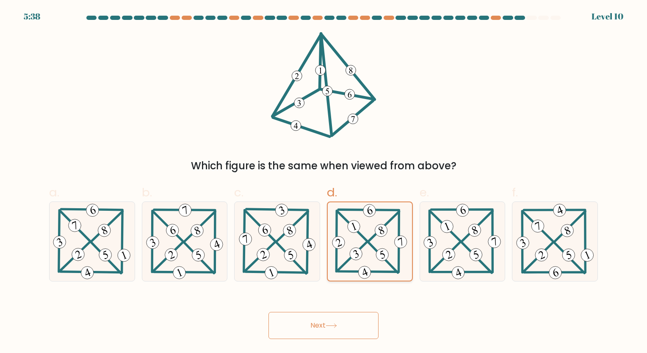
click at [365, 209] on 829 at bounding box center [370, 210] width 16 height 16
click at [324, 182] on input "d." at bounding box center [323, 180] width 0 height 6
click at [323, 324] on button "Next" at bounding box center [323, 325] width 110 height 27
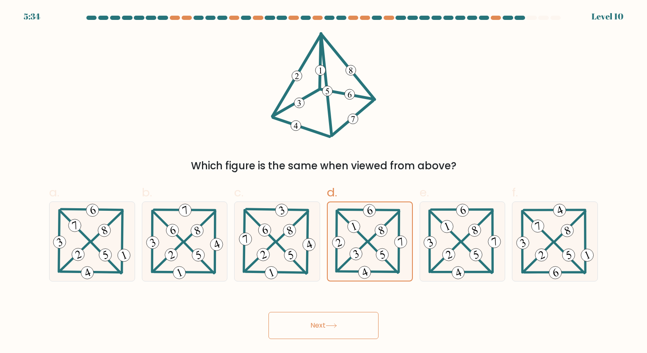
click at [323, 324] on button "Next" at bounding box center [323, 325] width 110 height 27
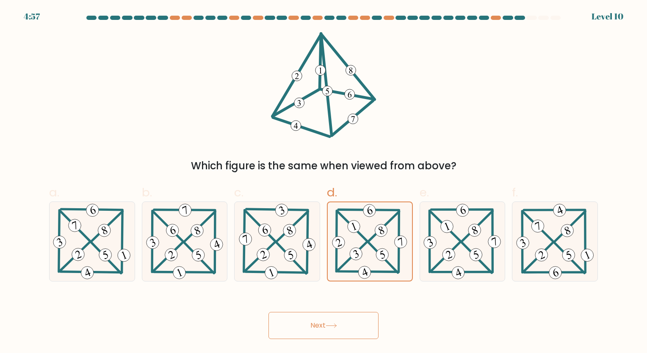
click at [323, 324] on button "Next" at bounding box center [323, 325] width 110 height 27
click at [365, 318] on button "Next" at bounding box center [323, 325] width 110 height 27
click at [343, 328] on button "Next" at bounding box center [323, 325] width 110 height 27
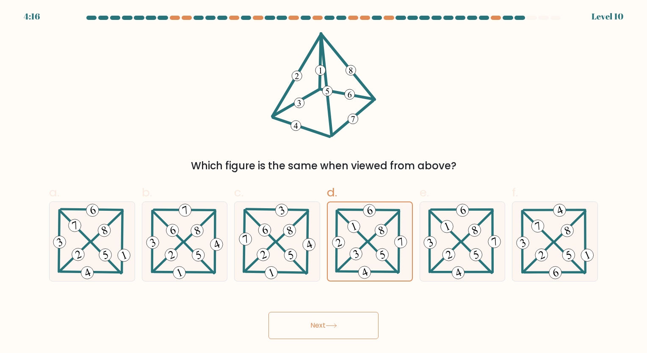
click at [343, 328] on button "Next" at bounding box center [323, 325] width 110 height 27
click at [322, 333] on button "Next" at bounding box center [323, 325] width 110 height 27
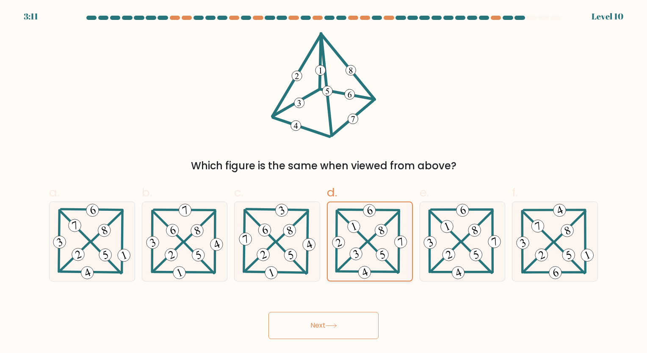
drag, startPoint x: 322, startPoint y: 333, endPoint x: 373, endPoint y: 219, distance: 124.7
click at [373, 219] on form at bounding box center [323, 177] width 647 height 323
click at [373, 219] on icon at bounding box center [369, 241] width 79 height 78
click at [324, 182] on input "d." at bounding box center [323, 180] width 0 height 6
click at [373, 40] on icon at bounding box center [323, 85] width 105 height 106
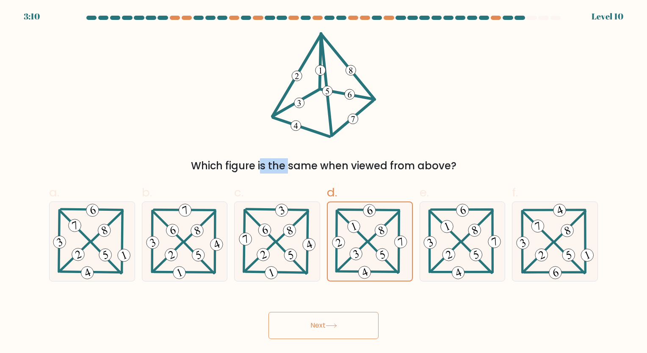
click at [373, 40] on icon at bounding box center [323, 85] width 105 height 106
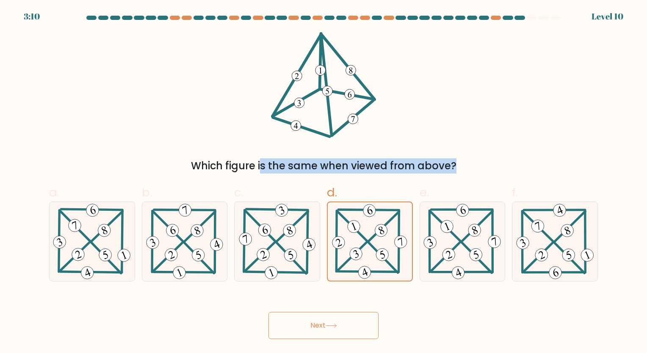
click at [373, 40] on icon at bounding box center [323, 85] width 105 height 106
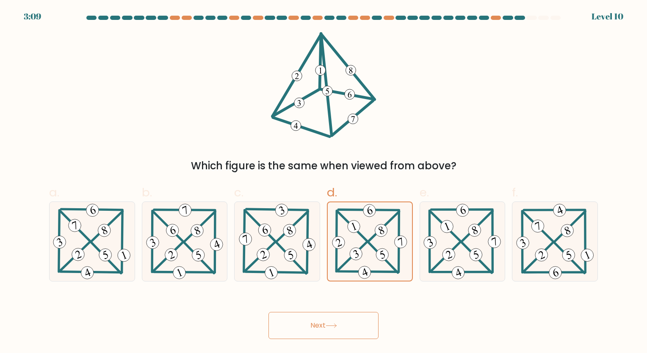
drag, startPoint x: 373, startPoint y: 40, endPoint x: 326, endPoint y: 72, distance: 57.3
click at [326, 72] on g at bounding box center [324, 84] width 102 height 103
click at [326, 72] on 7 at bounding box center [326, 84] width 11 height 102
drag, startPoint x: 326, startPoint y: 72, endPoint x: 424, endPoint y: 92, distance: 100.6
click at [424, 92] on div "Which figure is the same when viewed from above?" at bounding box center [323, 102] width 559 height 141
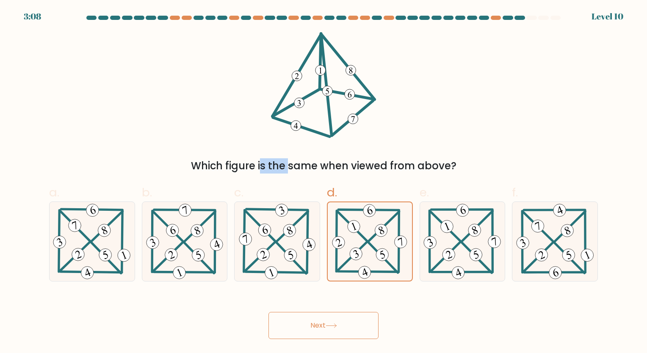
click at [424, 92] on div "Which figure is the same when viewed from above?" at bounding box center [323, 102] width 559 height 141
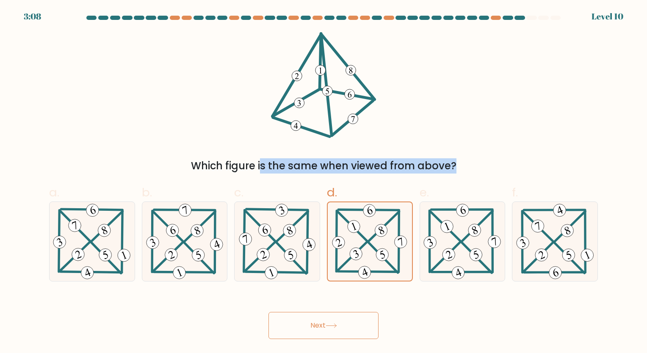
click at [424, 92] on div "Which figure is the same when viewed from above?" at bounding box center [323, 102] width 559 height 141
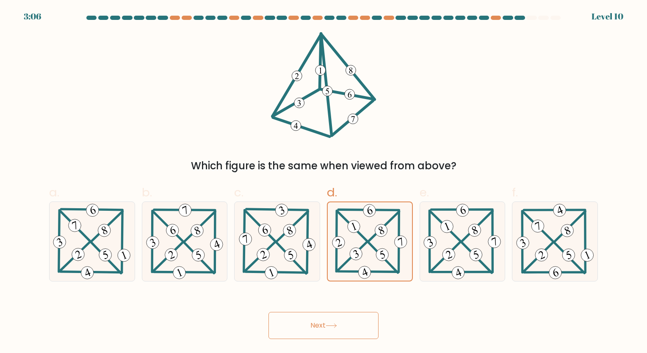
drag, startPoint x: 424, startPoint y: 92, endPoint x: 502, endPoint y: 92, distance: 77.9
click at [502, 92] on div "Which figure is the same when viewed from above?" at bounding box center [323, 102] width 559 height 141
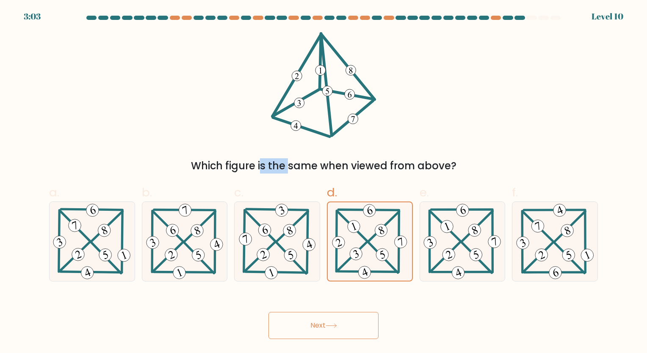
click at [502, 92] on div "Which figure is the same when viewed from above?" at bounding box center [323, 102] width 559 height 141
click at [0, 353] on div at bounding box center [0, 353] width 0 height 0
click at [296, 332] on button "Next" at bounding box center [323, 325] width 110 height 27
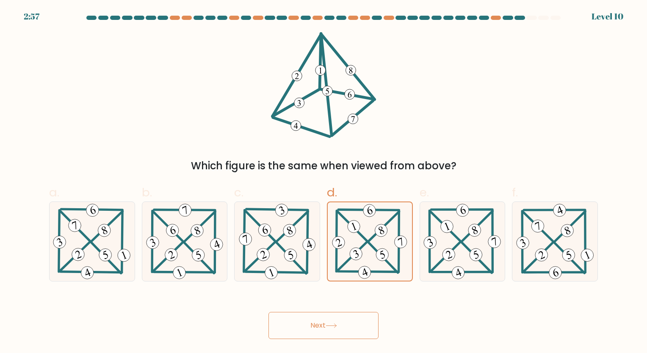
click at [315, 323] on button "Next" at bounding box center [323, 325] width 110 height 27
click at [326, 321] on button "Next" at bounding box center [323, 325] width 110 height 27
click at [340, 321] on button "Next" at bounding box center [323, 325] width 110 height 27
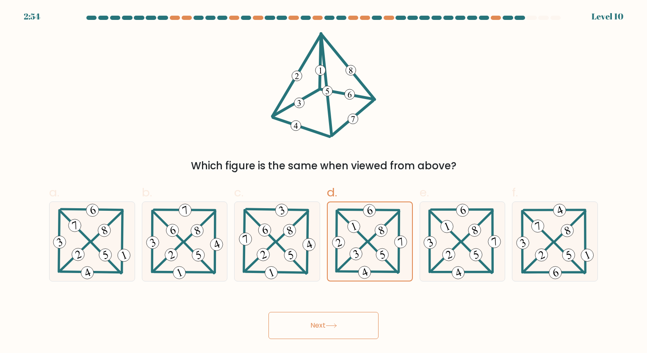
click at [344, 321] on button "Next" at bounding box center [323, 325] width 110 height 27
click at [347, 321] on button "Next" at bounding box center [323, 325] width 110 height 27
click at [340, 324] on button "Next" at bounding box center [323, 325] width 110 height 27
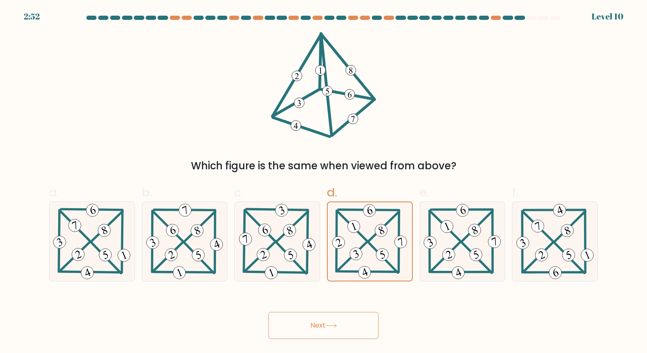
click at [340, 324] on button "Next" at bounding box center [323, 325] width 110 height 27
click at [317, 328] on button "Next" at bounding box center [323, 325] width 110 height 27
click at [331, 324] on icon at bounding box center [331, 325] width 11 height 5
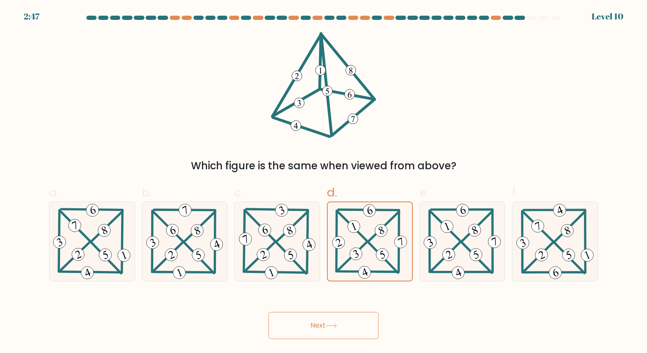
click at [315, 327] on button "Next" at bounding box center [323, 325] width 110 height 27
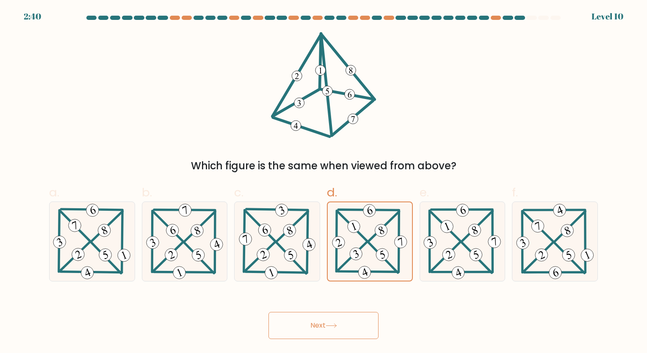
click at [315, 327] on button "Next" at bounding box center [323, 325] width 110 height 27
click at [320, 320] on button "Next" at bounding box center [323, 325] width 110 height 27
click at [314, 321] on button "Next" at bounding box center [323, 325] width 110 height 27
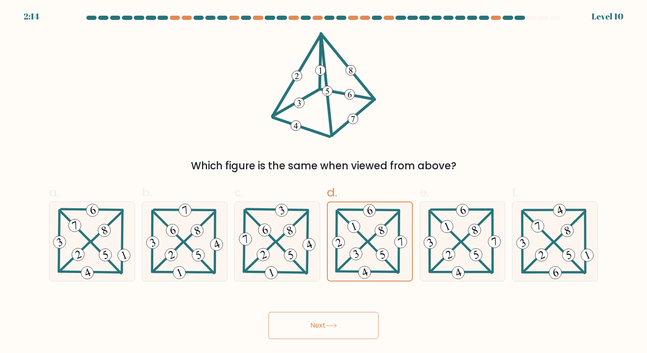
click at [314, 321] on button "Next" at bounding box center [323, 325] width 110 height 27
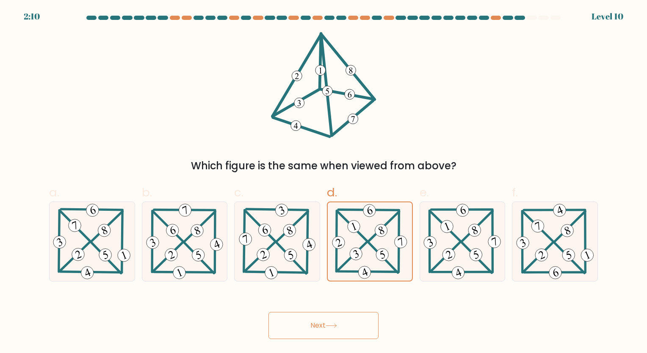
click at [314, 321] on button "Next" at bounding box center [323, 325] width 110 height 27
click at [411, 263] on div at bounding box center [370, 242] width 86 height 80
click at [324, 182] on input "d." at bounding box center [323, 180] width 0 height 6
click at [445, 256] on 705 at bounding box center [449, 254] width 17 height 17
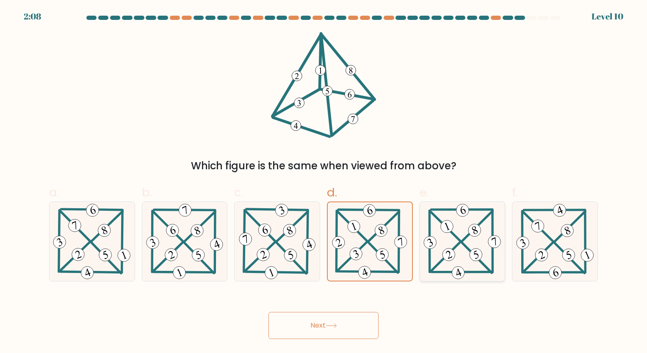
click at [324, 182] on input "e." at bounding box center [323, 180] width 0 height 6
radio input "true"
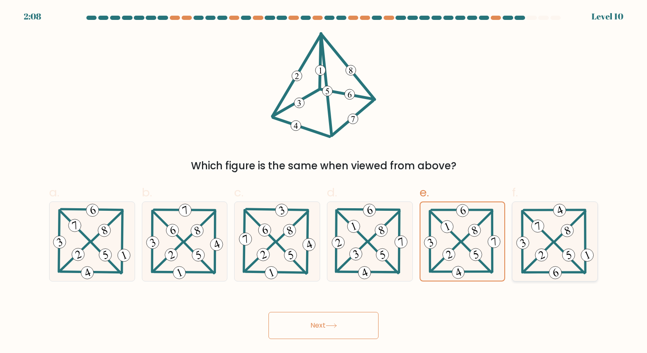
click at [539, 242] on icon at bounding box center [554, 241] width 81 height 79
click at [324, 182] on input "f." at bounding box center [323, 180] width 0 height 6
radio input "true"
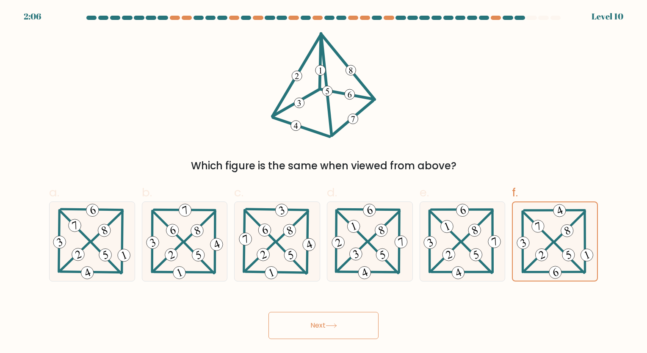
click at [331, 323] on button "Next" at bounding box center [323, 325] width 110 height 27
click at [362, 214] on icon at bounding box center [370, 241] width 80 height 79
click at [324, 182] on input "d." at bounding box center [323, 180] width 0 height 6
radio input "true"
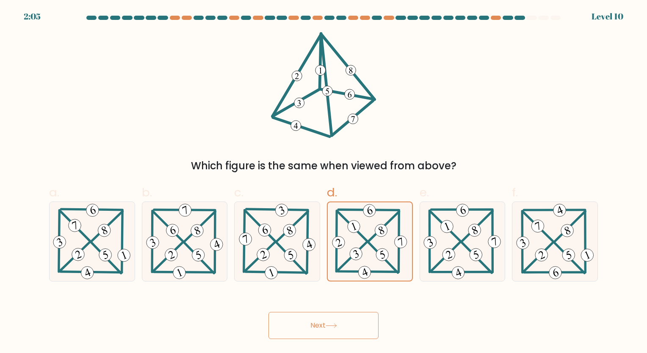
click at [342, 121] on icon at bounding box center [323, 85] width 105 height 106
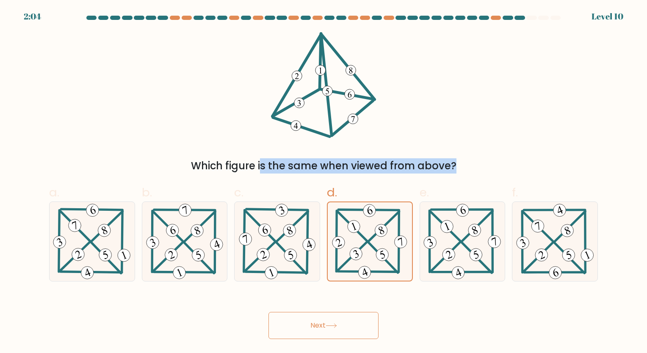
click at [342, 121] on icon at bounding box center [323, 85] width 105 height 106
click at [305, 331] on button "Next" at bounding box center [323, 325] width 110 height 27
drag, startPoint x: 284, startPoint y: 58, endPoint x: 520, endPoint y: 287, distance: 329.0
click at [520, 287] on form at bounding box center [323, 177] width 647 height 323
drag, startPoint x: 520, startPoint y: 287, endPoint x: 517, endPoint y: 185, distance: 102.5
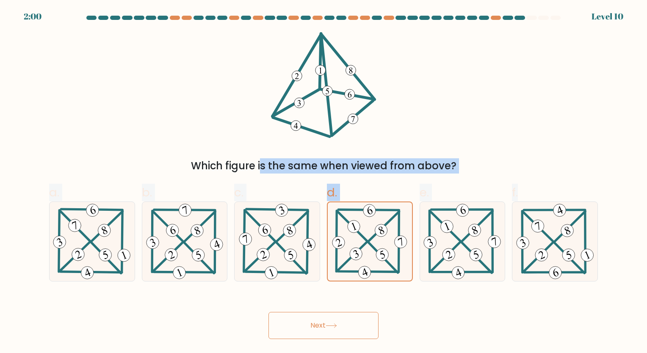
click at [517, 185] on span "f." at bounding box center [515, 192] width 6 height 17
click at [324, 182] on input "f." at bounding box center [323, 180] width 0 height 6
radio input "true"
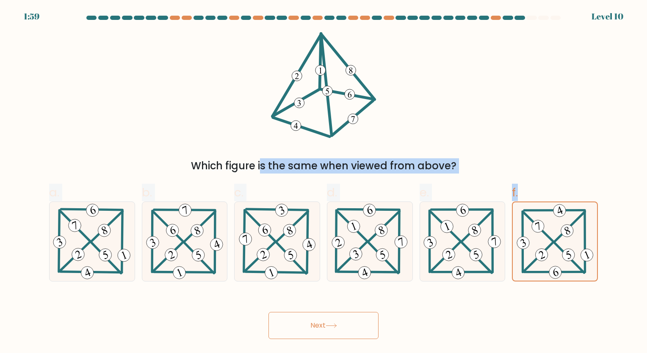
click at [508, 155] on div "Which figure is the same when viewed from above?" at bounding box center [323, 102] width 559 height 141
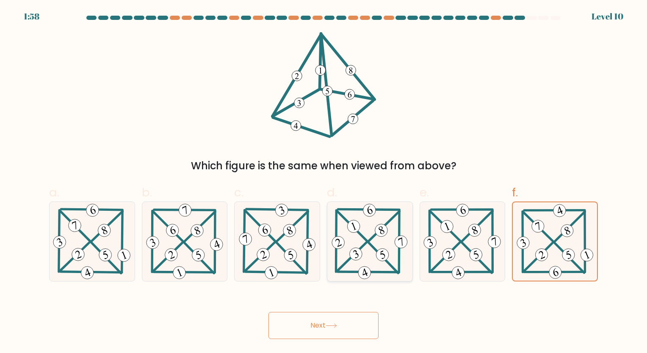
click at [367, 234] on icon at bounding box center [370, 241] width 80 height 79
click at [324, 182] on input "d." at bounding box center [323, 180] width 0 height 6
radio input "true"
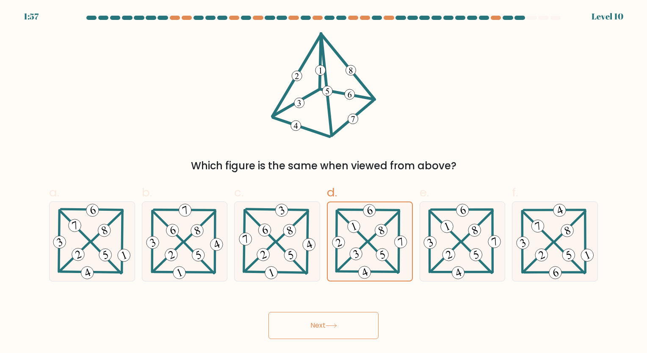
click at [319, 326] on button "Next" at bounding box center [323, 325] width 110 height 27
click at [319, 326] on div "Next" at bounding box center [323, 315] width 559 height 47
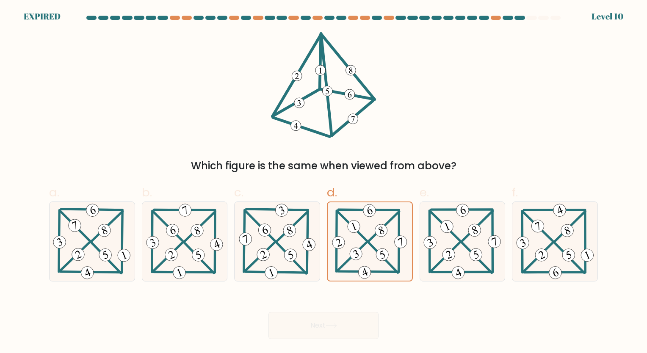
click at [319, 326] on div "Next" at bounding box center [323, 315] width 559 height 47
click at [318, 325] on div "Next" at bounding box center [323, 315] width 559 height 47
click at [434, 314] on div "Next" at bounding box center [323, 315] width 559 height 47
click at [567, 90] on div "Which figure is the same when viewed from above?" at bounding box center [323, 102] width 559 height 141
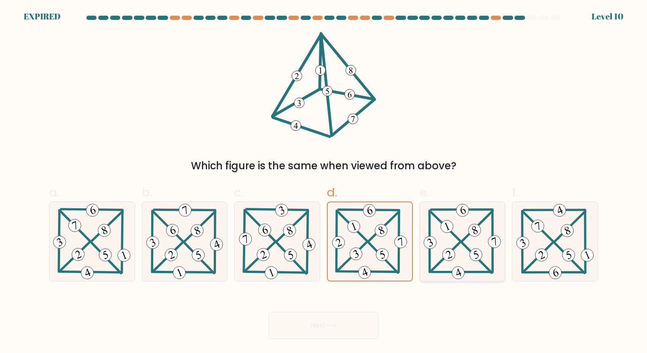
click at [466, 211] on 710 at bounding box center [462, 210] width 17 height 17
click at [324, 182] on input "e." at bounding box center [323, 180] width 0 height 6
radio input "true"
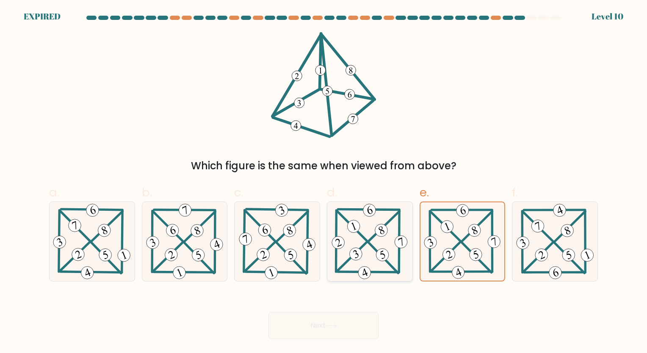
click at [337, 235] on 4 at bounding box center [336, 240] width 0 height 61
click at [324, 182] on input "d." at bounding box center [323, 180] width 0 height 6
radio input "true"
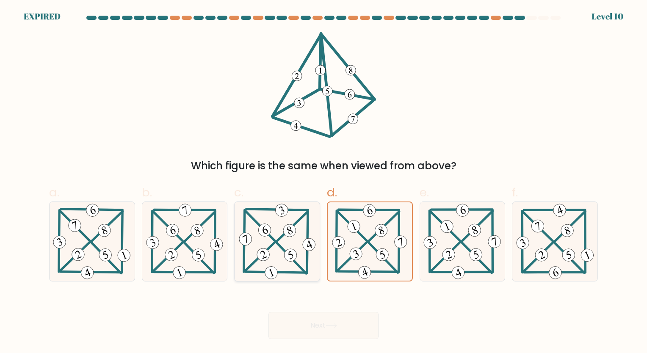
click at [261, 244] on icon at bounding box center [277, 241] width 80 height 79
click at [323, 182] on input "c." at bounding box center [323, 180] width 0 height 6
radio input "true"
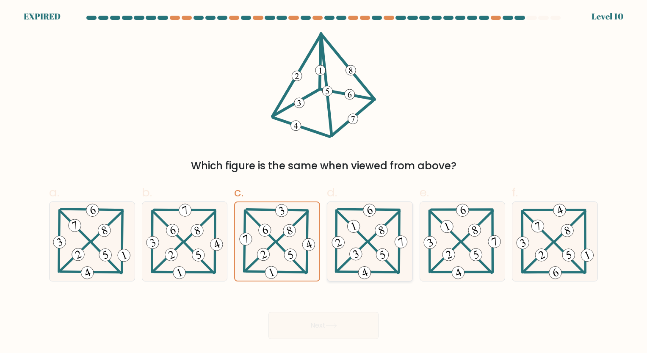
click at [354, 243] on icon at bounding box center [370, 241] width 80 height 79
click at [324, 182] on input "d." at bounding box center [323, 180] width 0 height 6
radio input "true"
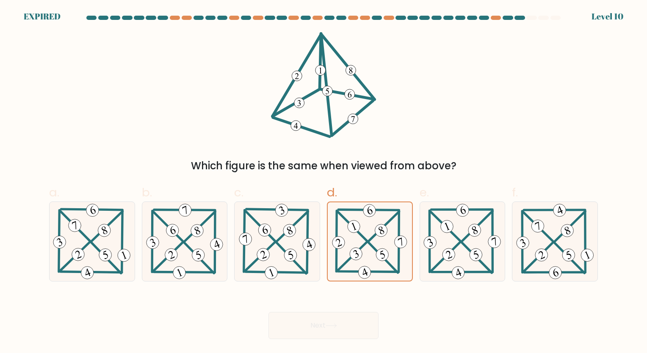
click at [590, 88] on div "Which figure is the same when viewed from above?" at bounding box center [323, 102] width 559 height 141
click at [328, 116] on icon at bounding box center [323, 85] width 105 height 106
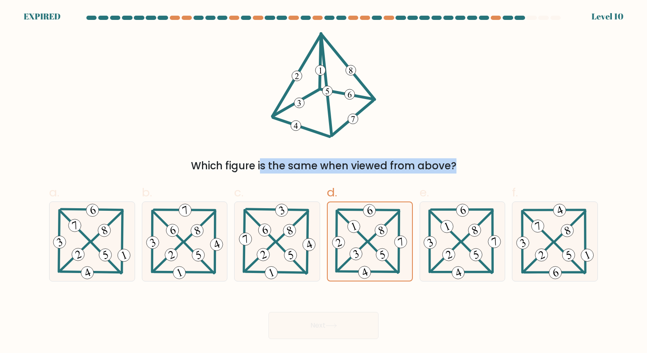
drag, startPoint x: 328, startPoint y: 116, endPoint x: 234, endPoint y: 123, distance: 94.2
click at [234, 123] on div "Which figure is the same when viewed from above?" at bounding box center [323, 102] width 559 height 141
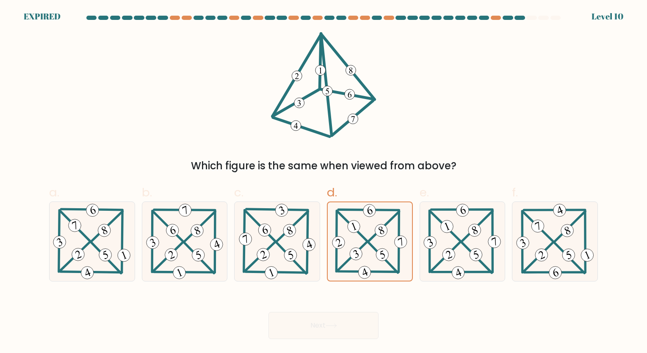
click at [234, 123] on div "Which figure is the same when viewed from above?" at bounding box center [323, 102] width 559 height 141
click at [35, 165] on form at bounding box center [323, 177] width 647 height 323
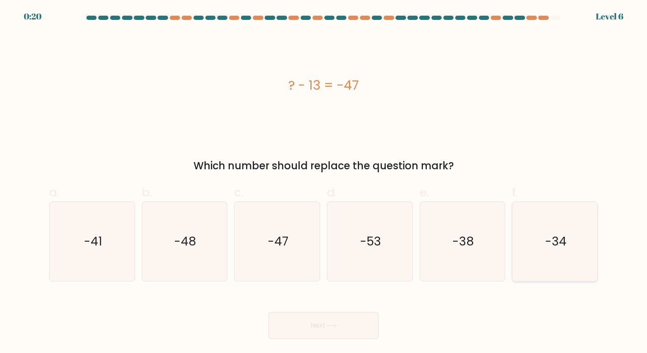
click at [555, 229] on icon "-34" at bounding box center [554, 241] width 79 height 79
click at [324, 182] on input "f. -34" at bounding box center [323, 180] width 0 height 6
radio input "true"
click at [328, 338] on button "Next" at bounding box center [323, 325] width 110 height 27
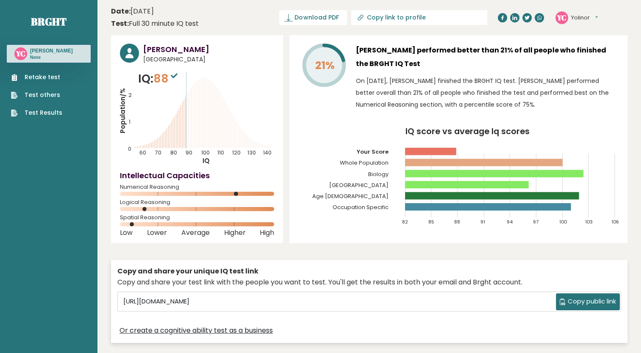
click at [292, 17] on header "Date: [DATE] Test: Full 30 minute IQ test Download PDF Downloading... Downloadi…" at bounding box center [369, 17] width 516 height 27
click at [575, 20] on button "Yolinor" at bounding box center [584, 18] width 27 height 8
click at [580, 38] on link "Profile" at bounding box center [592, 43] width 43 height 12
click at [44, 110] on link "Test Results" at bounding box center [36, 112] width 51 height 9
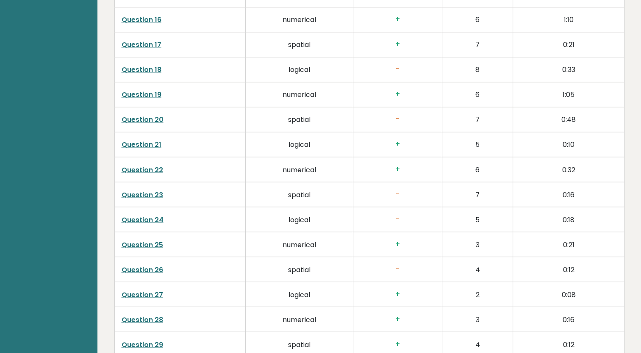
scroll to position [1882, 0]
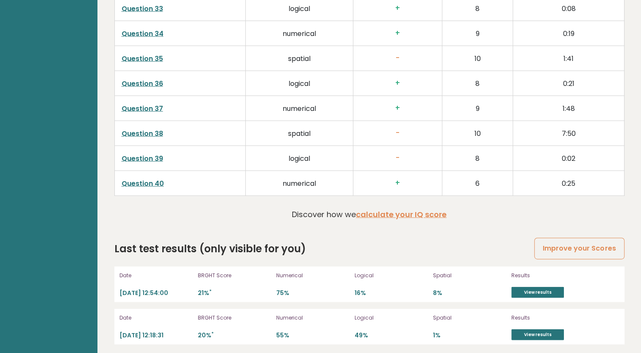
click at [526, 282] on div "Results View results" at bounding box center [555, 284] width 89 height 27
click at [527, 287] on link "View results" at bounding box center [537, 292] width 52 height 11
click at [532, 287] on link "View results" at bounding box center [537, 292] width 52 height 11
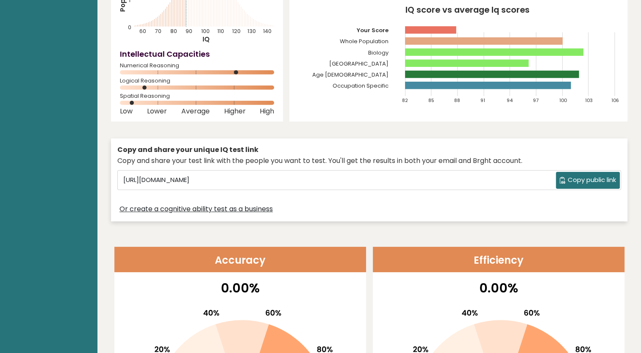
scroll to position [0, 0]
